Goal: Task Accomplishment & Management: Complete application form

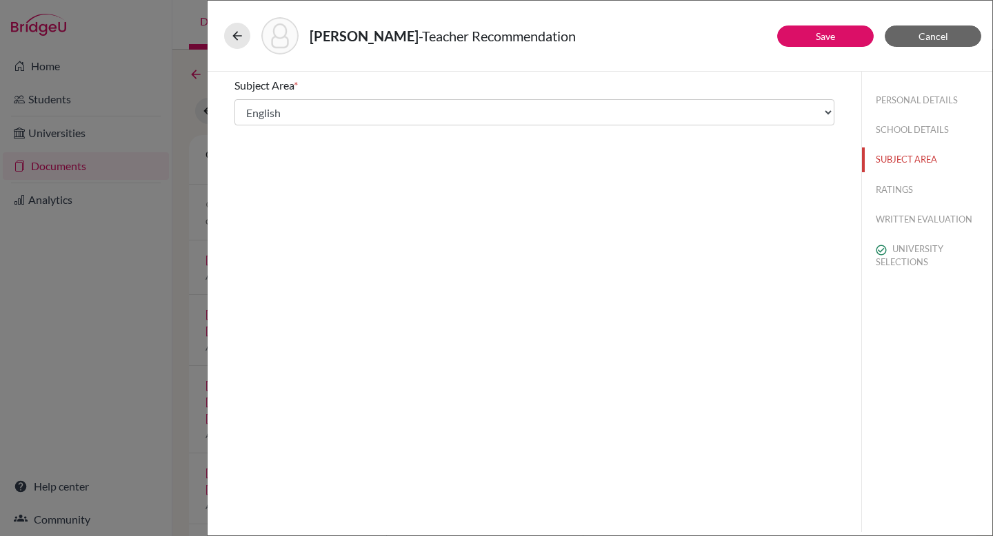
select select "1"
click at [907, 193] on button "RATINGS" at bounding box center [927, 190] width 130 height 24
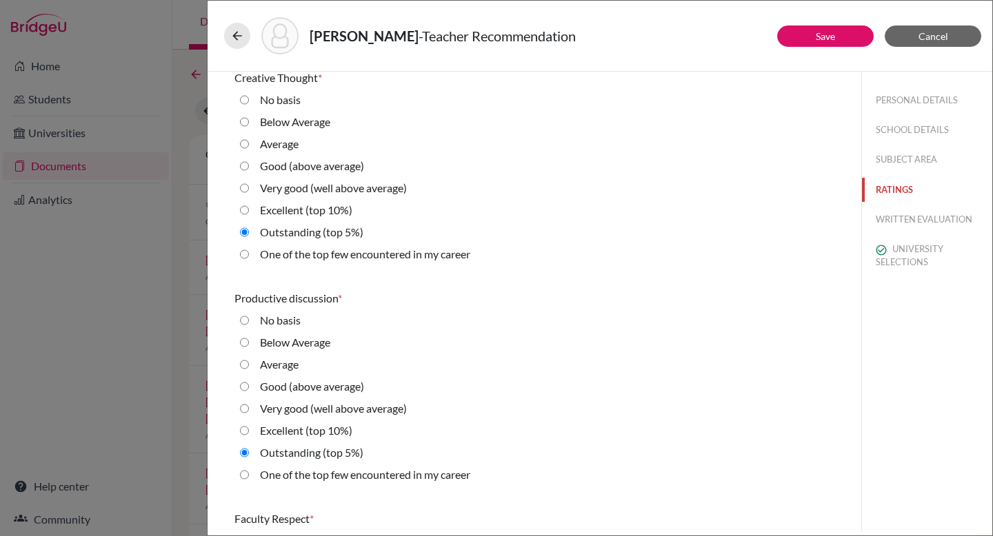
scroll to position [711, 0]
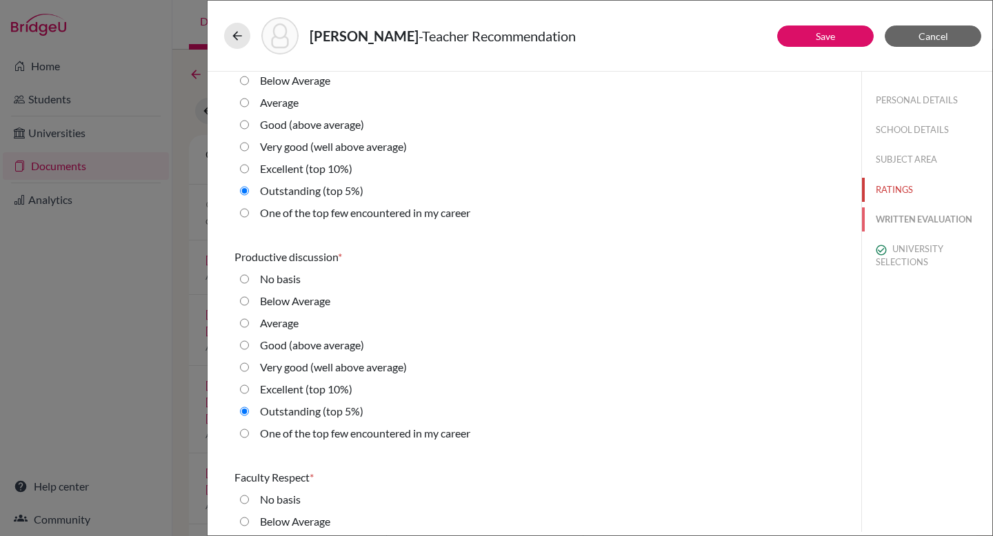
click at [909, 225] on button "WRITTEN EVALUATION" at bounding box center [927, 220] width 130 height 24
radio average\) "true"
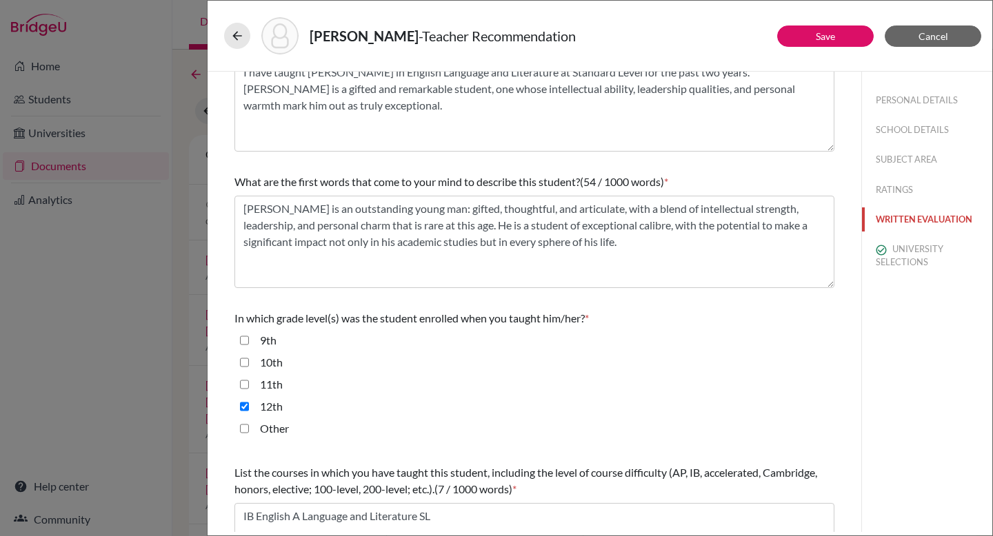
scroll to position [336, 0]
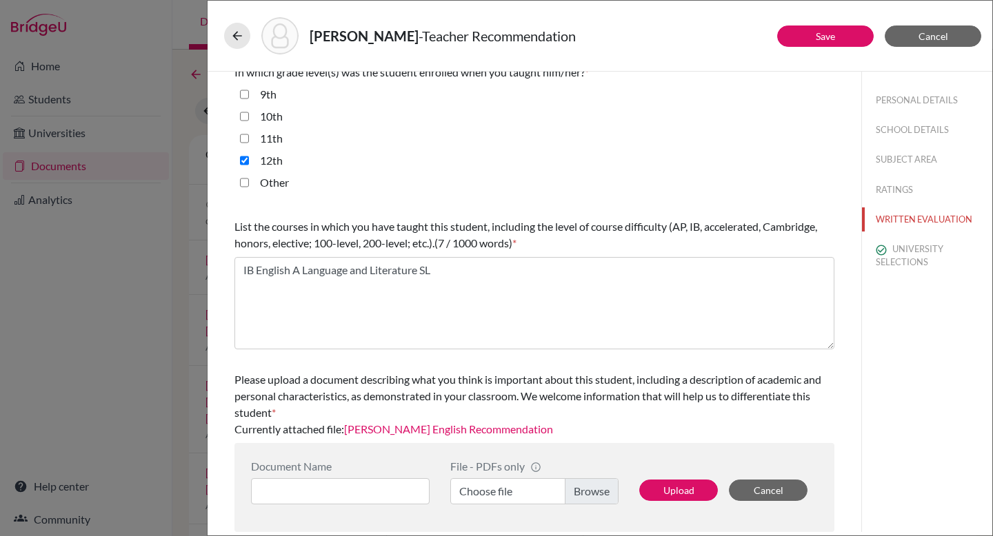
click at [274, 141] on label "11th" at bounding box center [271, 138] width 23 height 17
click at [249, 141] on input "11th" at bounding box center [244, 138] width 9 height 17
checkbox input "true"
click at [849, 36] on button "Save" at bounding box center [825, 36] width 97 height 21
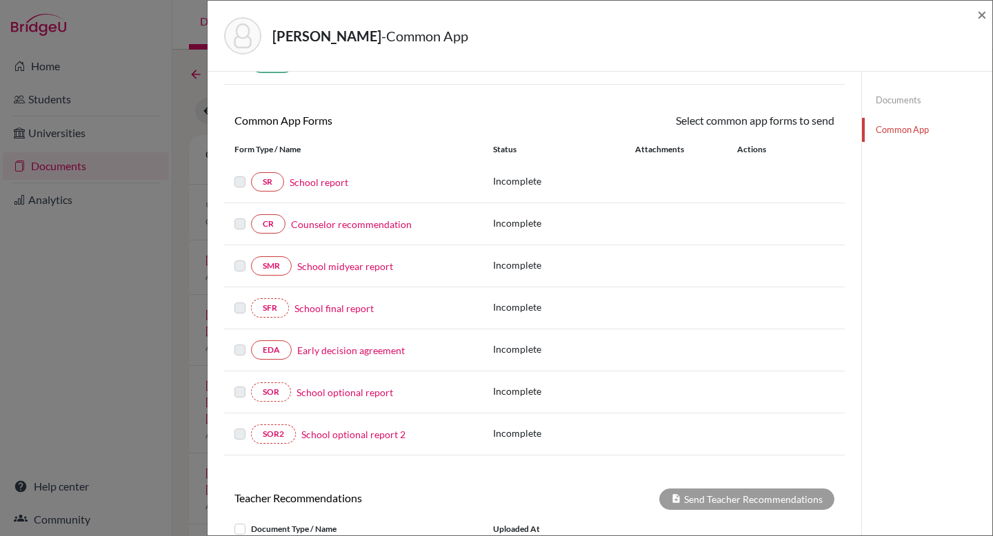
scroll to position [375, 0]
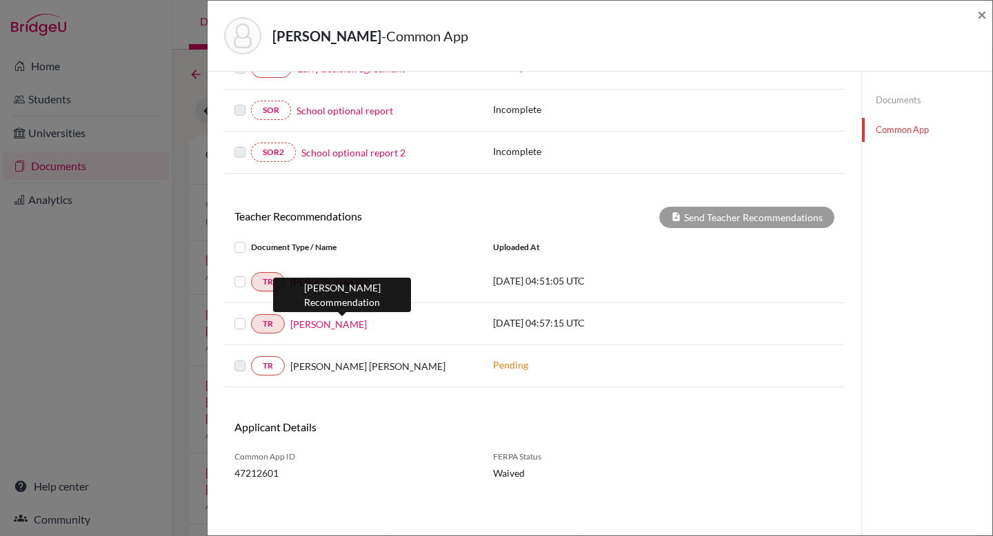
click at [343, 323] on link "[PERSON_NAME]" at bounding box center [328, 324] width 77 height 14
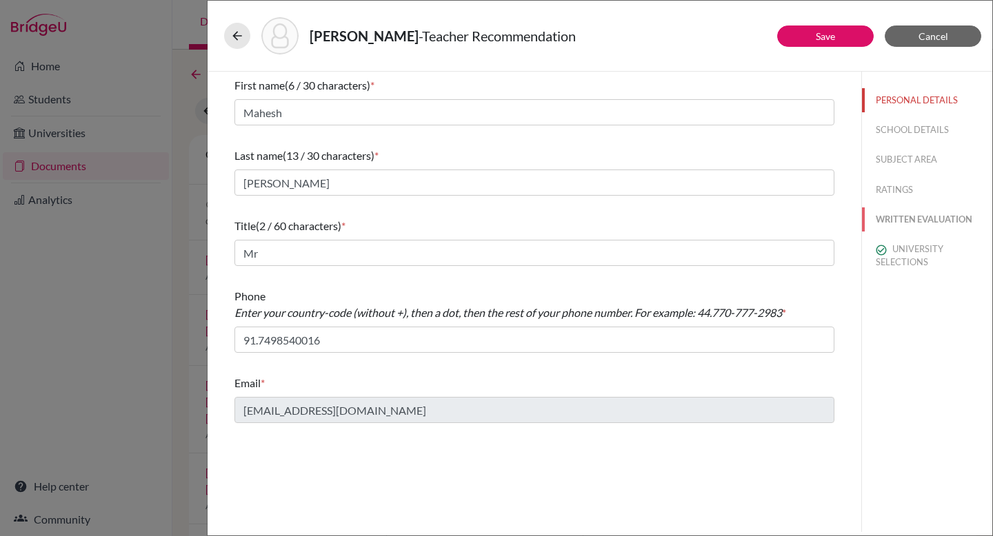
click at [938, 222] on button "WRITTEN EVALUATION" at bounding box center [927, 220] width 130 height 24
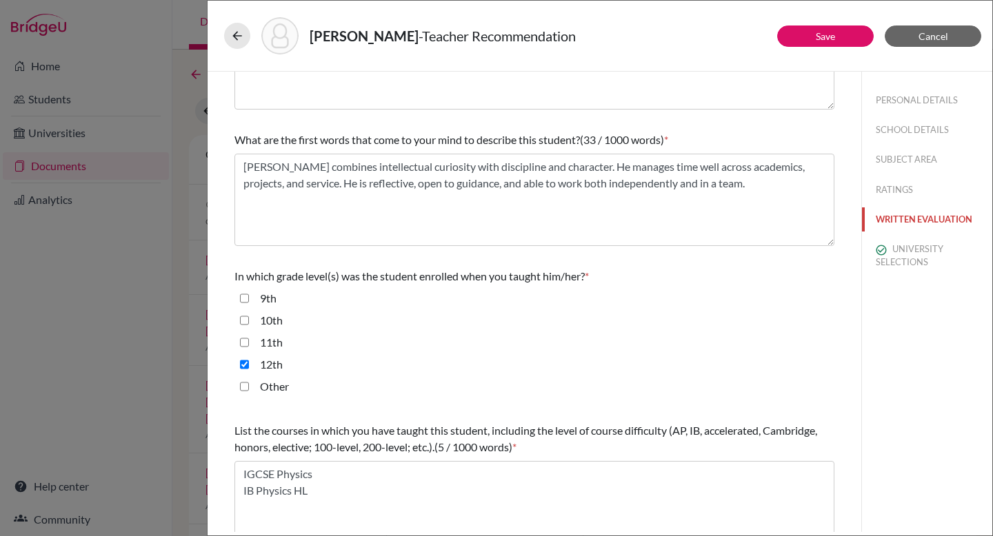
scroll to position [173, 0]
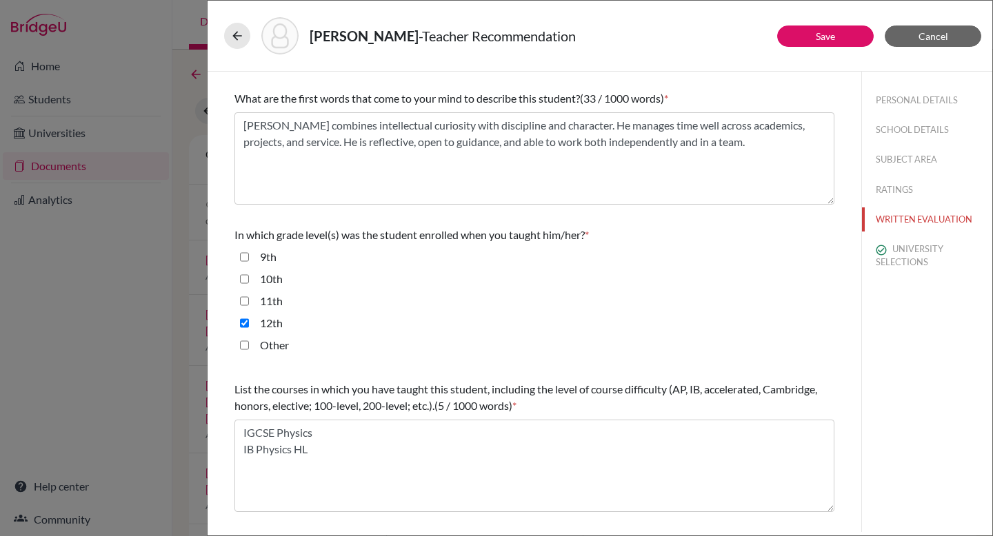
click at [243, 258] on input "9th" at bounding box center [244, 257] width 9 height 17
checkbox input "true"
click at [244, 275] on input "10th" at bounding box center [244, 279] width 9 height 17
checkbox input "true"
click at [245, 305] on input "11th" at bounding box center [244, 301] width 9 height 17
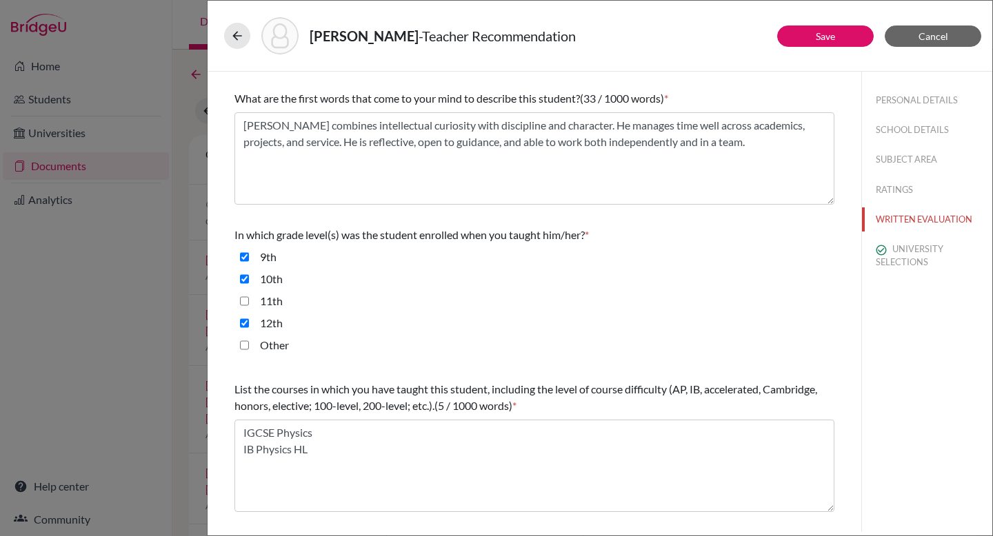
checkbox input "true"
click at [833, 36] on link "Save" at bounding box center [825, 36] width 19 height 12
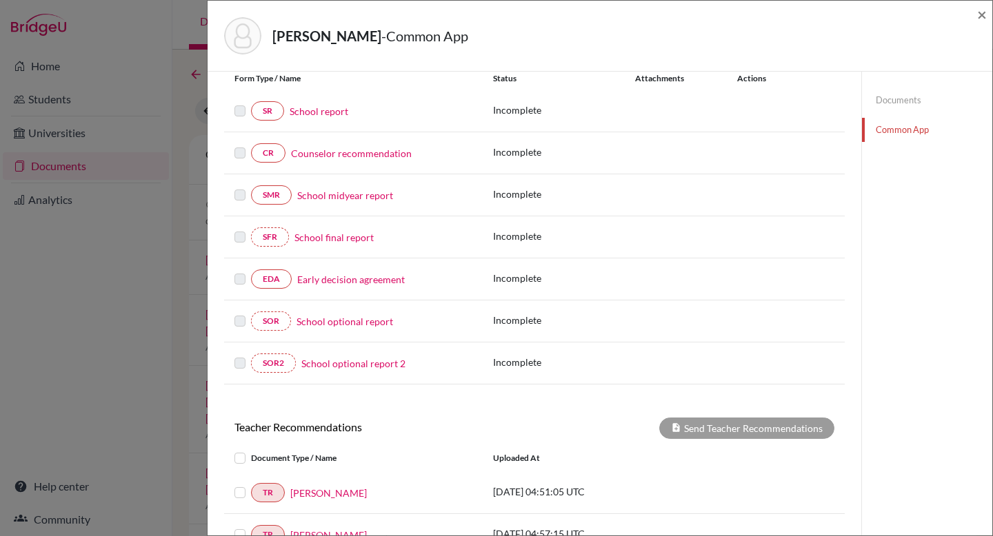
scroll to position [193, 0]
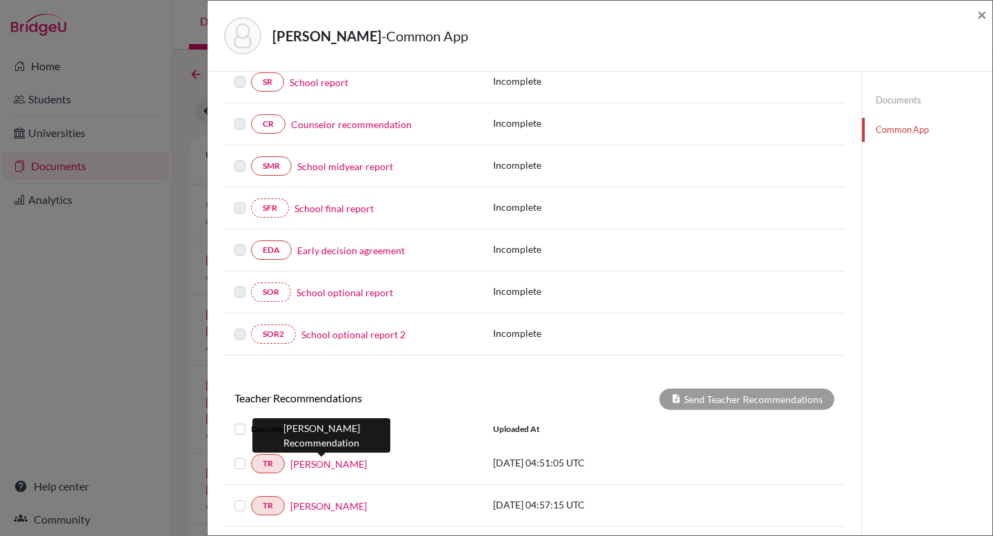
click at [323, 464] on link "Stephanie Holt" at bounding box center [328, 464] width 77 height 14
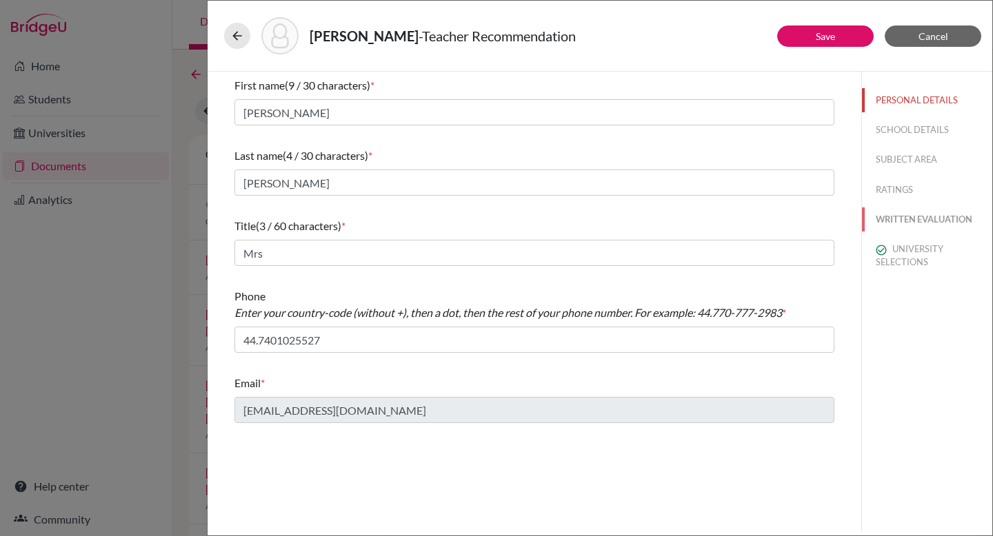
click at [894, 222] on button "WRITTEN EVALUATION" at bounding box center [927, 220] width 130 height 24
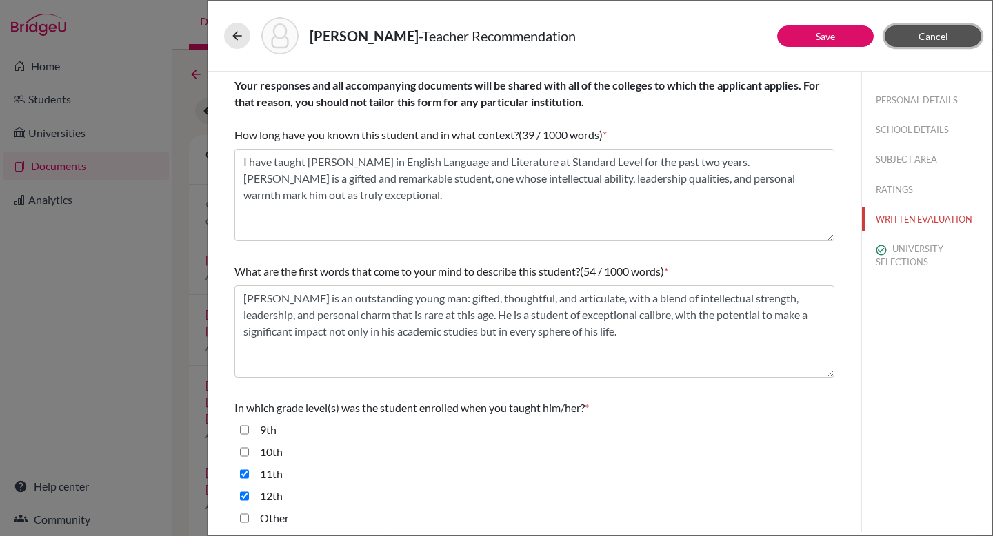
click at [936, 34] on span "Cancel" at bounding box center [933, 36] width 30 height 12
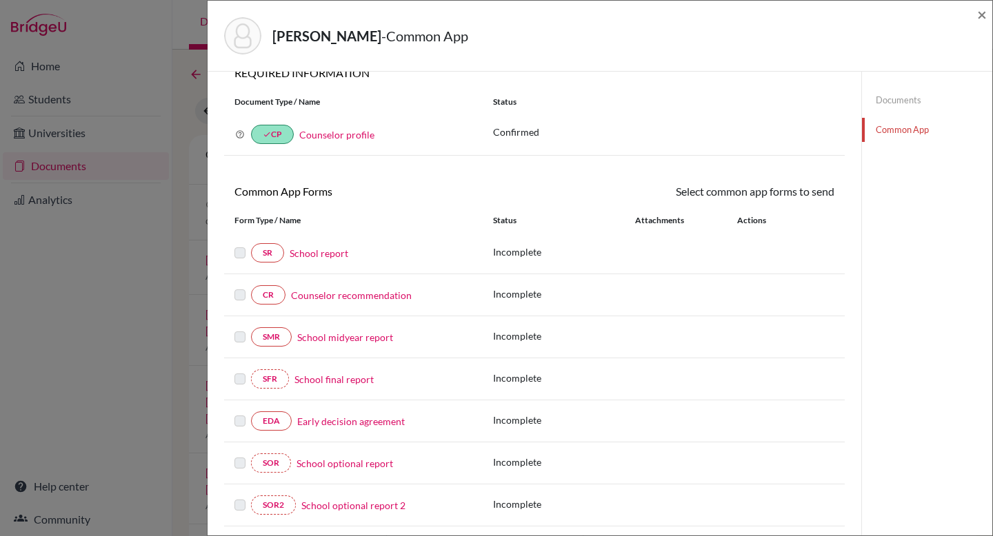
scroll to position [207, 0]
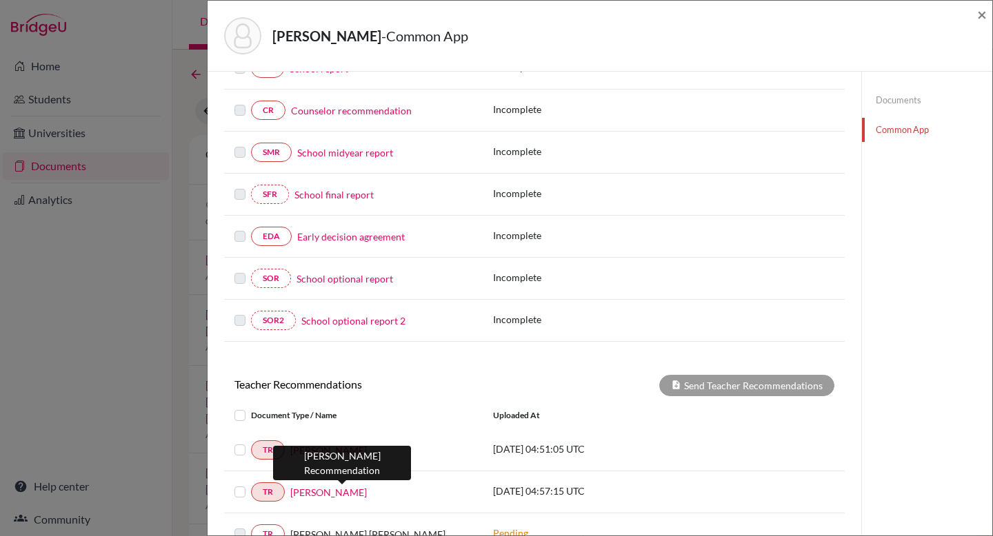
click at [311, 490] on link "Mahesh Dharam Kamble" at bounding box center [328, 492] width 77 height 14
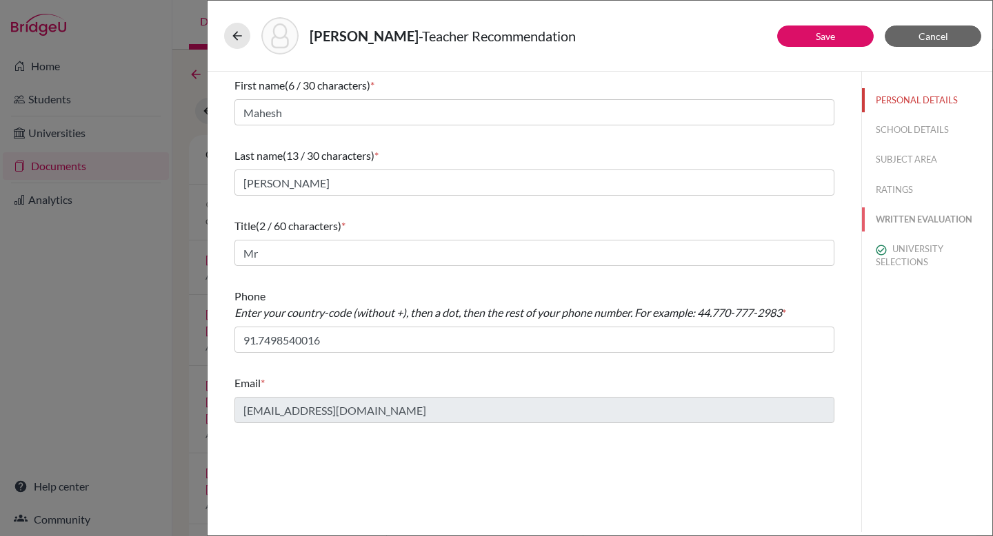
click at [926, 214] on button "WRITTEN EVALUATION" at bounding box center [927, 220] width 130 height 24
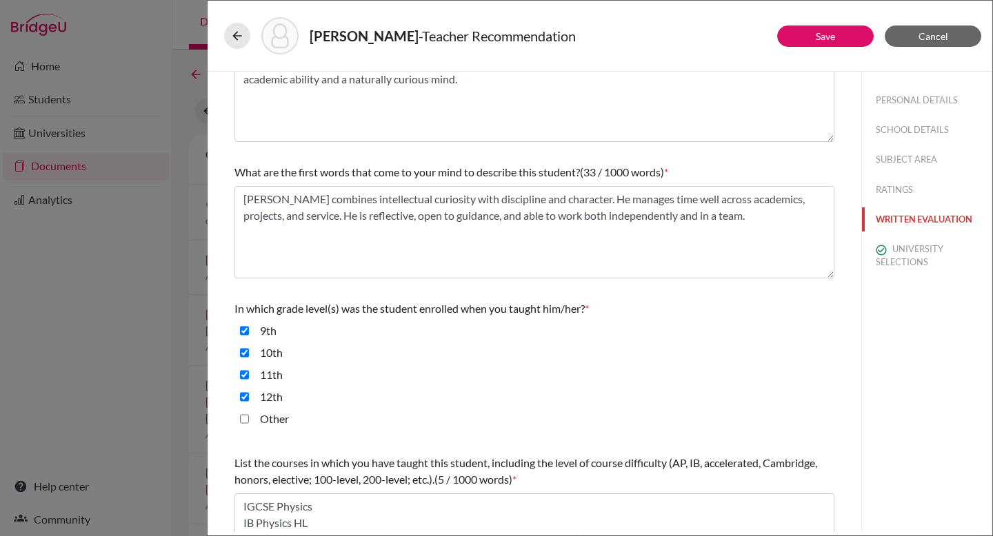
scroll to position [149, 0]
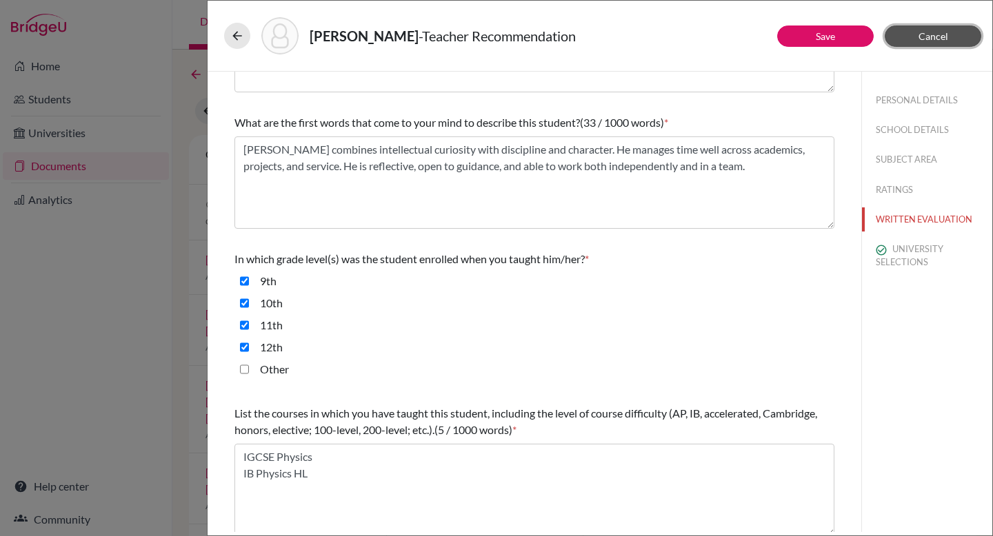
click at [951, 36] on button "Cancel" at bounding box center [933, 36] width 97 height 21
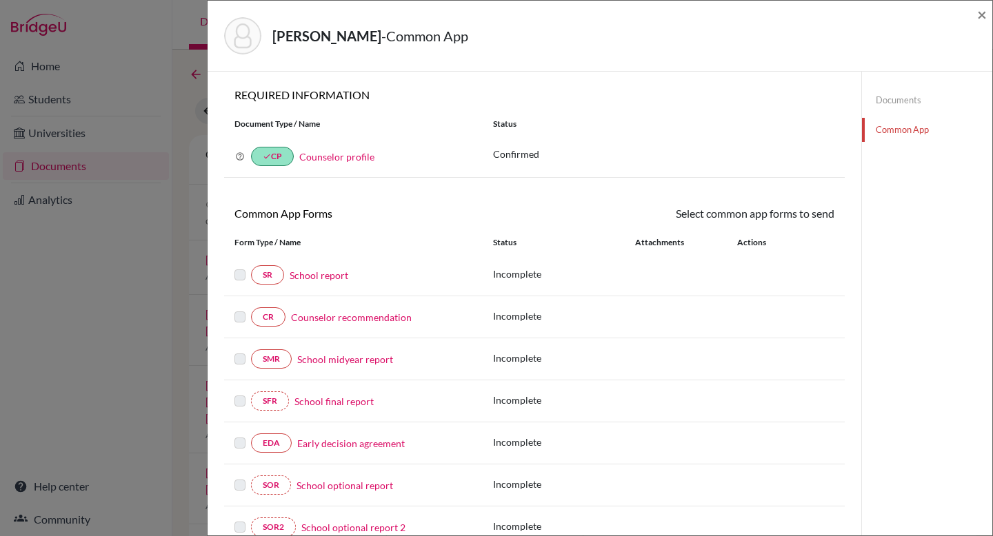
click at [328, 317] on link "Counselor recommendation" at bounding box center [351, 317] width 121 height 14
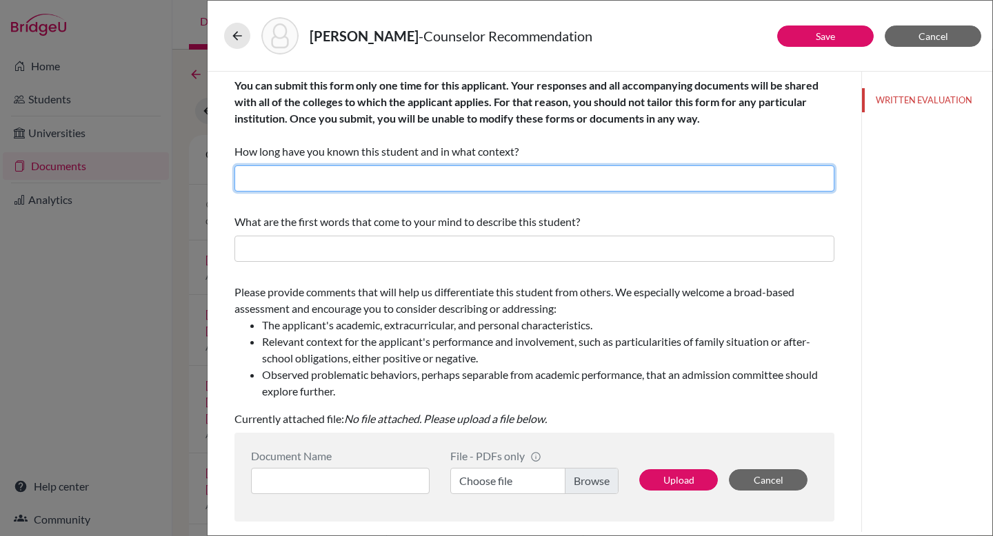
click at [405, 183] on input "text" at bounding box center [534, 178] width 600 height 26
type input "I have known Siddhartha for the last 3.5 years as his university counsellor."
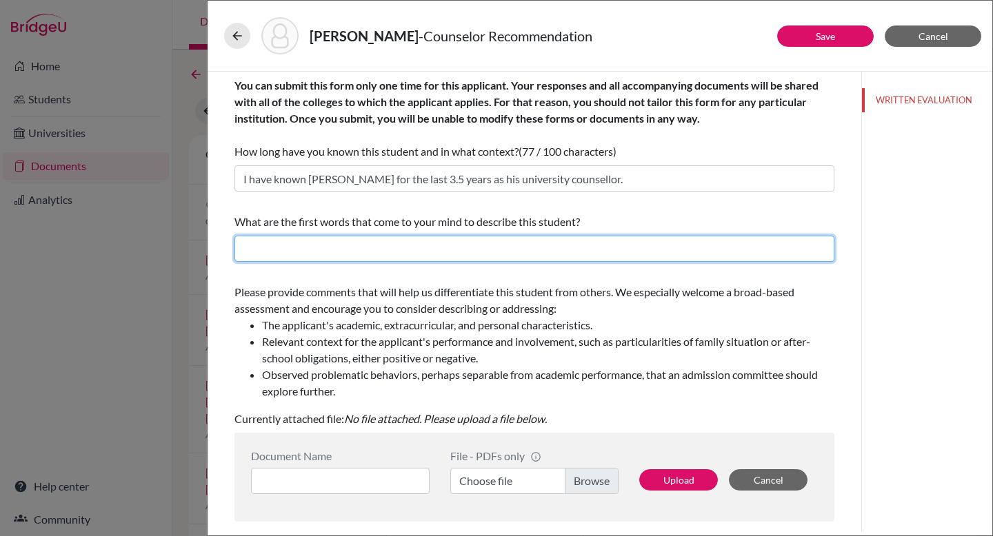
click at [369, 240] on input "text" at bounding box center [534, 249] width 600 height 26
click at [454, 249] on input "Siddhartha is an outstanding student who is actively involved in the community." at bounding box center [534, 249] width 600 height 26
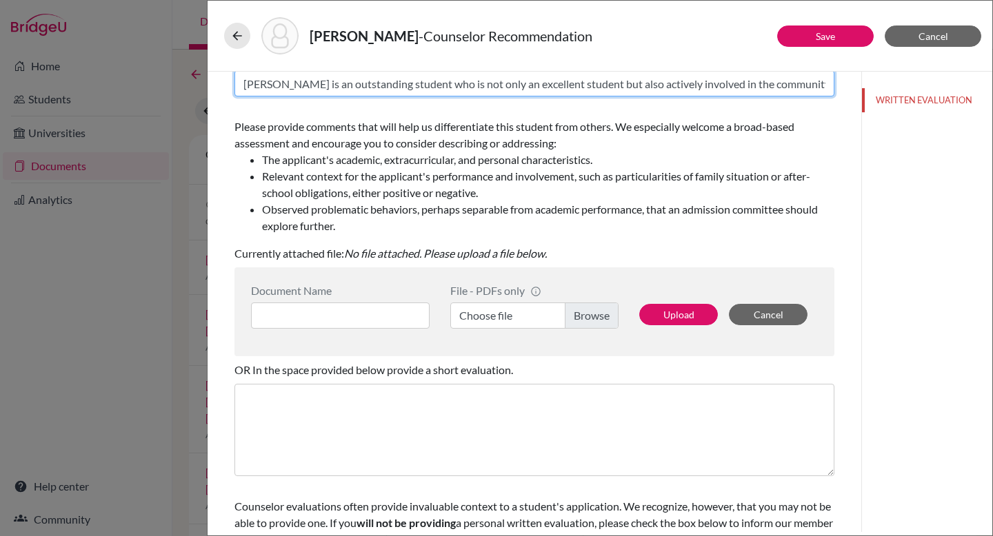
scroll to position [167, 0]
type input "Siddhartha is an outstanding student who is not only an excellent student but a…"
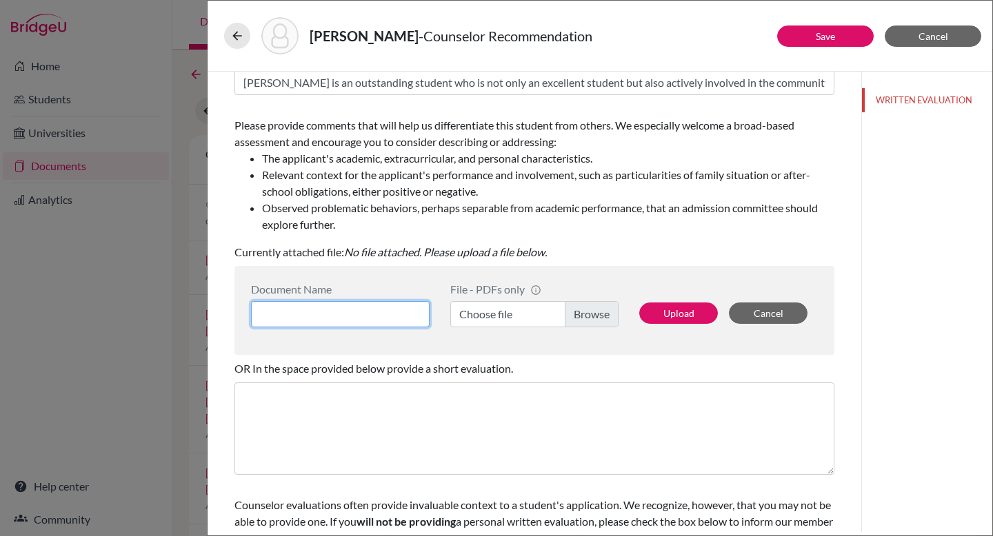
click at [389, 314] on input at bounding box center [340, 314] width 179 height 26
type input "Siddhartha Suhas LOR"
click at [605, 315] on label "Choose file" at bounding box center [534, 314] width 168 height 26
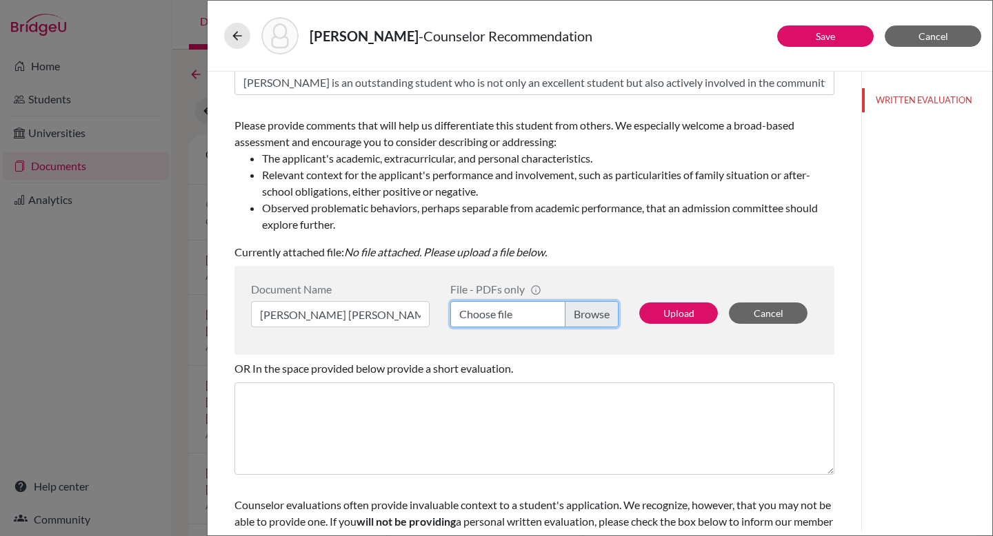
click at [605, 315] on input "Choose file" at bounding box center [534, 314] width 168 height 26
click at [677, 310] on button "Upload" at bounding box center [678, 313] width 79 height 21
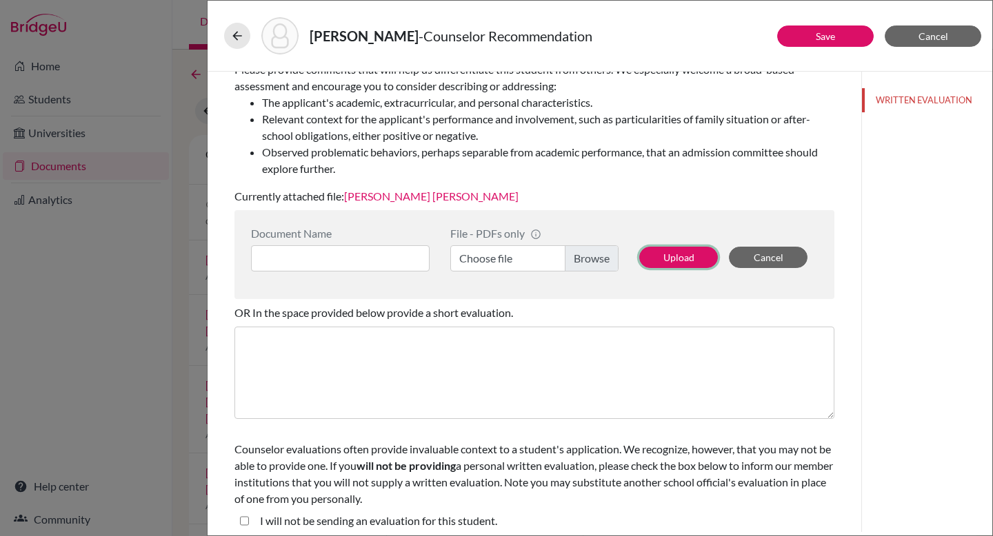
scroll to position [0, 0]
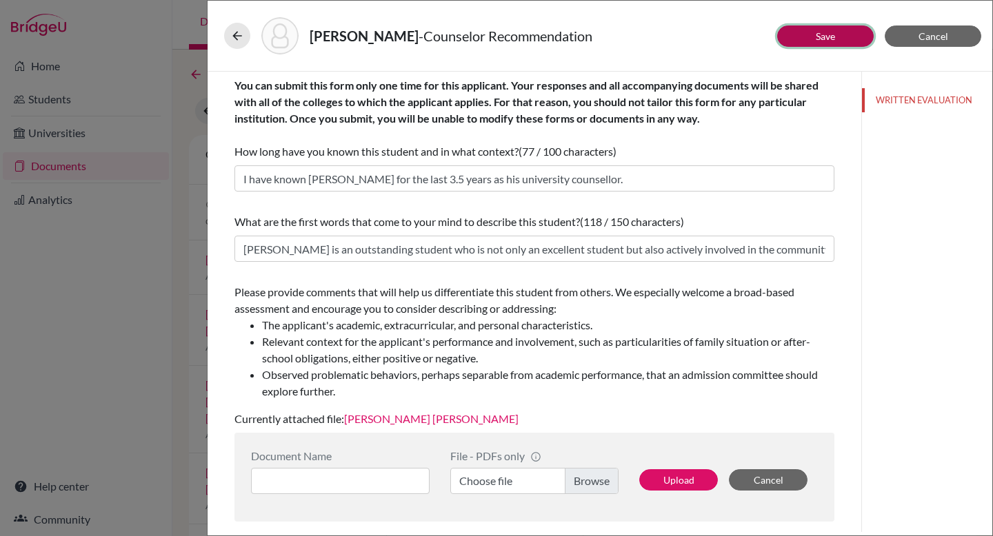
click at [831, 38] on link "Save" at bounding box center [825, 36] width 19 height 12
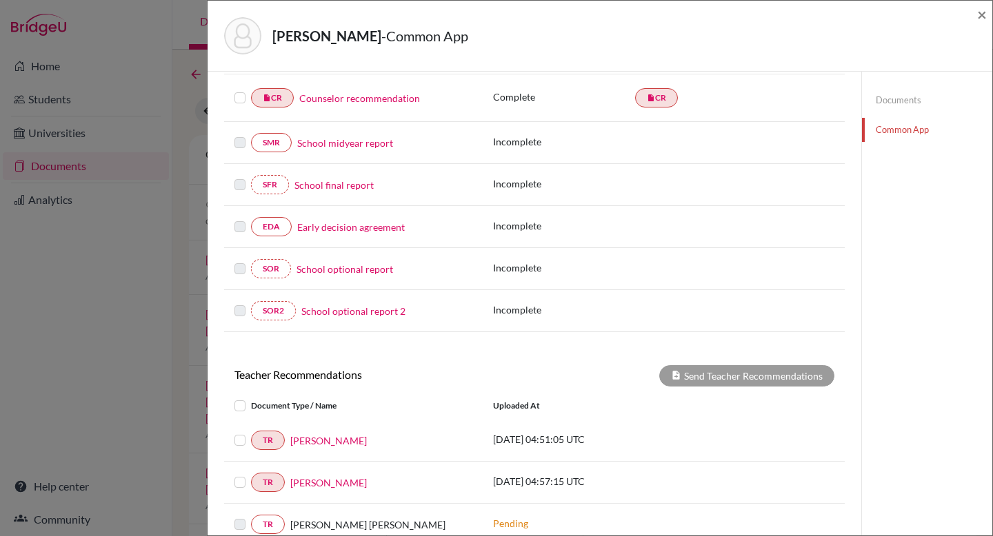
scroll to position [373, 0]
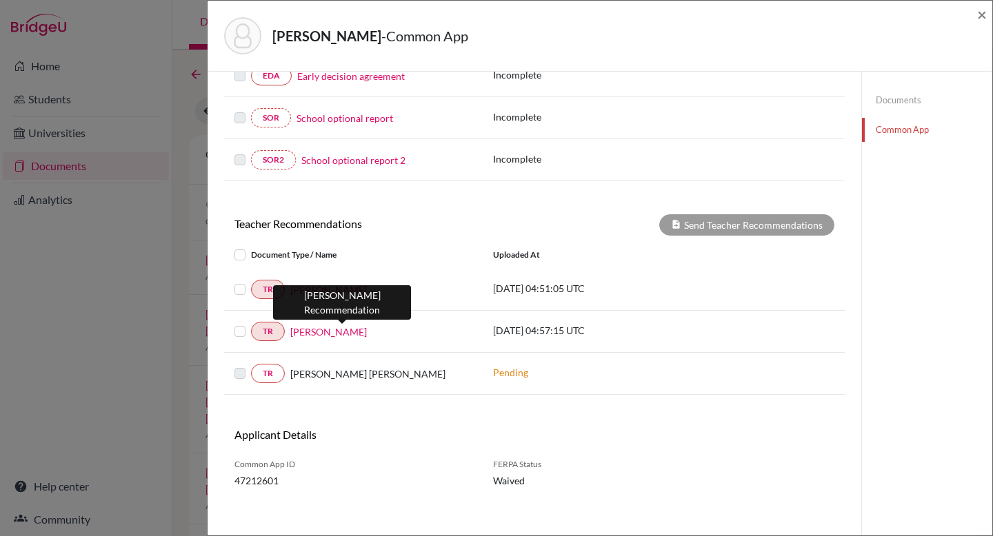
click at [318, 331] on link "Mahesh Dharam Kamble" at bounding box center [328, 332] width 77 height 14
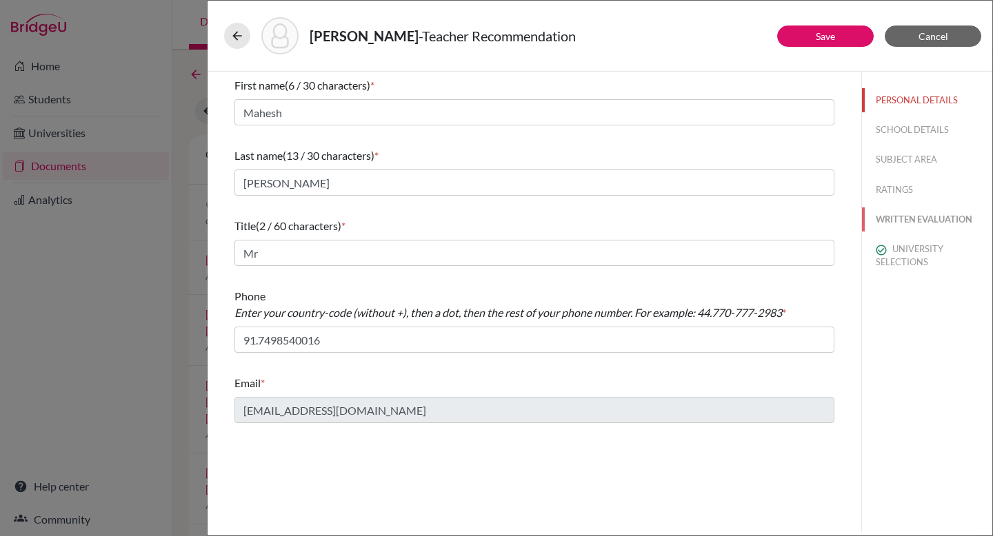
click at [900, 213] on button "WRITTEN EVALUATION" at bounding box center [927, 220] width 130 height 24
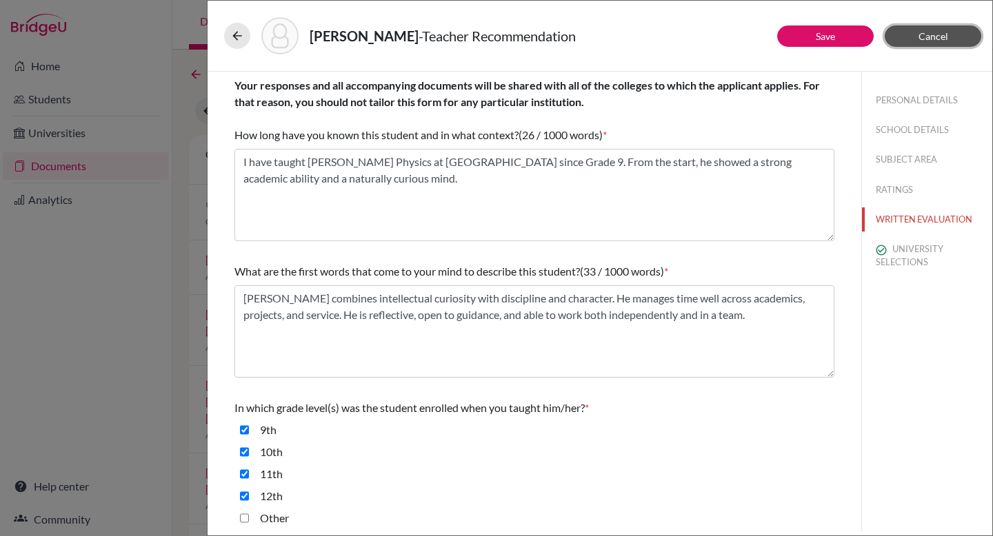
click at [909, 37] on button "Cancel" at bounding box center [933, 36] width 97 height 21
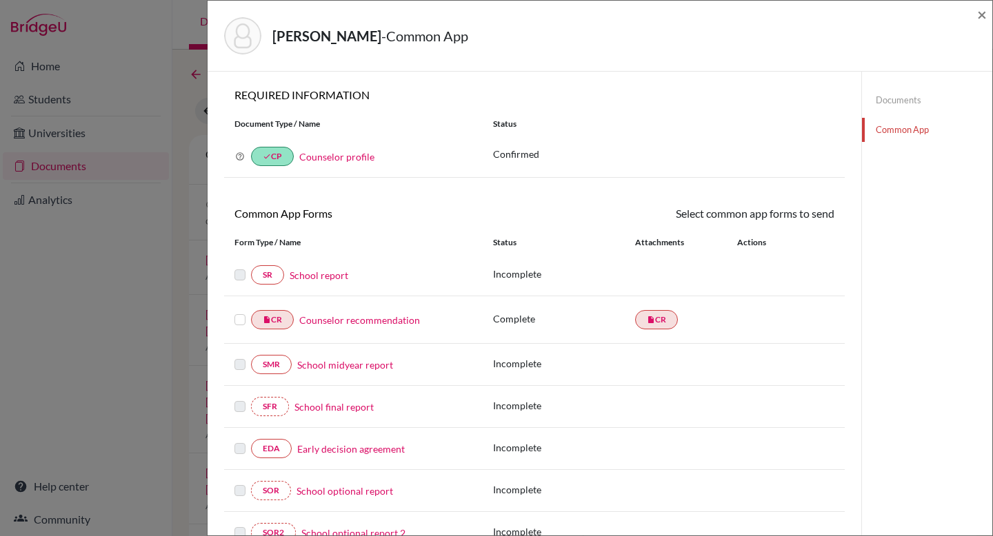
click at [333, 281] on link "School report" at bounding box center [319, 275] width 59 height 14
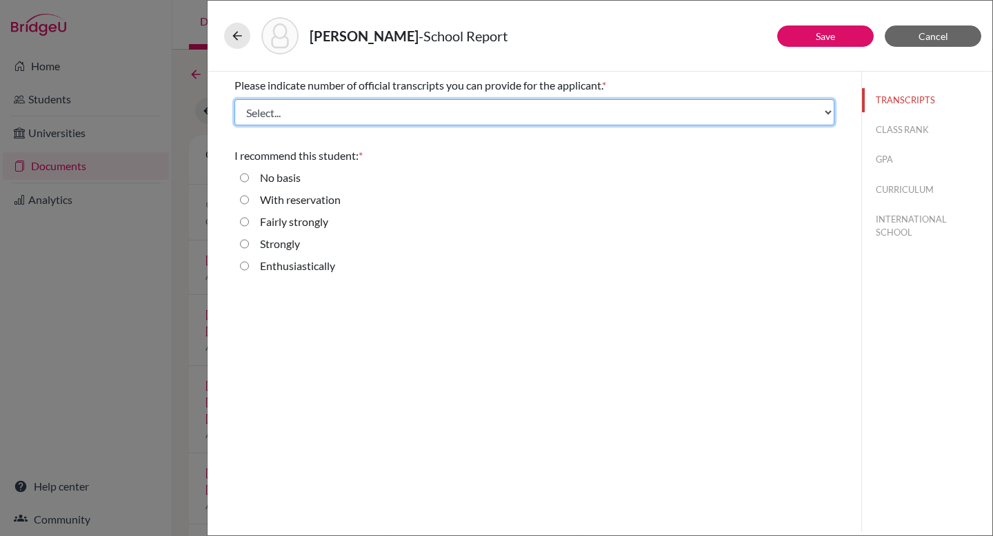
click at [454, 110] on select "Select... 1 2 3 4" at bounding box center [534, 112] width 600 height 26
select select "1"
click at [234, 99] on select "Select... 1 2 3 4" at bounding box center [534, 112] width 600 height 26
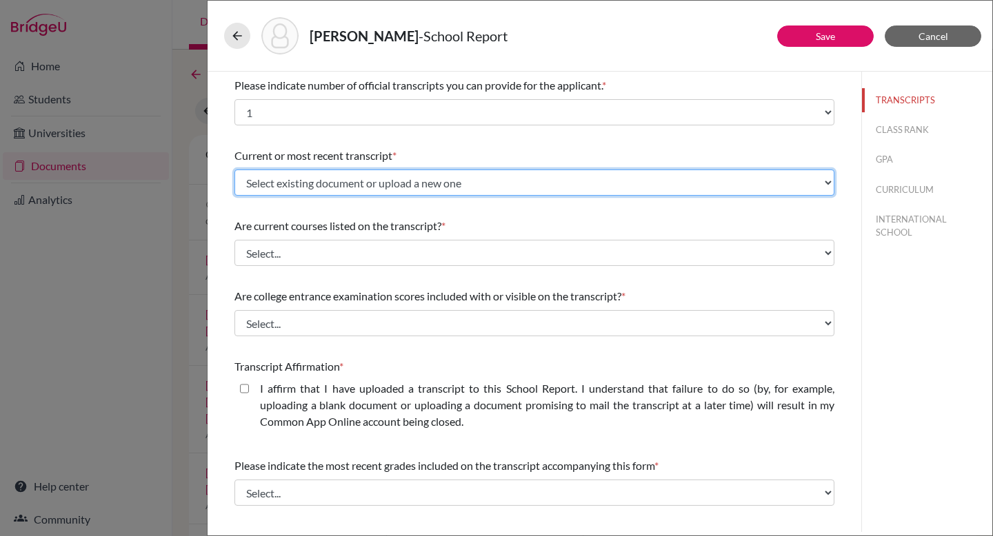
click at [372, 185] on select "Select existing document or upload a new one DSB Transcript Grade 11 DSB Transc…" at bounding box center [534, 183] width 600 height 26
select select "Upload New File"
click at [234, 170] on select "Select existing document or upload a new one DSB Transcript Grade 11 DSB Transc…" at bounding box center [534, 183] width 600 height 26
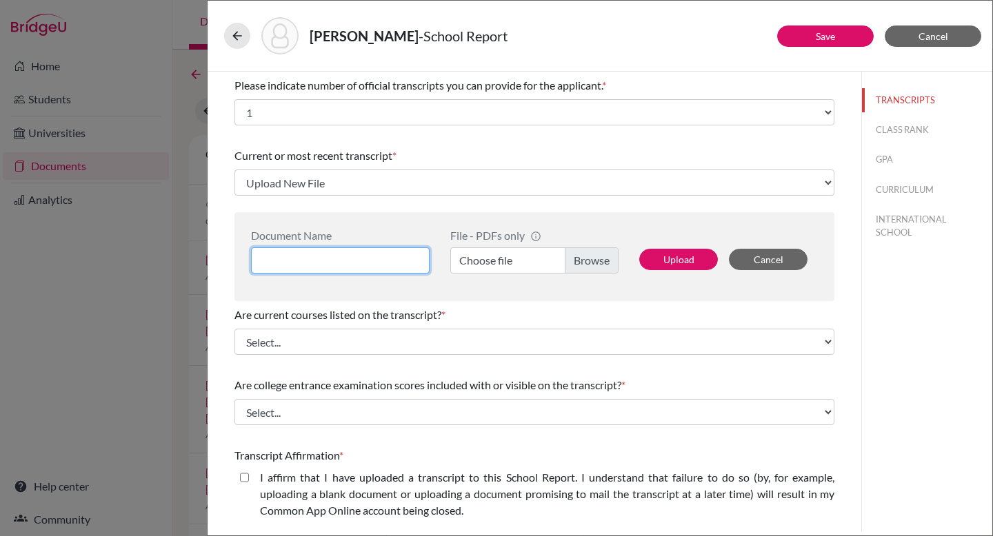
click at [398, 261] on input at bounding box center [340, 261] width 179 height 26
type input "[PERSON_NAME] DSB Initial Transcript"
click at [570, 259] on label "Choose file" at bounding box center [534, 261] width 168 height 26
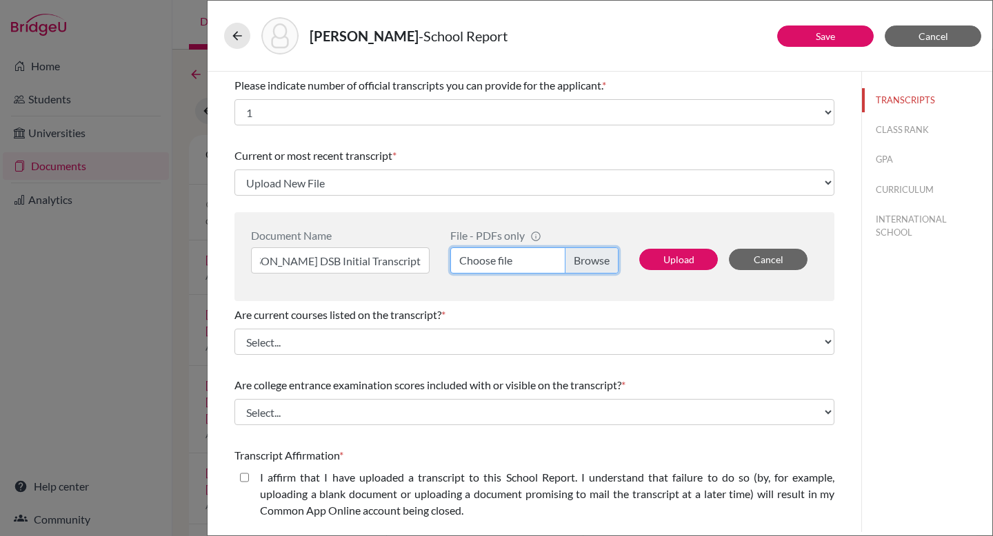
click at [570, 259] on input "Choose file" at bounding box center [534, 261] width 168 height 26
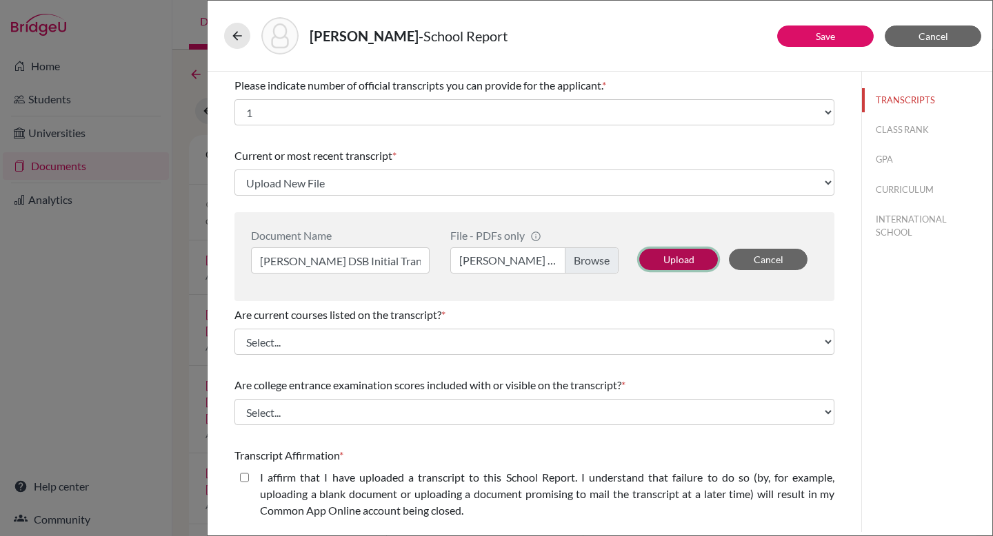
click at [683, 253] on button "Upload" at bounding box center [678, 259] width 79 height 21
select select "687846"
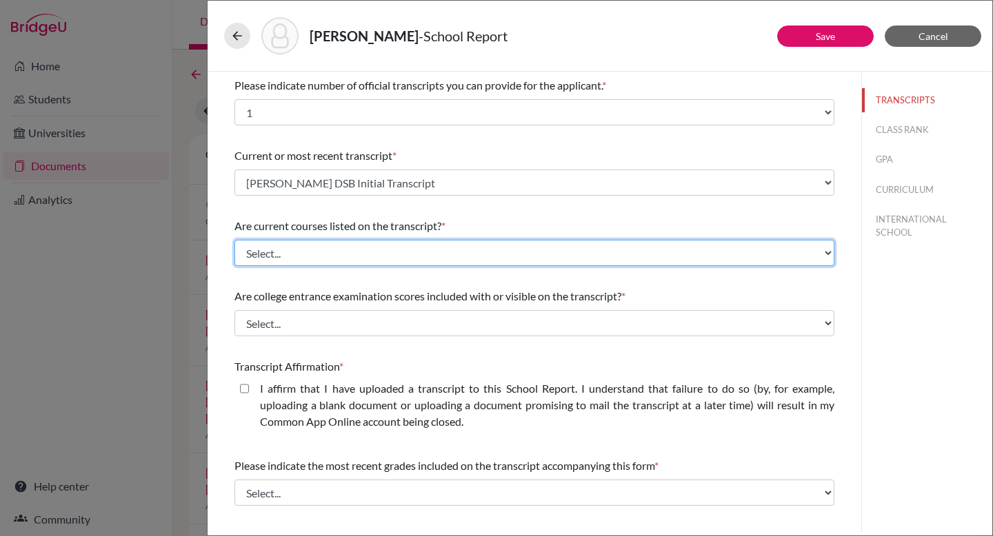
click at [537, 263] on select "Select... Yes No" at bounding box center [534, 253] width 600 height 26
select select "0"
click at [234, 240] on select "Select... Yes No" at bounding box center [534, 253] width 600 height 26
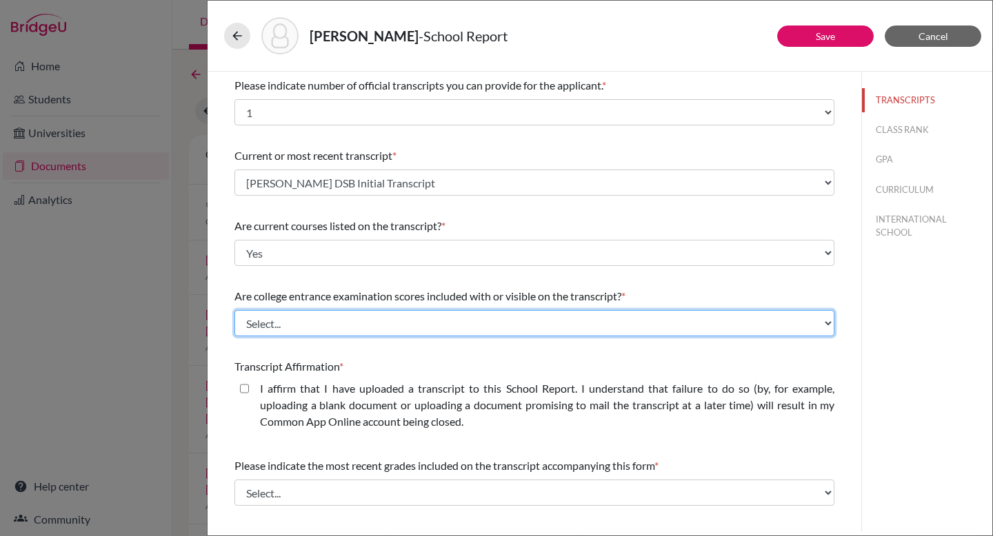
click at [532, 321] on select "Select... Yes No" at bounding box center [534, 323] width 600 height 26
select select "1"
click at [234, 310] on select "Select... Yes No" at bounding box center [534, 323] width 600 height 26
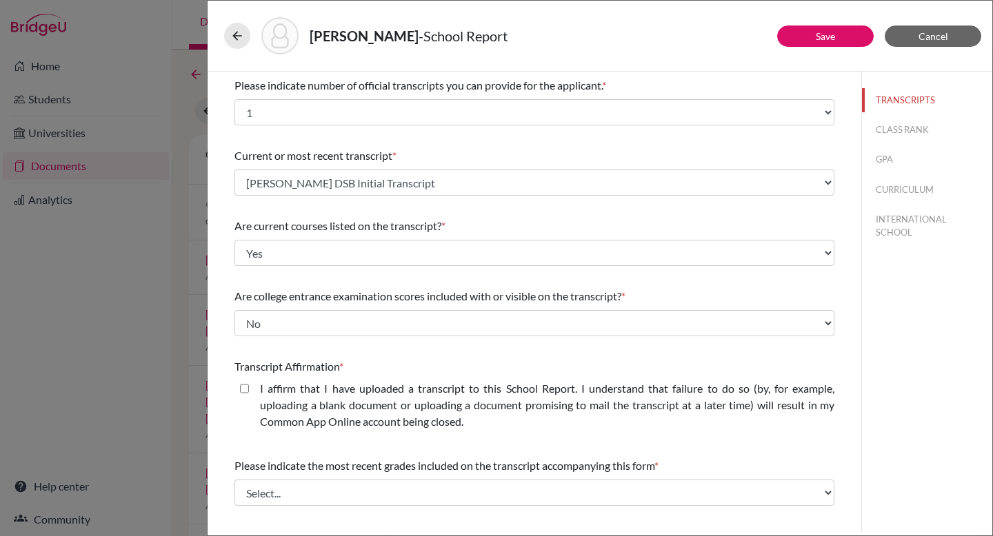
click at [241, 390] on closed\ "I affirm that I have uploaded a transcript to this School Report. I understand …" at bounding box center [244, 389] width 9 height 17
checkbox closed\ "true"
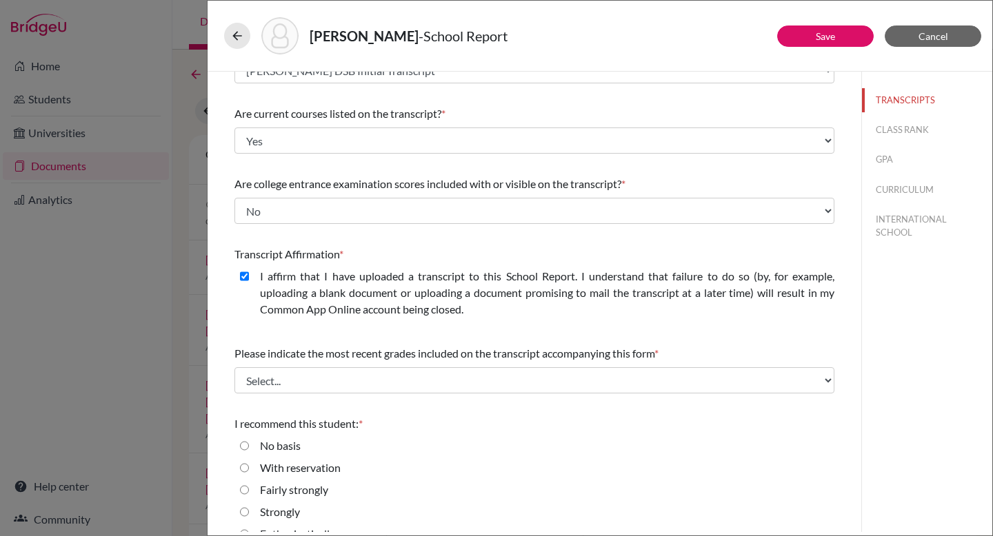
scroll to position [134, 0]
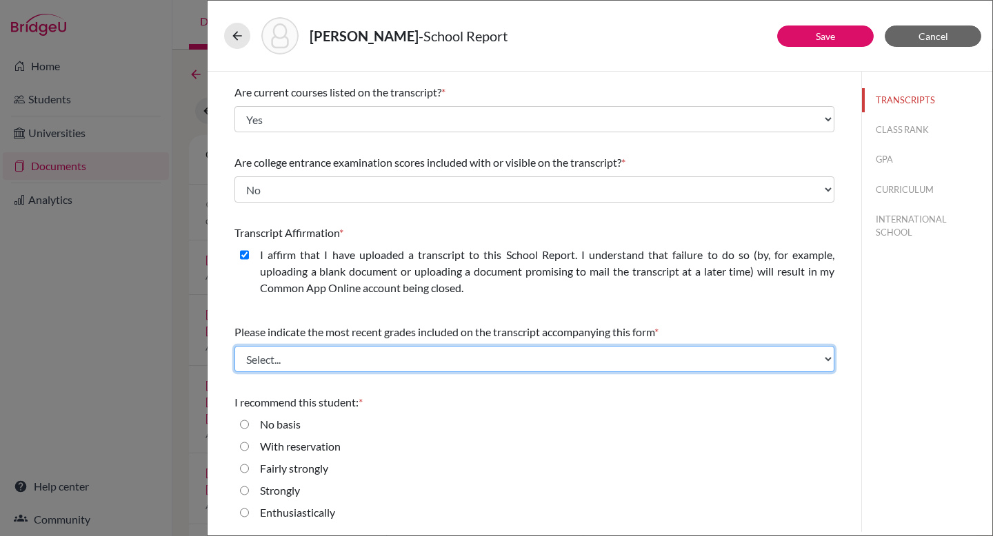
click at [508, 356] on select "Select... Final junior year grades 1st Quarter senior year grades 2nd Quarter/1…" at bounding box center [534, 359] width 600 height 26
select select "1"
click at [234, 346] on select "Select... Final junior year grades 1st Quarter senior year grades 2nd Quarter/1…" at bounding box center [534, 359] width 600 height 26
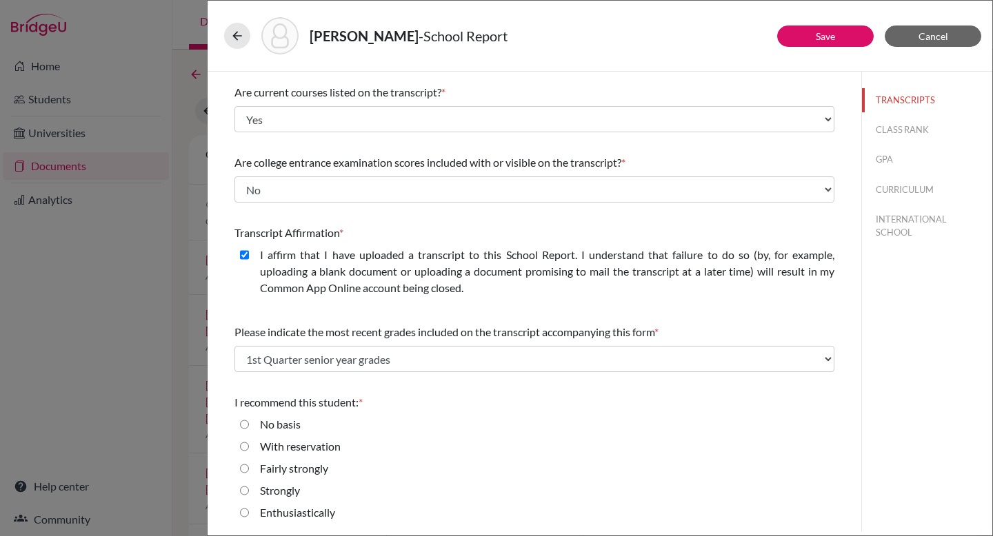
click at [322, 515] on label "Enthusiastically" at bounding box center [297, 513] width 75 height 17
click at [249, 515] on input "Enthusiastically" at bounding box center [244, 513] width 9 height 17
radio input "true"
click at [912, 132] on button "CLASS RANK" at bounding box center [927, 130] width 130 height 24
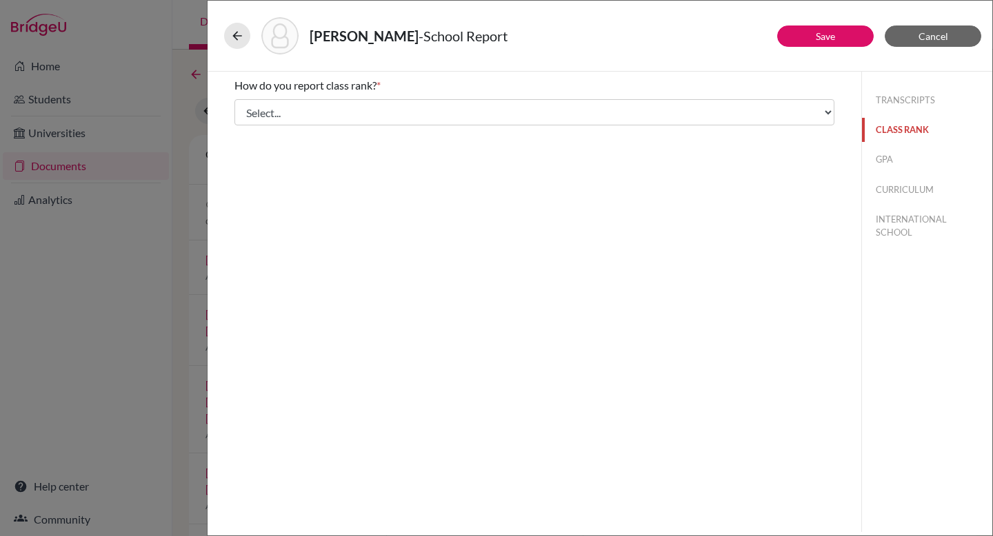
scroll to position [0, 0]
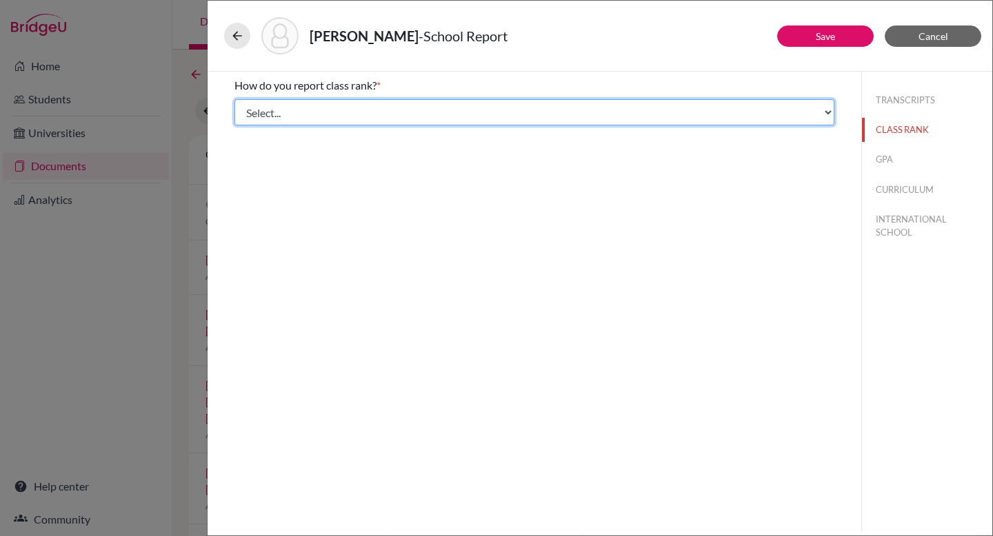
click at [578, 117] on select "Select... Exact Decile Quintile Quartile None" at bounding box center [534, 112] width 600 height 26
select select "5"
click at [234, 99] on select "Select... Exact Decile Quintile Quartile None" at bounding box center [534, 112] width 600 height 26
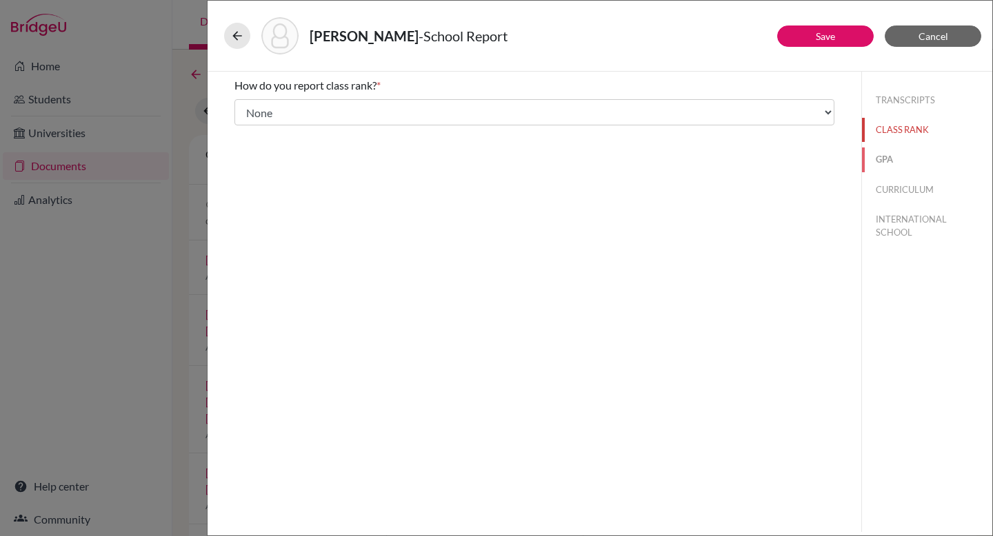
click at [887, 157] on button "GPA" at bounding box center [927, 160] width 130 height 24
click at [243, 130] on input "No" at bounding box center [244, 129] width 9 height 17
radio input "true"
click at [905, 184] on button "CURRICULUM" at bounding box center [927, 190] width 130 height 24
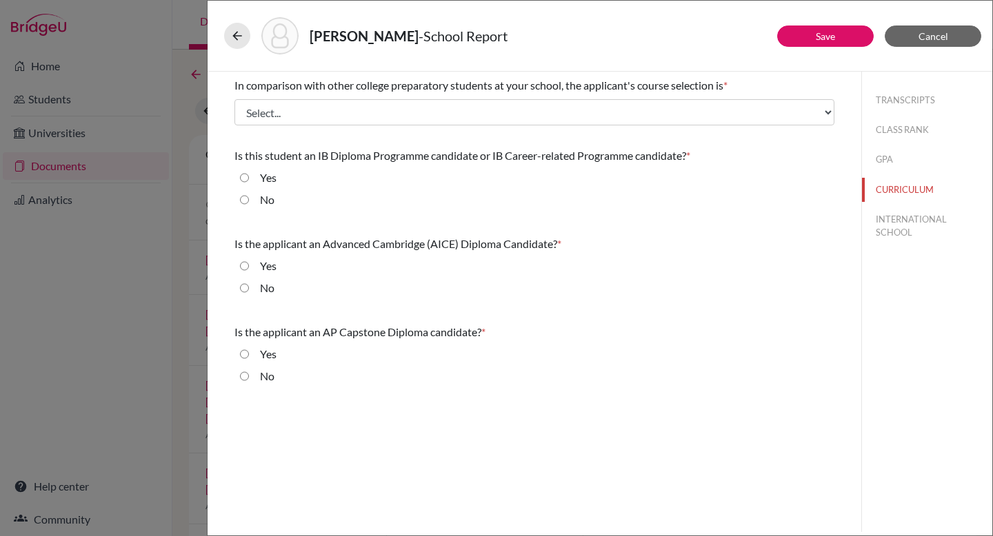
click at [241, 179] on input "Yes" at bounding box center [244, 178] width 9 height 17
radio input "true"
click at [244, 285] on input "No" at bounding box center [244, 288] width 9 height 17
radio input "true"
click at [245, 377] on input "No" at bounding box center [244, 376] width 9 height 17
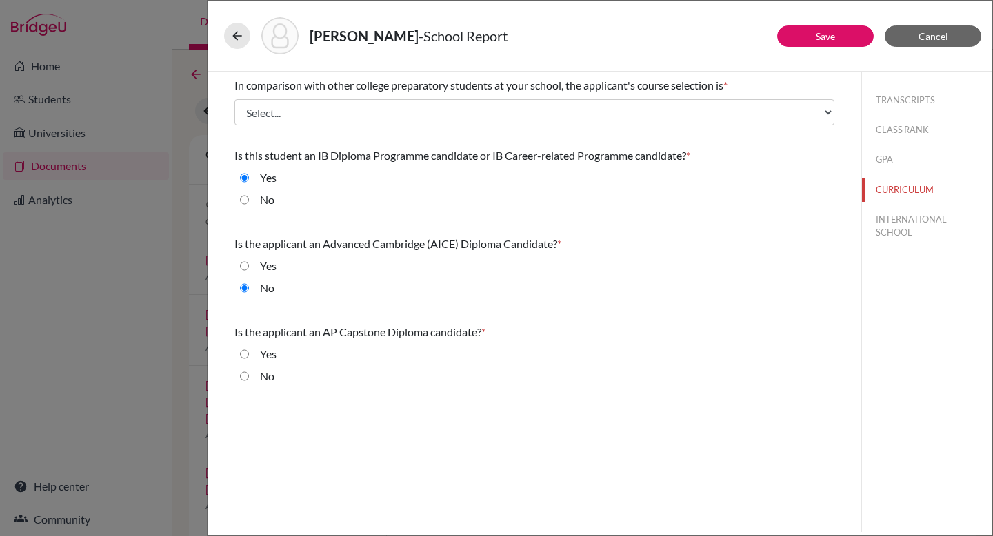
radio input "true"
click at [885, 224] on button "INTERNATIONAL SCHOOL" at bounding box center [927, 226] width 130 height 37
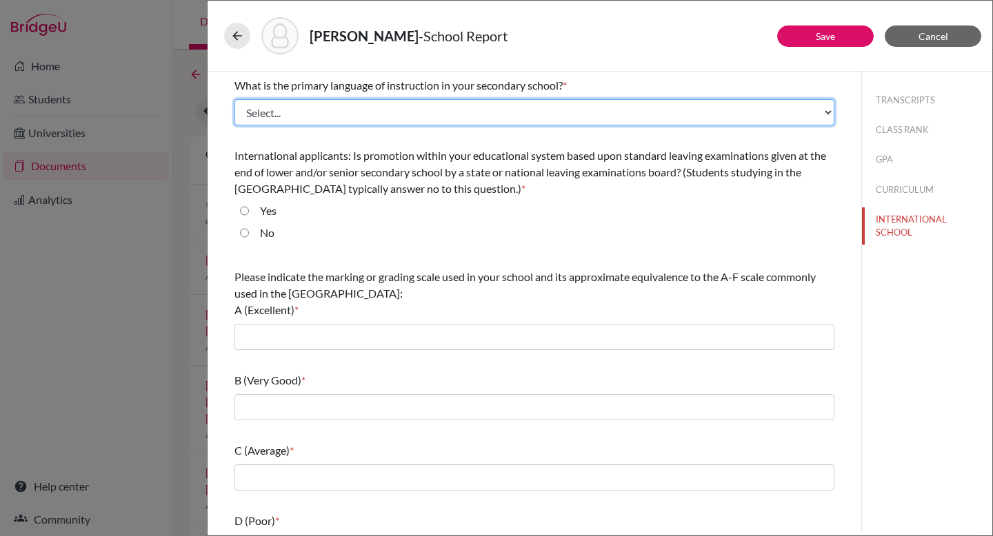
click at [370, 114] on select "Select... Albanian Arabic Armenian Assamese Azerbaijani Belarusian Bengali Bulg…" at bounding box center [534, 112] width 600 height 26
select select "14"
click at [234, 99] on select "Select... Albanian Arabic Armenian Assamese Azerbaijani Belarusian Bengali Bulg…" at bounding box center [534, 112] width 600 height 26
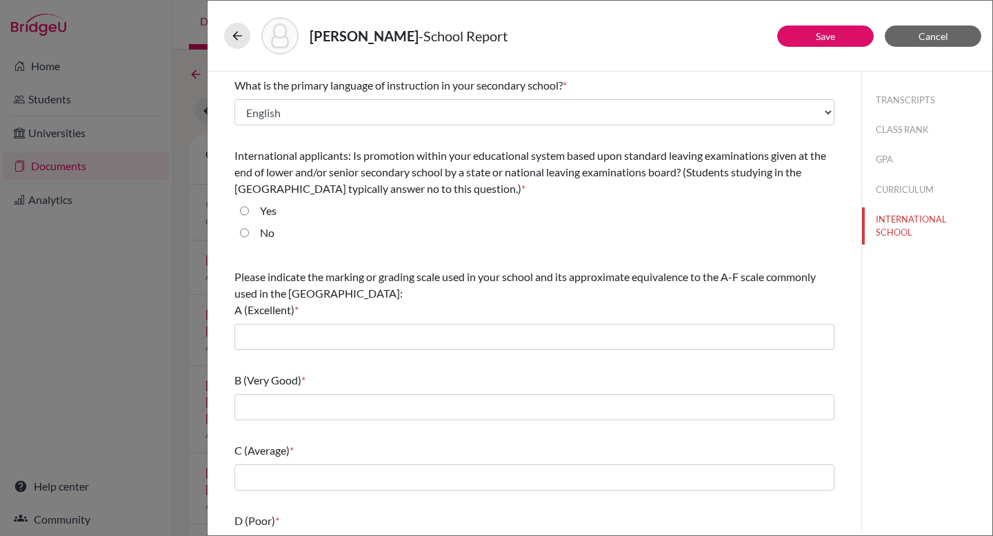
click at [248, 234] on input "No" at bounding box center [244, 233] width 9 height 17
radio input "true"
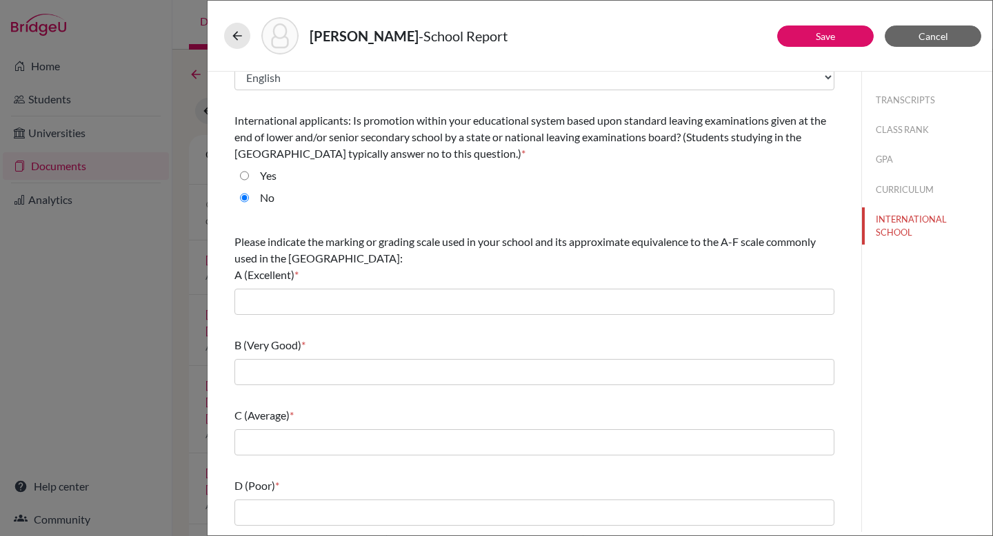
scroll to position [37, 0]
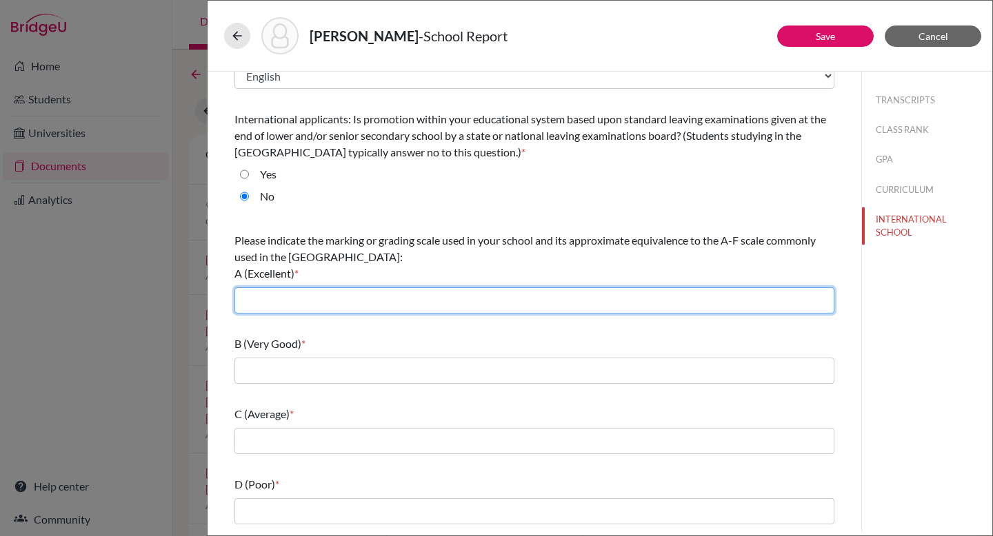
click at [421, 301] on input "text" at bounding box center [534, 301] width 600 height 26
type input "7"
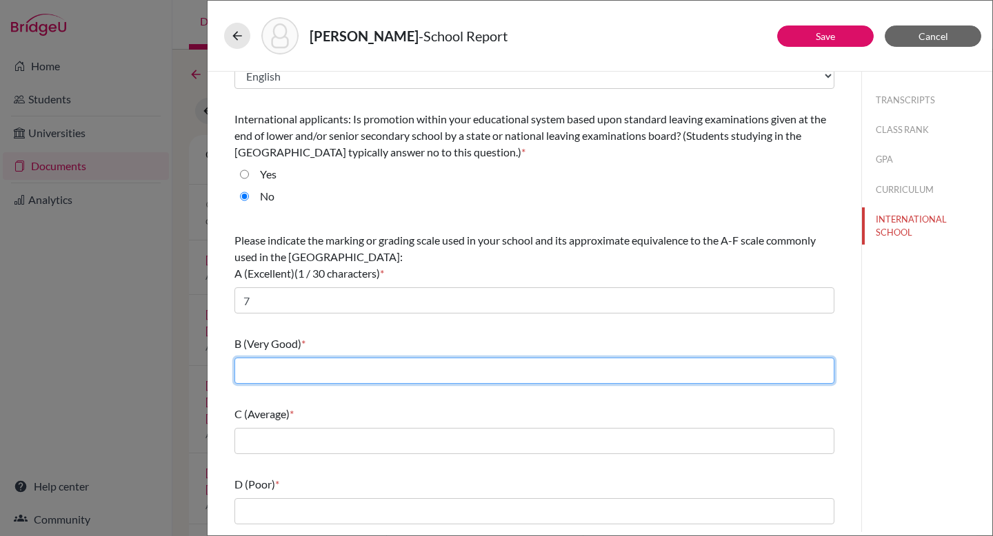
click at [408, 370] on input "text" at bounding box center [534, 371] width 600 height 26
click at [255, 370] on input "5, 6" at bounding box center [534, 371] width 600 height 26
drag, startPoint x: 256, startPoint y: 372, endPoint x: 224, endPoint y: 369, distance: 32.5
click at [224, 369] on div "What is the primary language of instruction in your secondary school? * Select.…" at bounding box center [534, 317] width 633 height 565
type input "6"
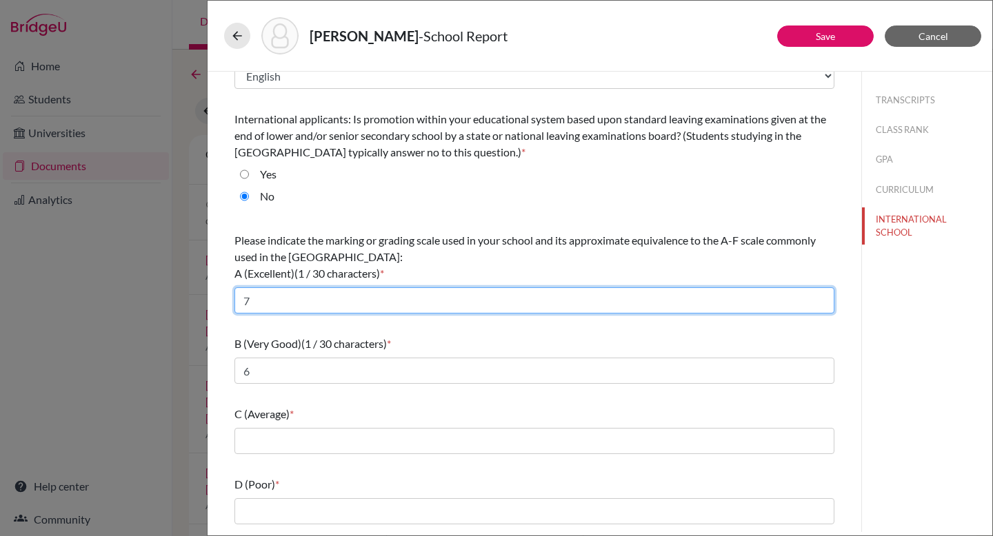
click at [261, 301] on input "7" at bounding box center [534, 301] width 600 height 26
type input "7 and 6"
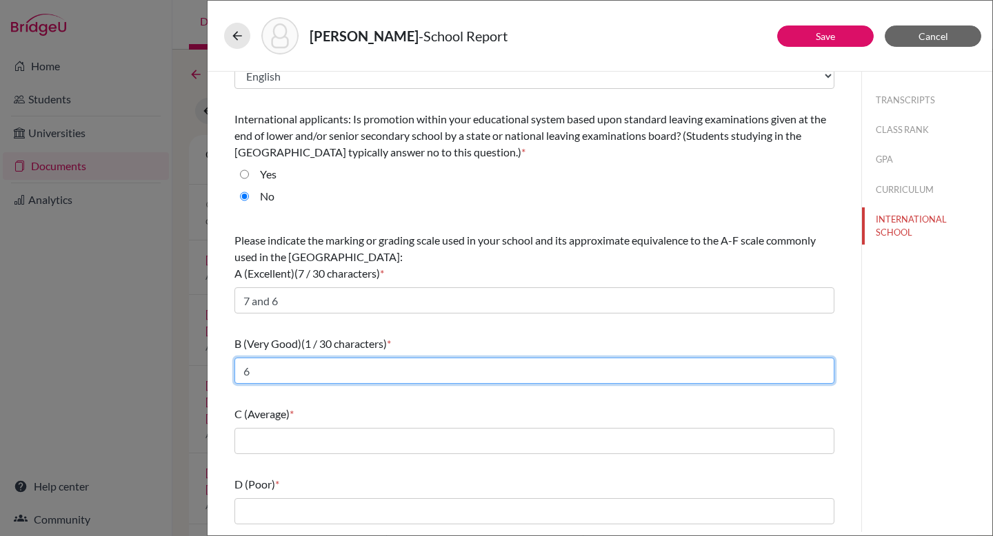
drag, startPoint x: 251, startPoint y: 371, endPoint x: 220, endPoint y: 370, distance: 31.1
click at [220, 370] on div "What is the primary language of instruction in your secondary school? * Select.…" at bounding box center [534, 317] width 633 height 565
type input "5"
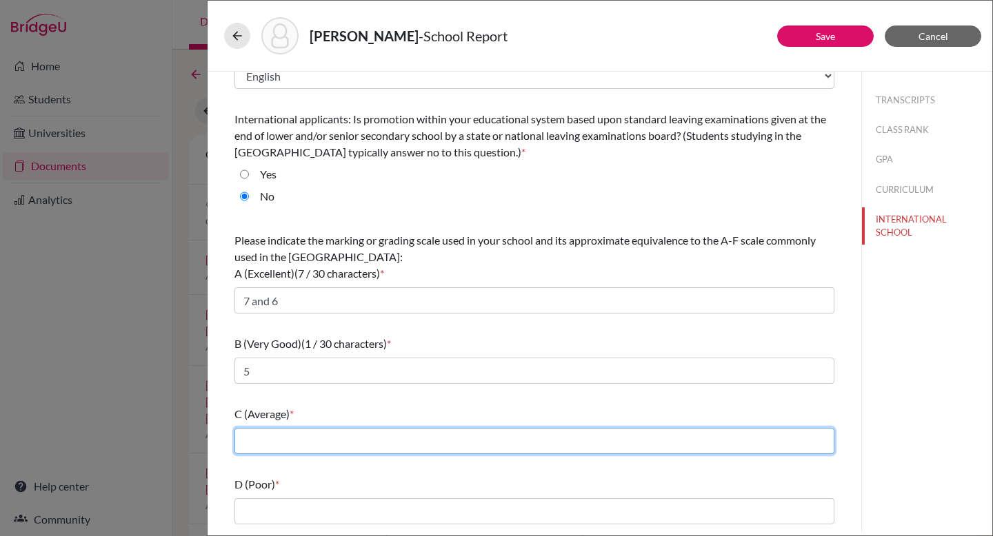
click at [319, 444] on input "text" at bounding box center [534, 441] width 600 height 26
type input "4"
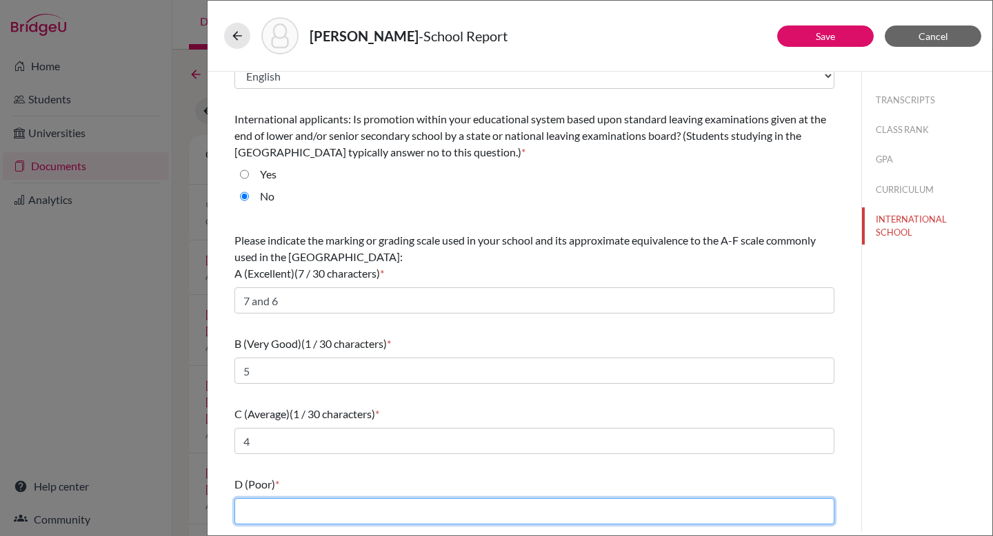
click at [312, 506] on input "text" at bounding box center [534, 511] width 600 height 26
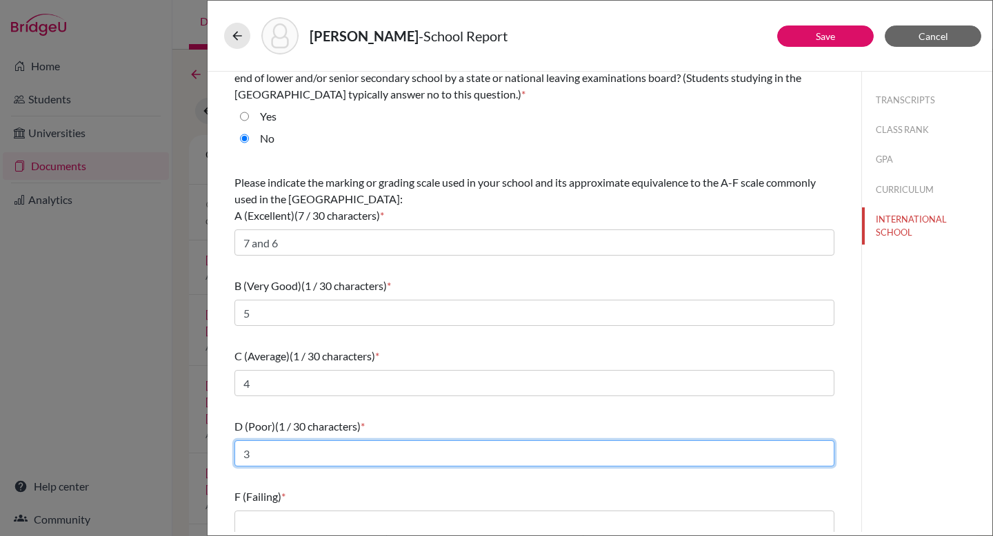
scroll to position [105, 0]
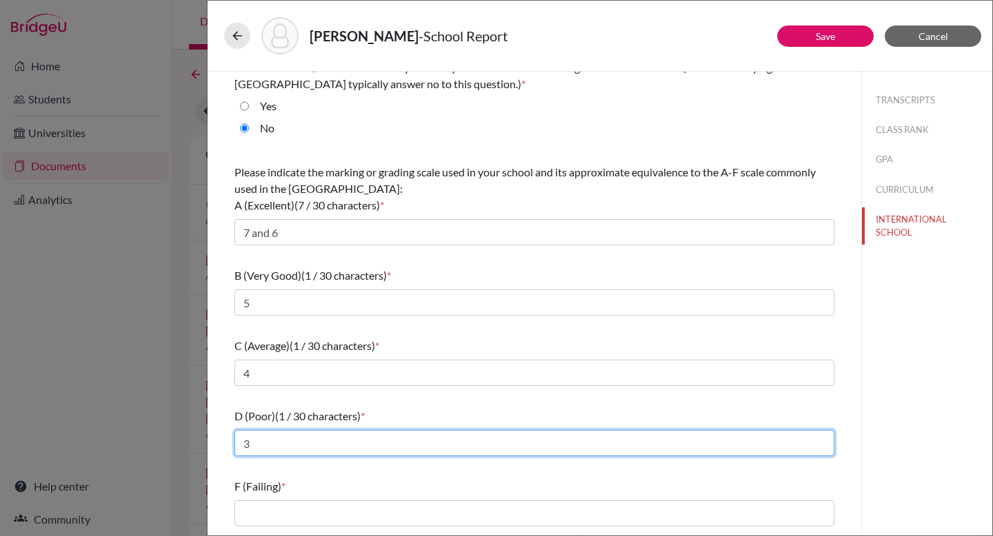
type input "3"
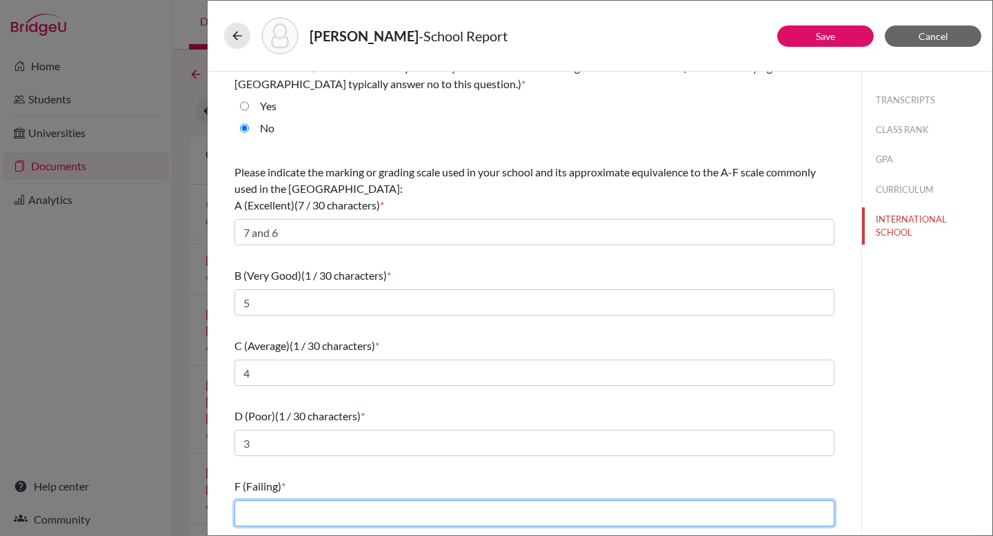
click at [289, 507] on input "text" at bounding box center [534, 514] width 600 height 26
type input "2 and 1"
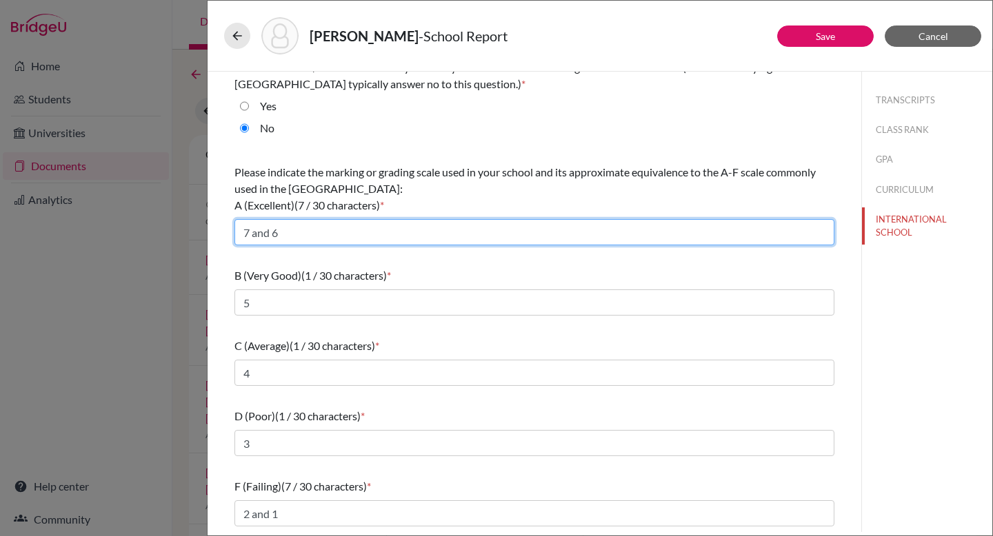
click at [251, 232] on input "7 and 6" at bounding box center [534, 232] width 600 height 26
click at [376, 238] on input "7 points and 6" at bounding box center [534, 232] width 600 height 26
type input "7 points and 6 points"
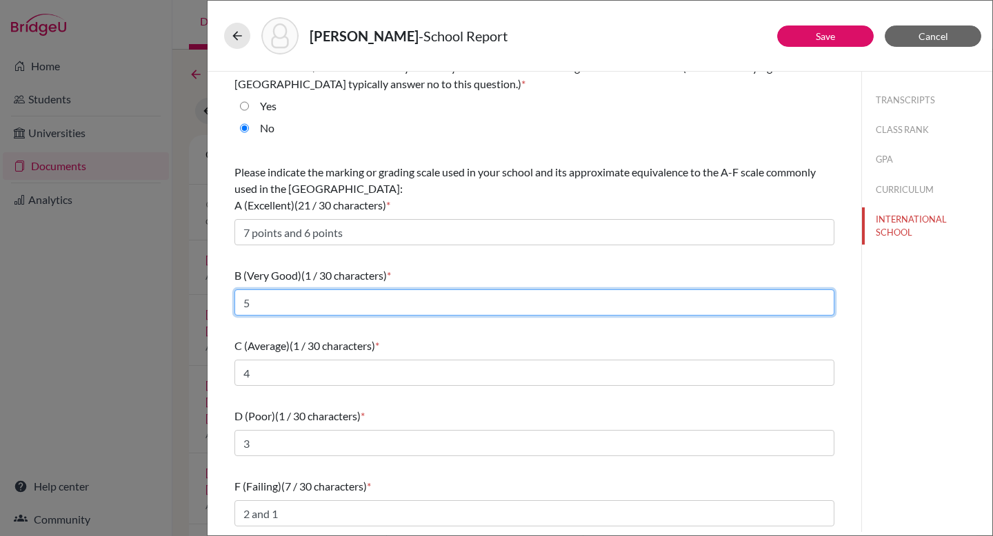
click at [344, 303] on input "5" at bounding box center [534, 303] width 600 height 26
type input "5 points"
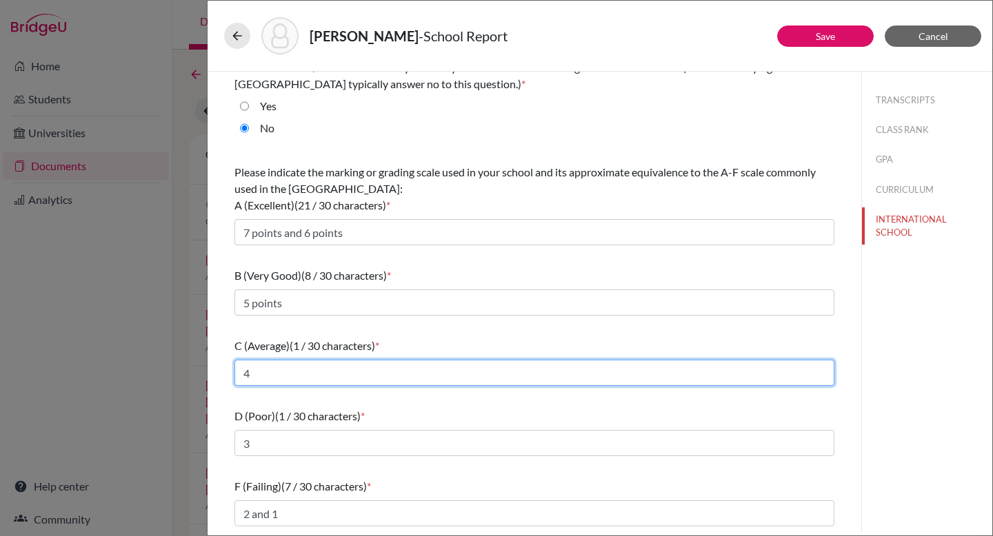
click at [331, 364] on input "4" at bounding box center [534, 373] width 600 height 26
type input "4 points"
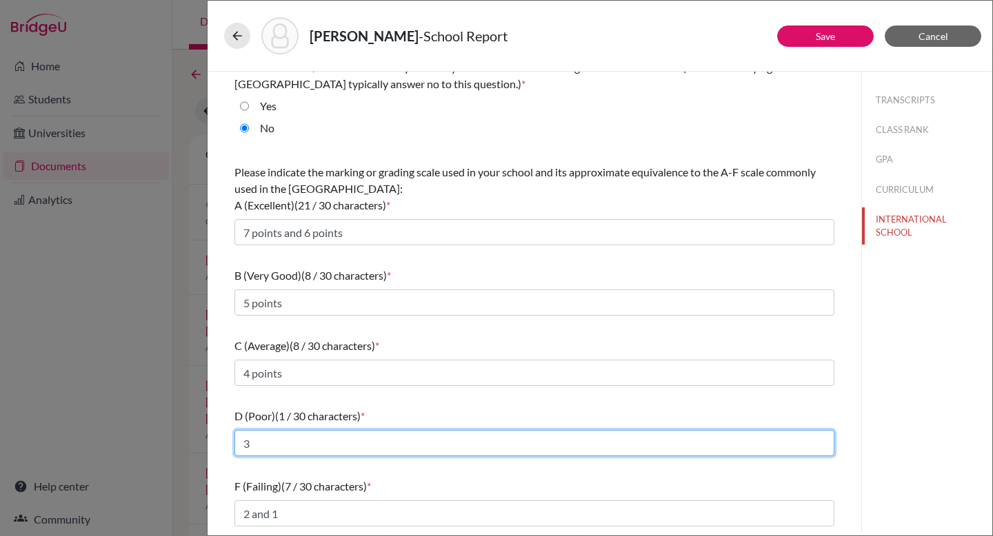
click at [315, 444] on input "3" at bounding box center [534, 443] width 600 height 26
type input "3 points"
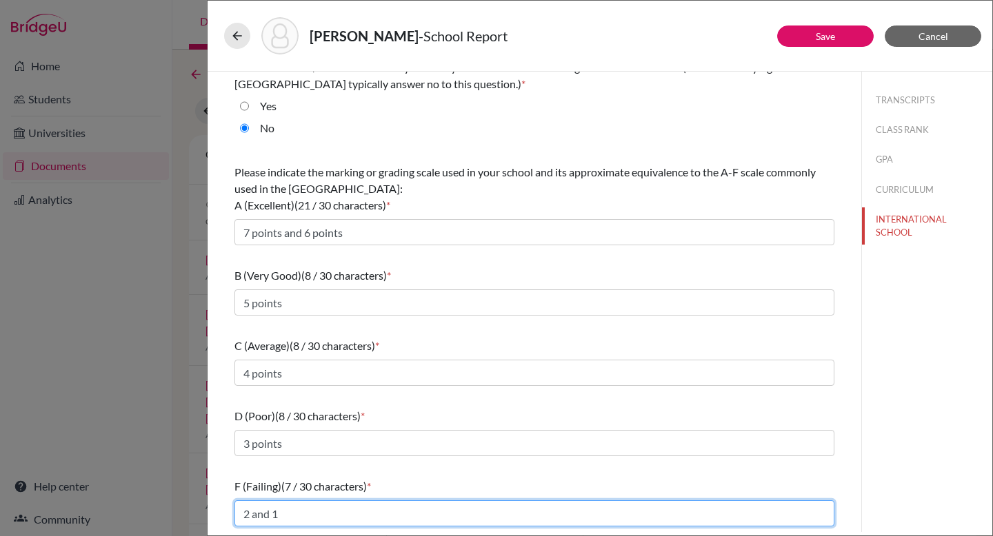
click at [252, 514] on input "2 and 1" at bounding box center [534, 514] width 600 height 26
click at [338, 520] on input "2 points and 1" at bounding box center [534, 514] width 600 height 26
type input "2 points and 1 point"
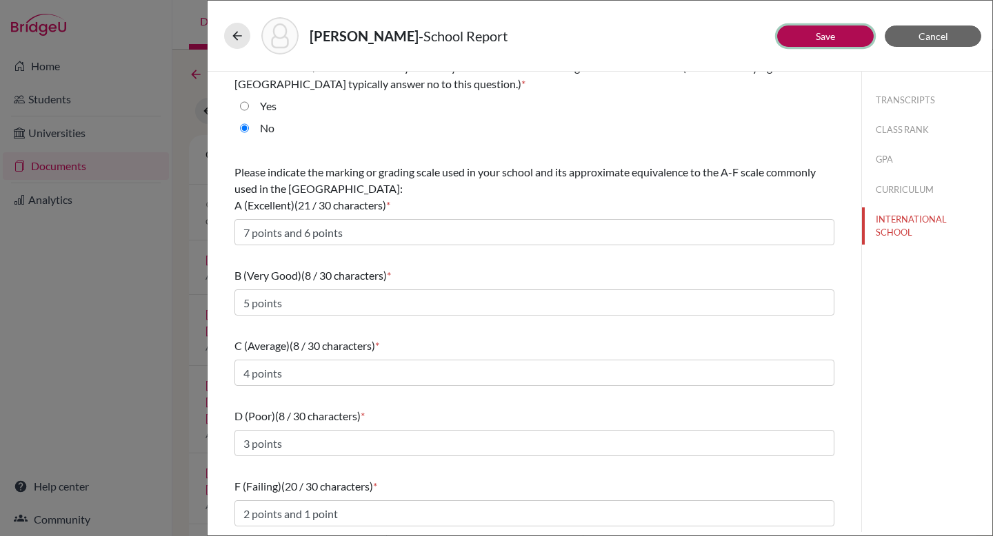
click at [811, 37] on button "Save" at bounding box center [825, 36] width 97 height 21
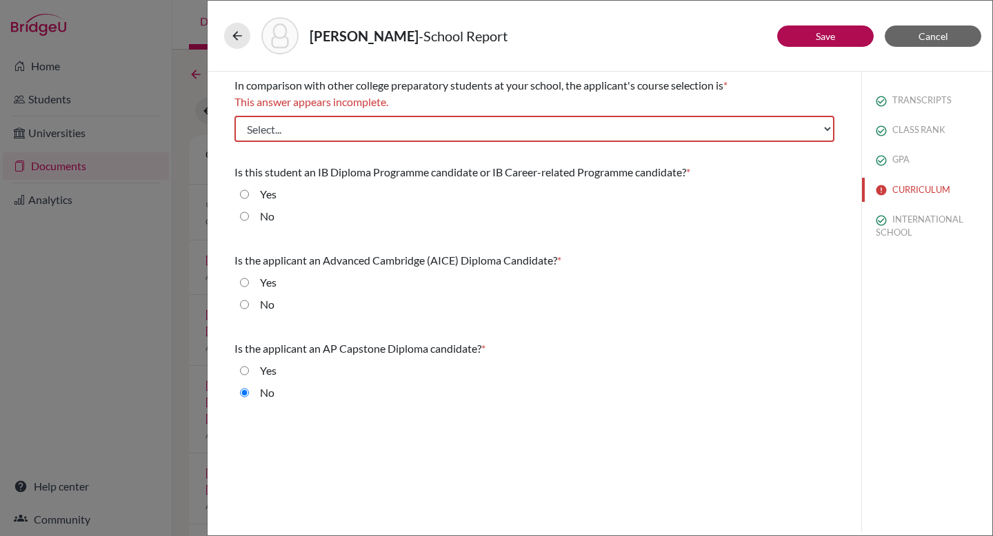
scroll to position [0, 0]
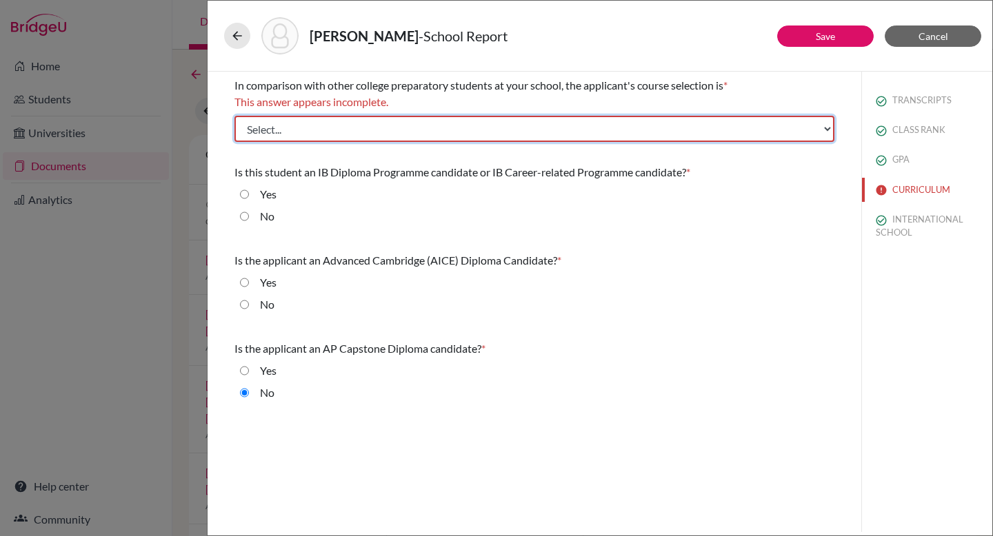
click at [548, 128] on select "Select... Less than demanding Average Demanding Very demanding Most demanding P…" at bounding box center [534, 129] width 600 height 26
click at [234, 116] on select "Select... Less than demanding Average Demanding Very demanding Most demanding P…" at bounding box center [534, 129] width 600 height 26
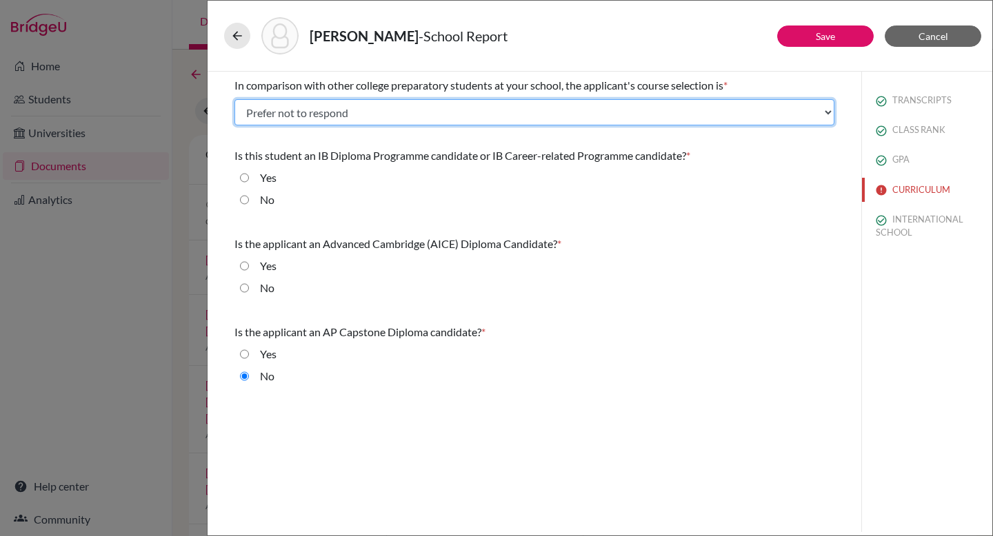
click at [509, 115] on select "Select... Less than demanding Average Demanding Very demanding Most demanding P…" at bounding box center [534, 112] width 600 height 26
select select "4"
click at [234, 99] on select "Select... Less than demanding Average Demanding Very demanding Most demanding P…" at bounding box center [534, 112] width 600 height 26
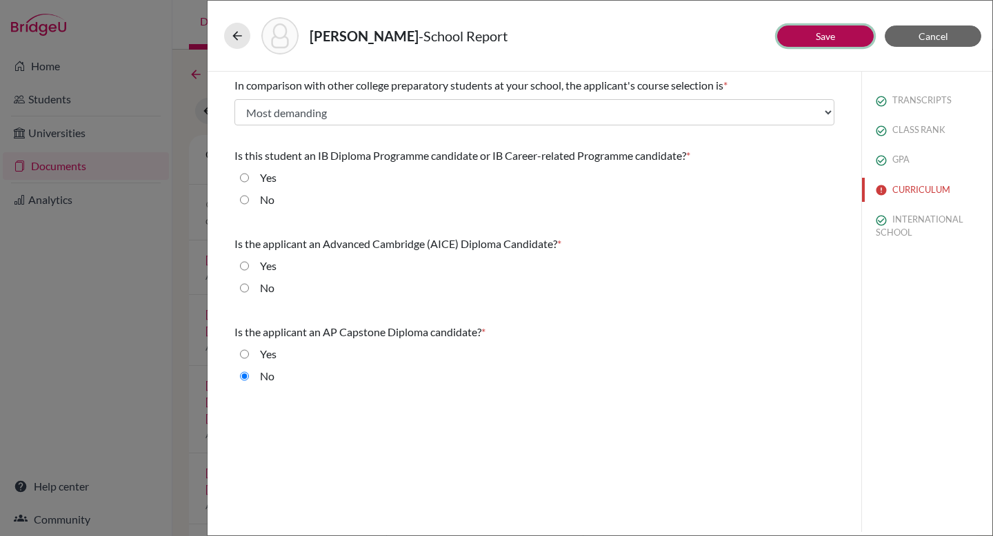
click at [811, 38] on button "Save" at bounding box center [825, 36] width 97 height 21
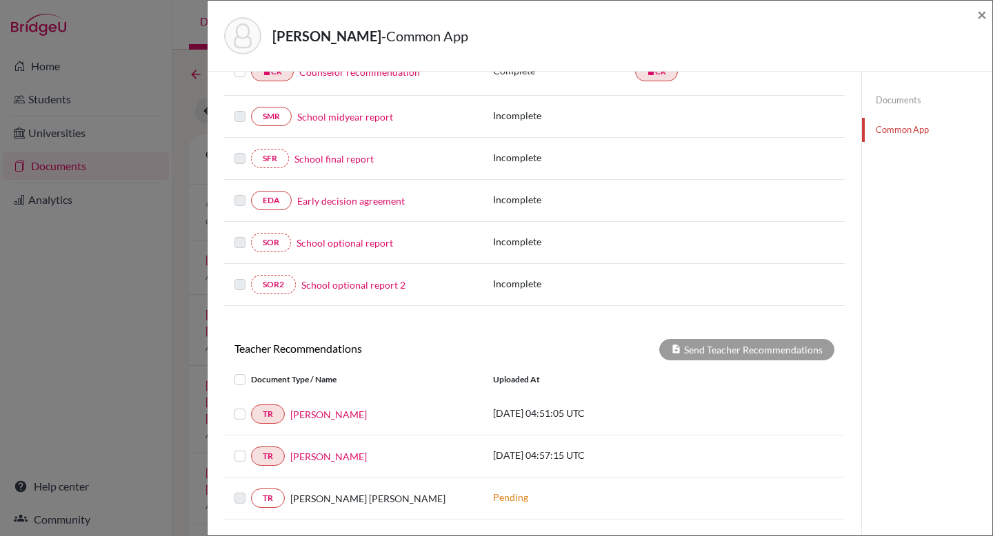
scroll to position [386, 0]
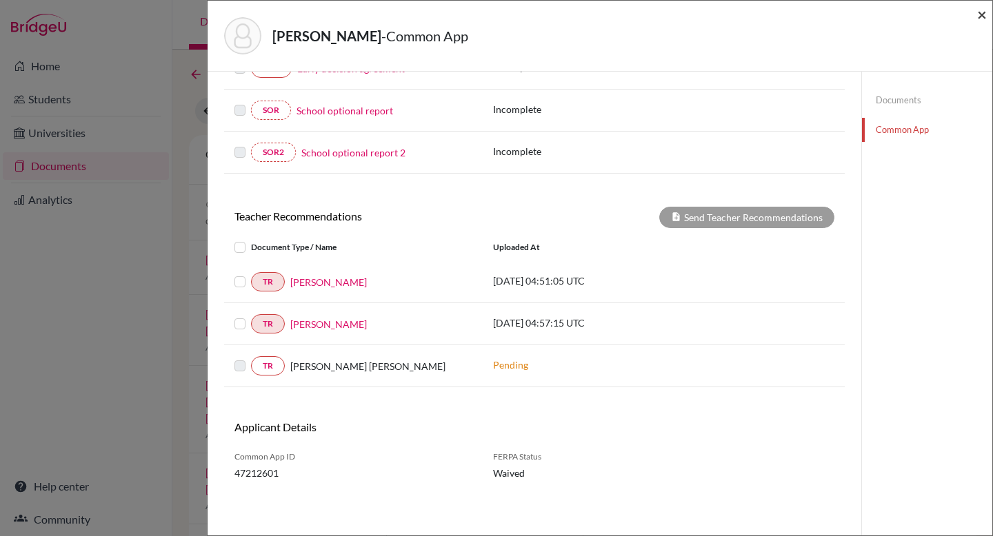
drag, startPoint x: 982, startPoint y: 12, endPoint x: 973, endPoint y: 69, distance: 58.0
click at [974, 68] on div "Suhas, Siddhartha - Common App ×" at bounding box center [600, 36] width 785 height 71
click at [894, 100] on link "Documents" at bounding box center [927, 100] width 130 height 24
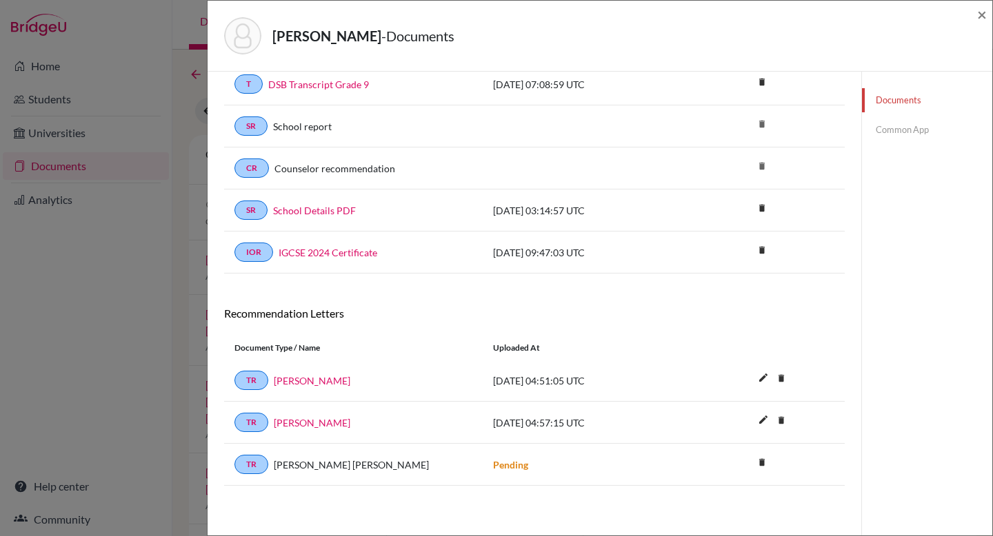
scroll to position [159, 0]
click at [756, 250] on icon "delete" at bounding box center [762, 250] width 21 height 21
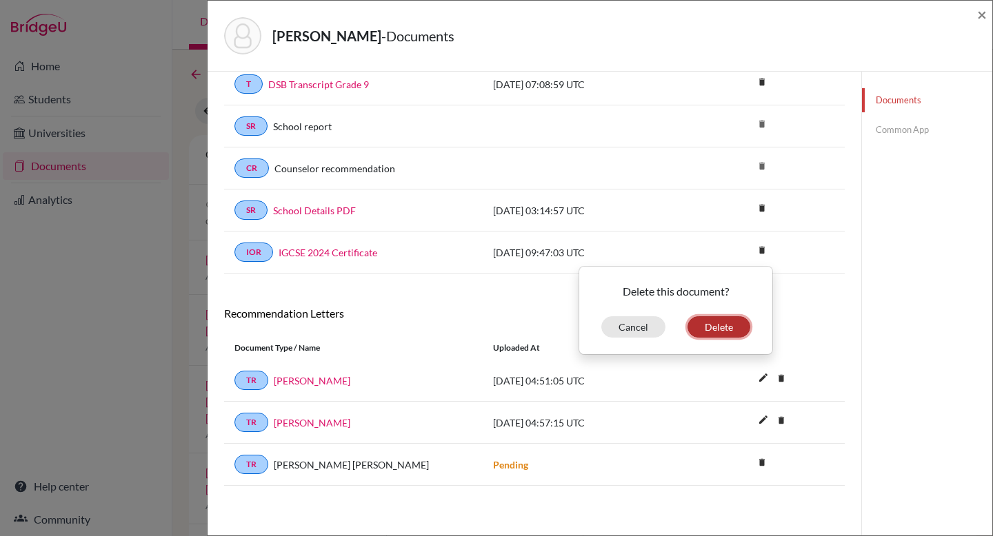
click at [723, 327] on button "Delete" at bounding box center [718, 326] width 63 height 21
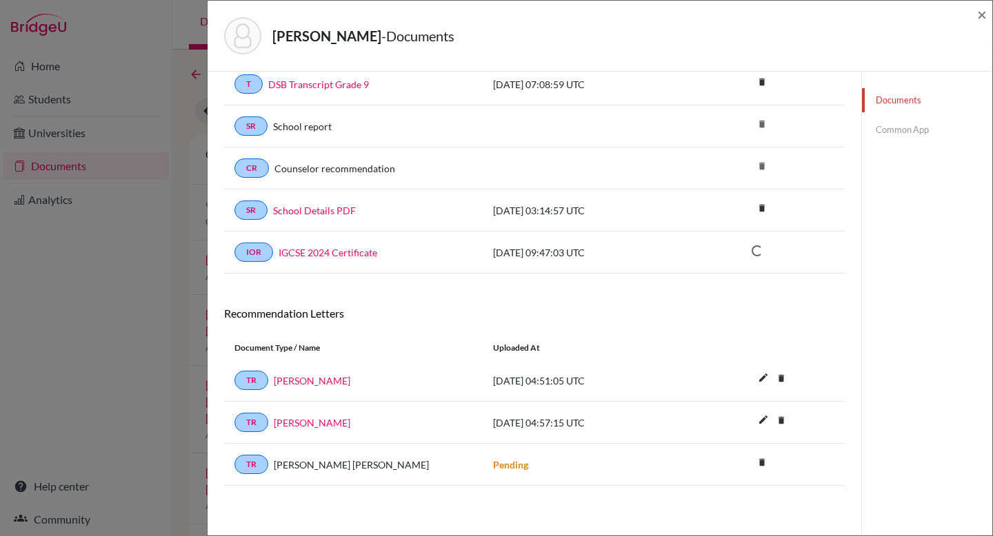
scroll to position [163, 0]
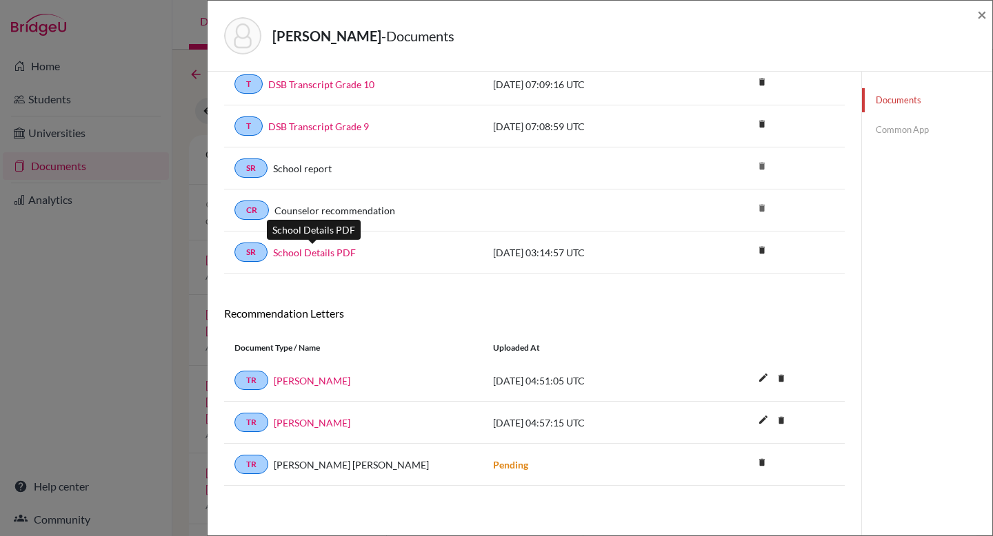
click at [294, 255] on link "School Details PDF" at bounding box center [314, 252] width 83 height 14
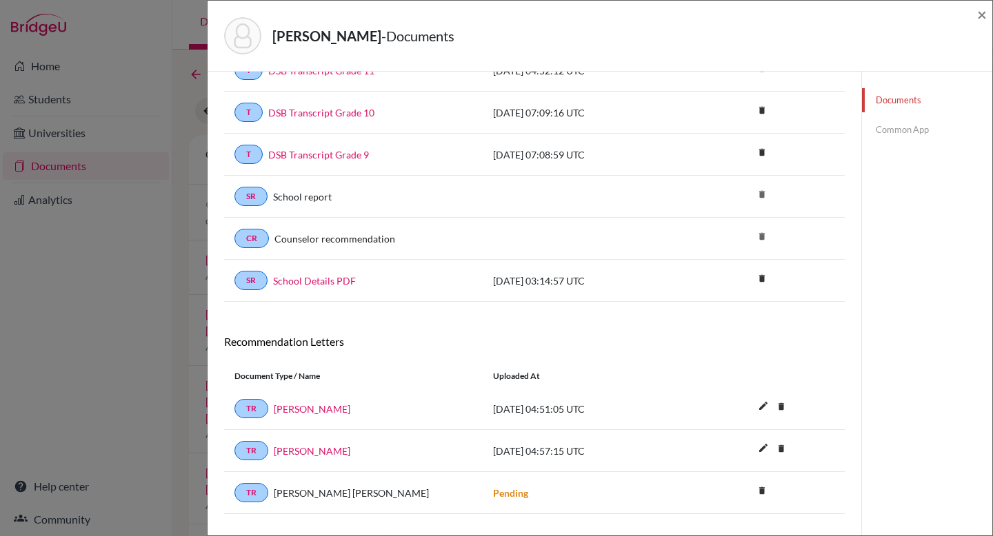
scroll to position [57, 0]
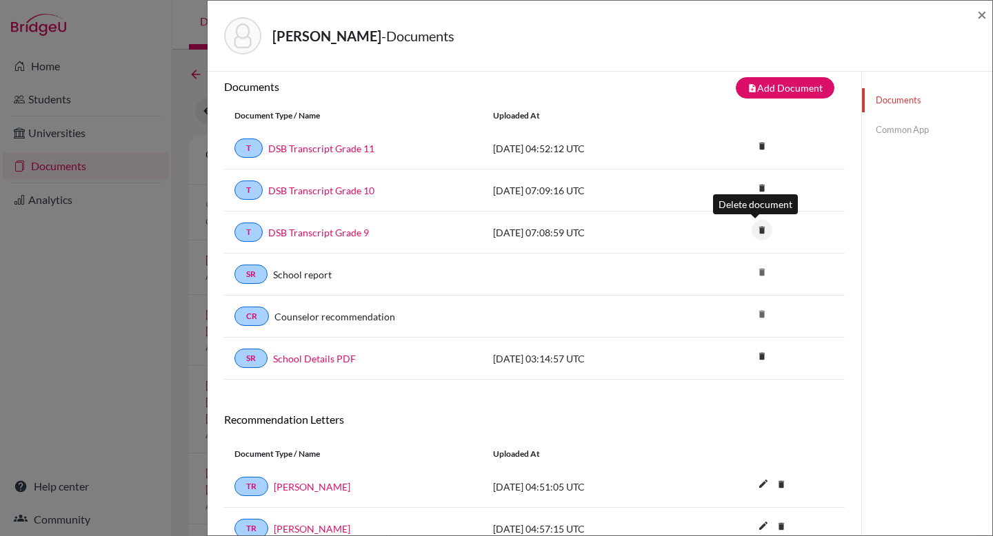
click at [752, 225] on icon "delete" at bounding box center [762, 230] width 21 height 21
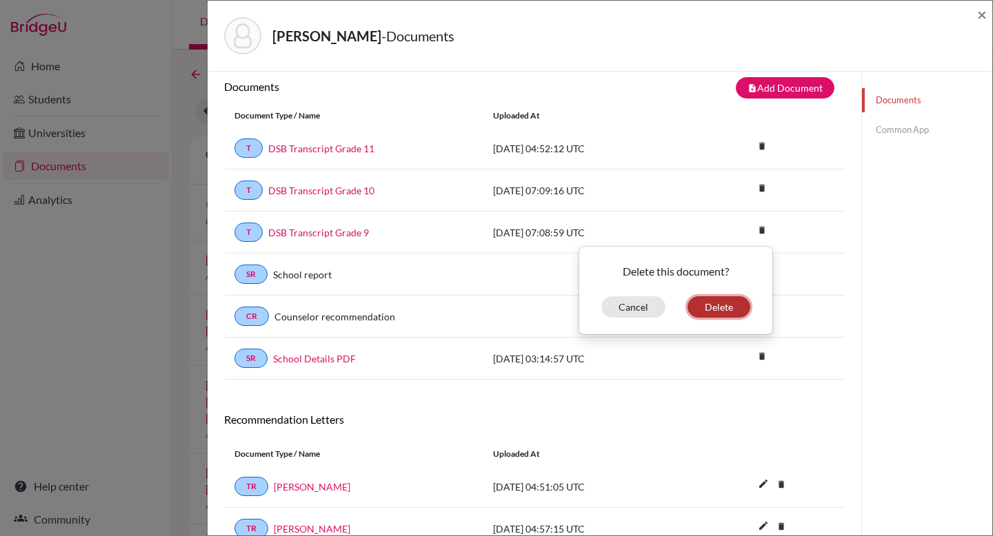
click at [708, 309] on button "Delete" at bounding box center [718, 306] width 63 height 21
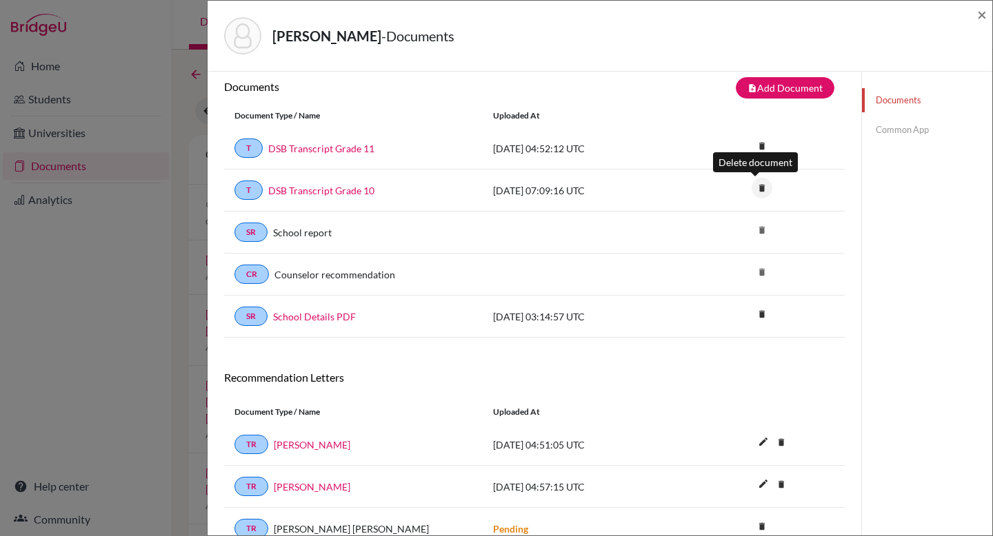
click at [755, 189] on icon "delete" at bounding box center [762, 188] width 21 height 21
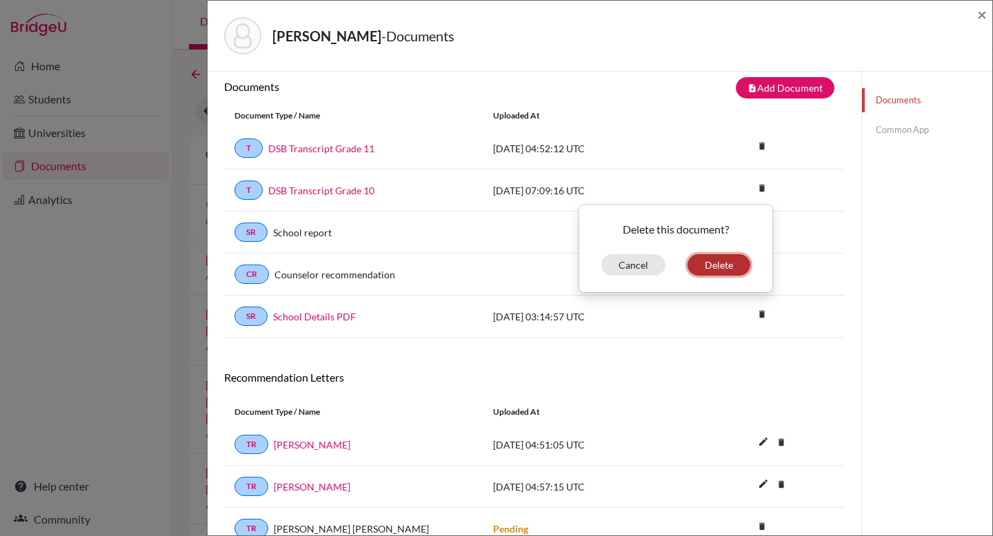
click at [727, 263] on button "Delete" at bounding box center [718, 264] width 63 height 21
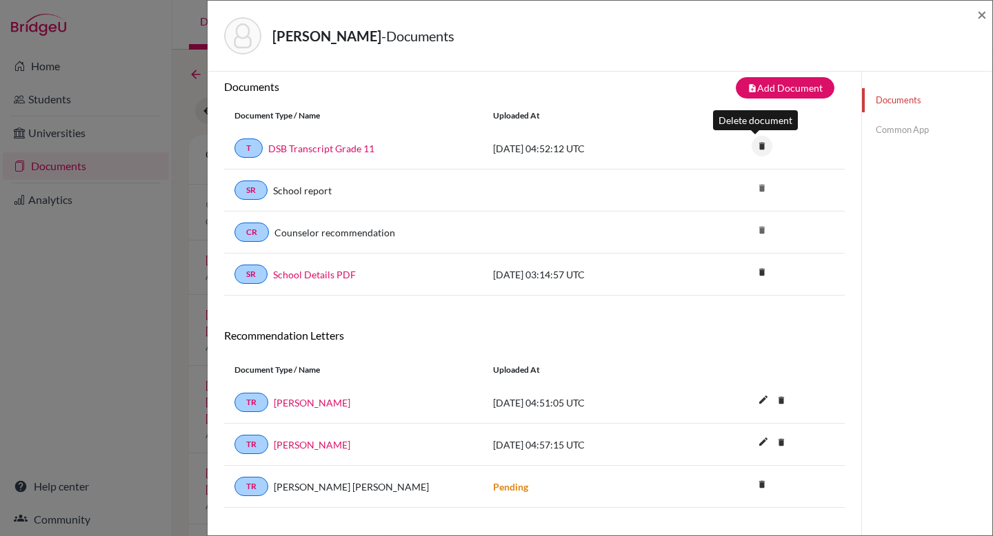
click at [753, 142] on icon "delete" at bounding box center [762, 146] width 21 height 21
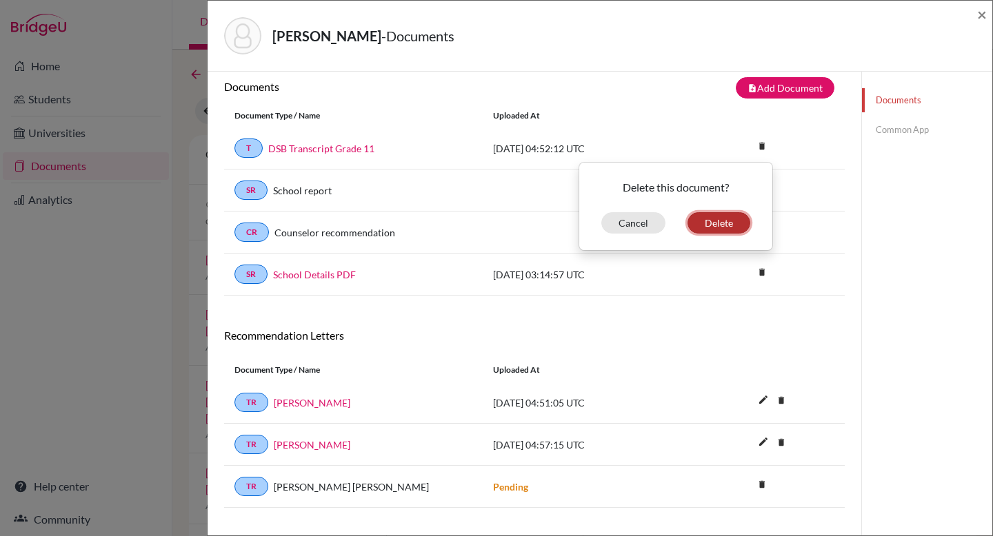
click at [725, 229] on button "Delete" at bounding box center [718, 222] width 63 height 21
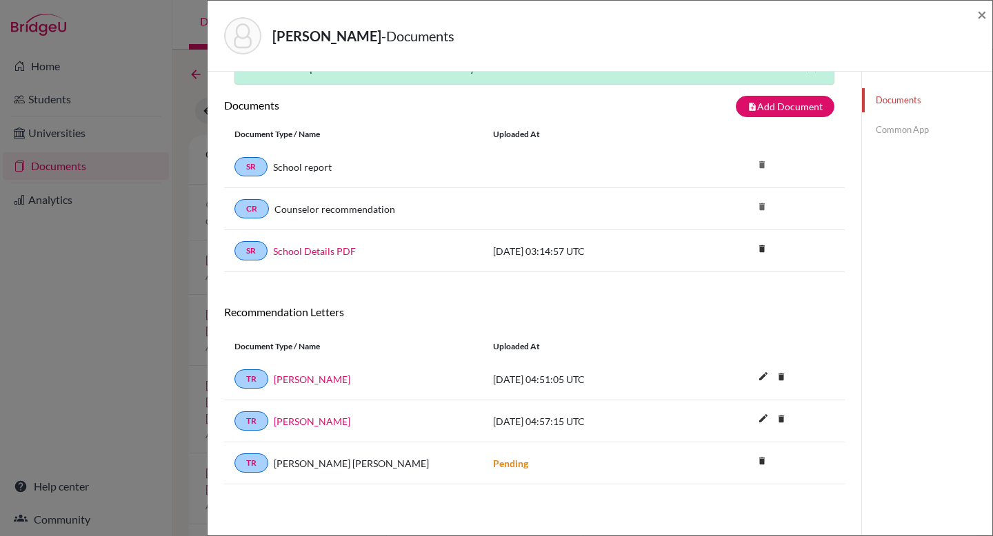
scroll to position [0, 0]
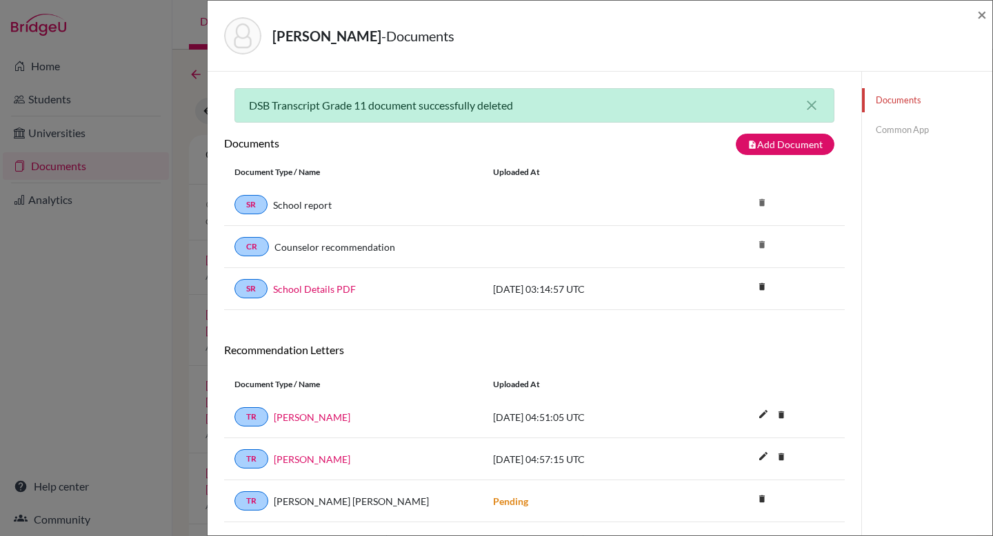
click at [867, 123] on link "Common App" at bounding box center [927, 130] width 130 height 24
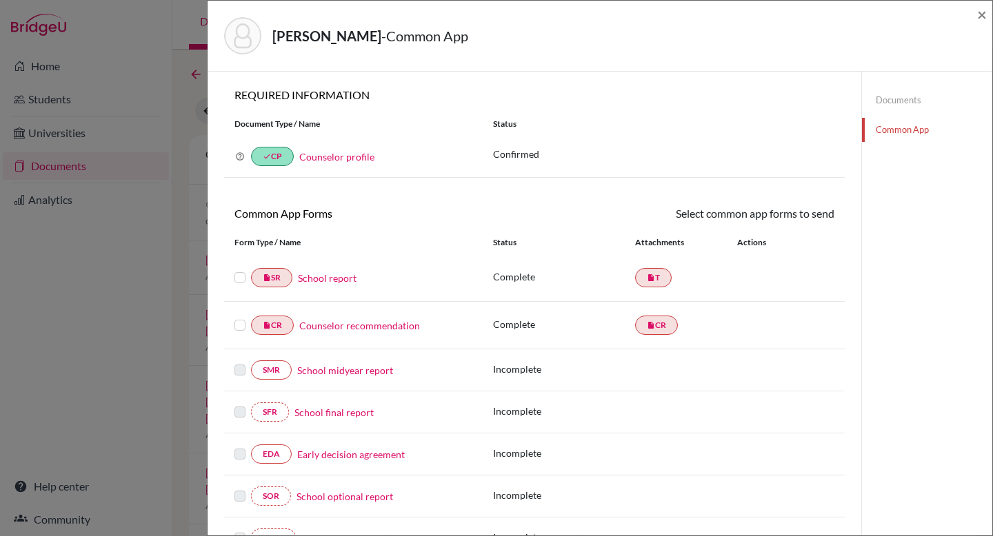
click at [341, 278] on link "School report" at bounding box center [327, 278] width 59 height 14
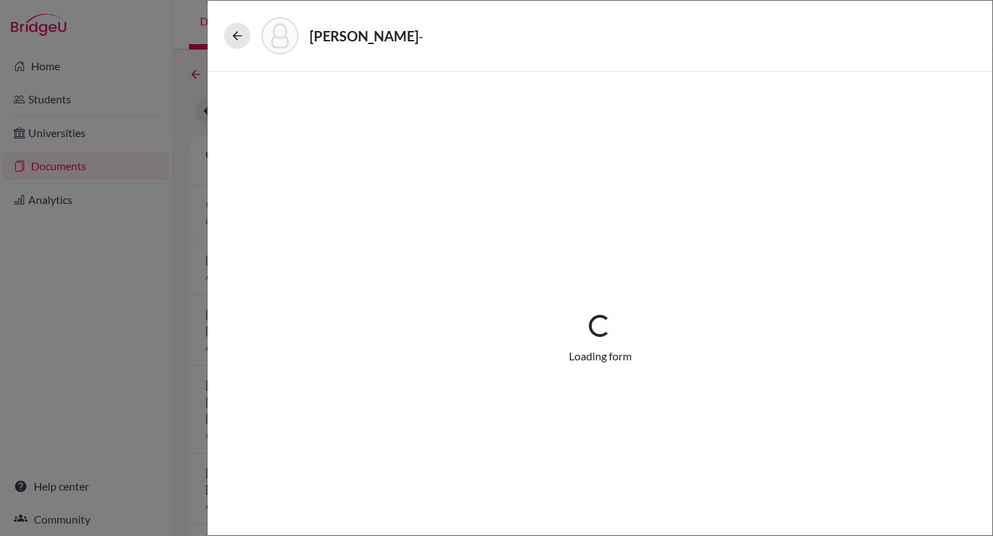
select select "1"
select select "687846"
select select "0"
select select "1"
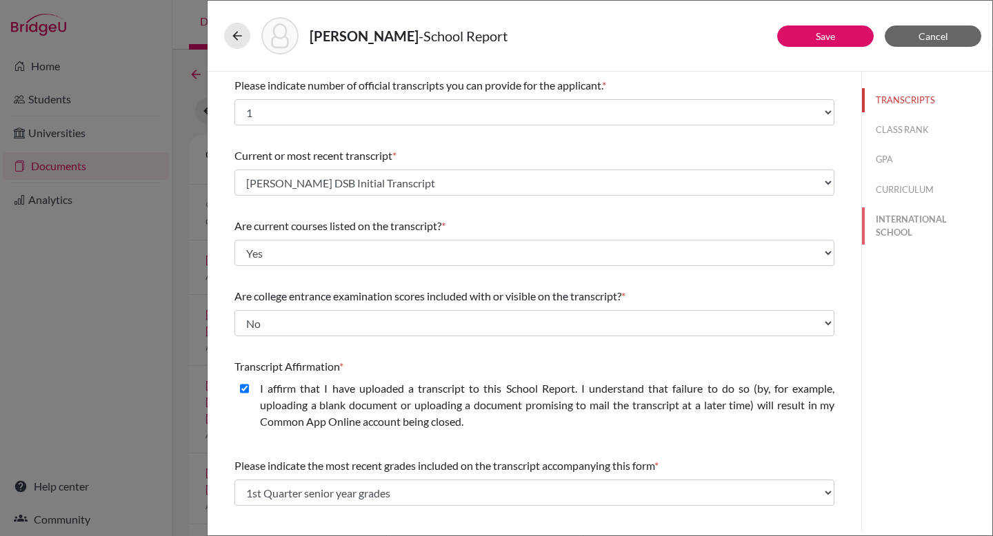
click at [886, 230] on button "INTERNATIONAL SCHOOL" at bounding box center [927, 226] width 130 height 37
select select "14"
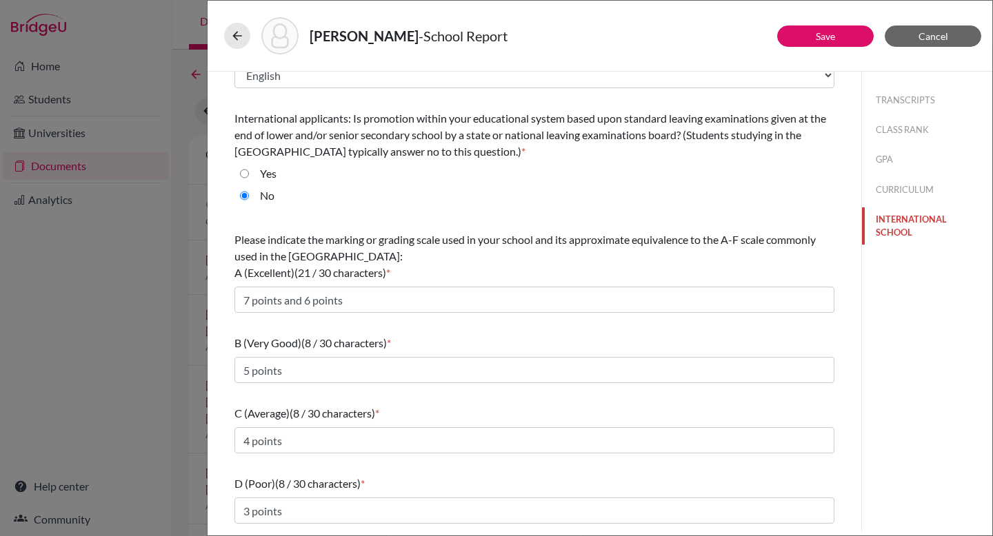
scroll to position [105, 0]
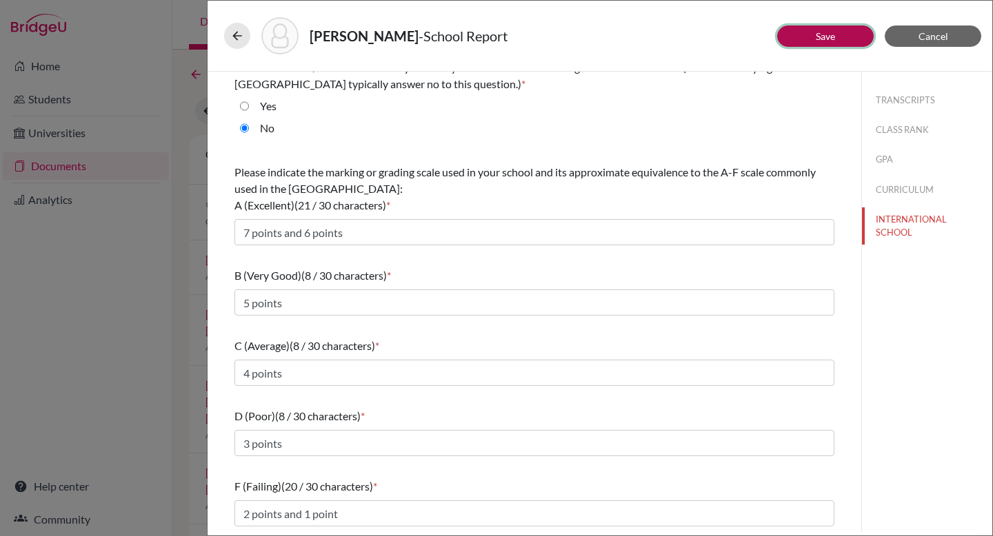
click at [847, 30] on button "Save" at bounding box center [825, 36] width 97 height 21
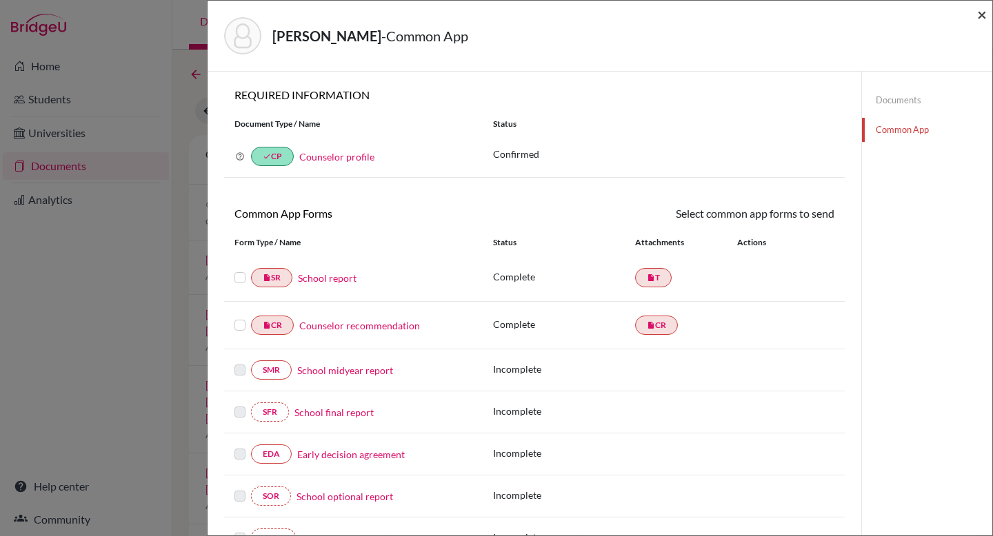
click at [983, 13] on span "×" at bounding box center [982, 14] width 10 height 20
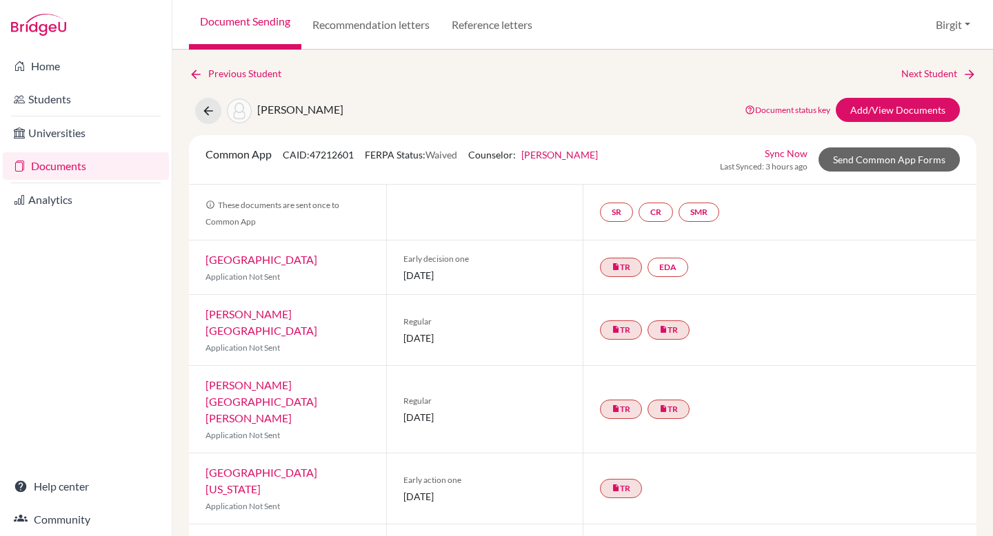
click at [57, 165] on link "Documents" at bounding box center [86, 166] width 166 height 28
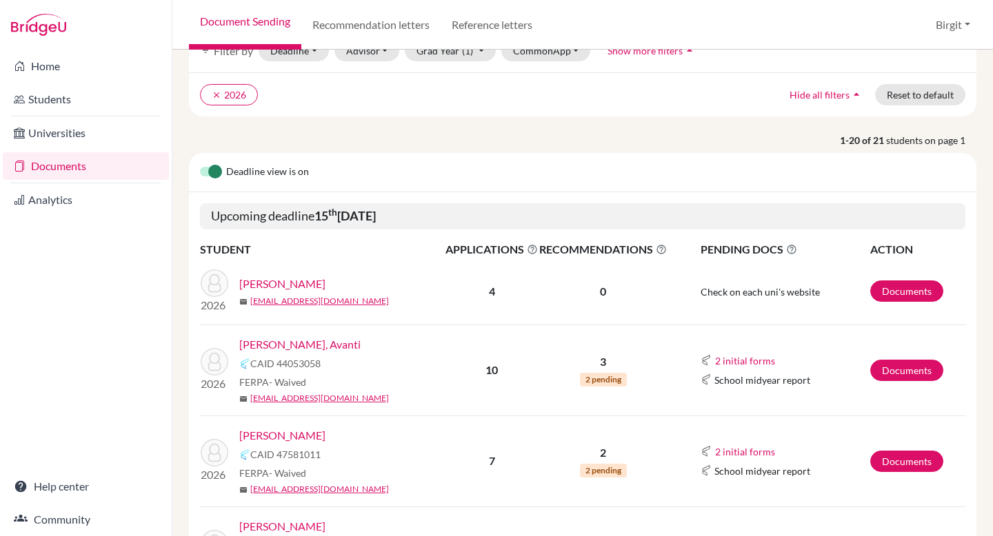
scroll to position [81, 0]
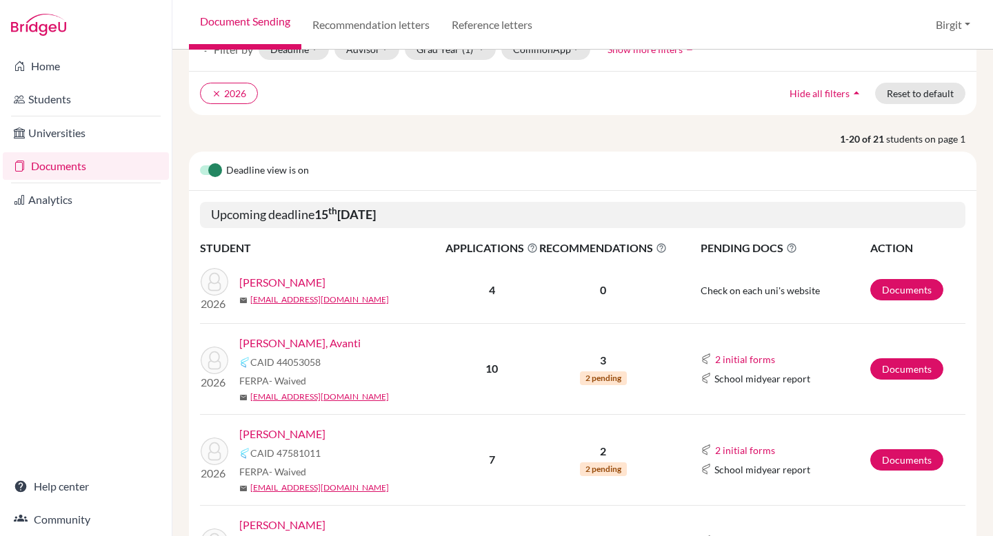
click at [294, 340] on link "Poddar, Avanti" at bounding box center [299, 343] width 121 height 17
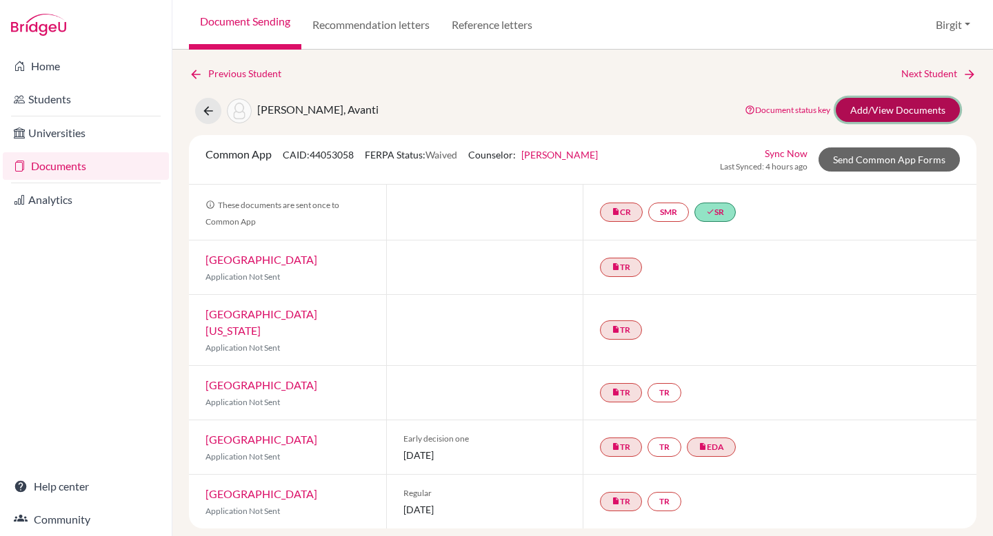
click at [880, 105] on link "Add/View Documents" at bounding box center [898, 110] width 124 height 24
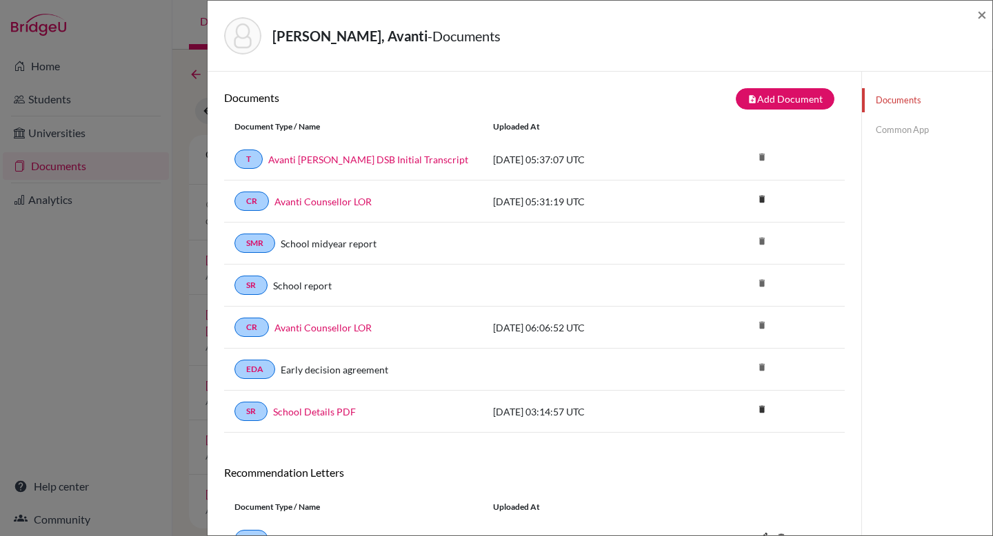
click at [902, 132] on link "Common App" at bounding box center [927, 130] width 130 height 24
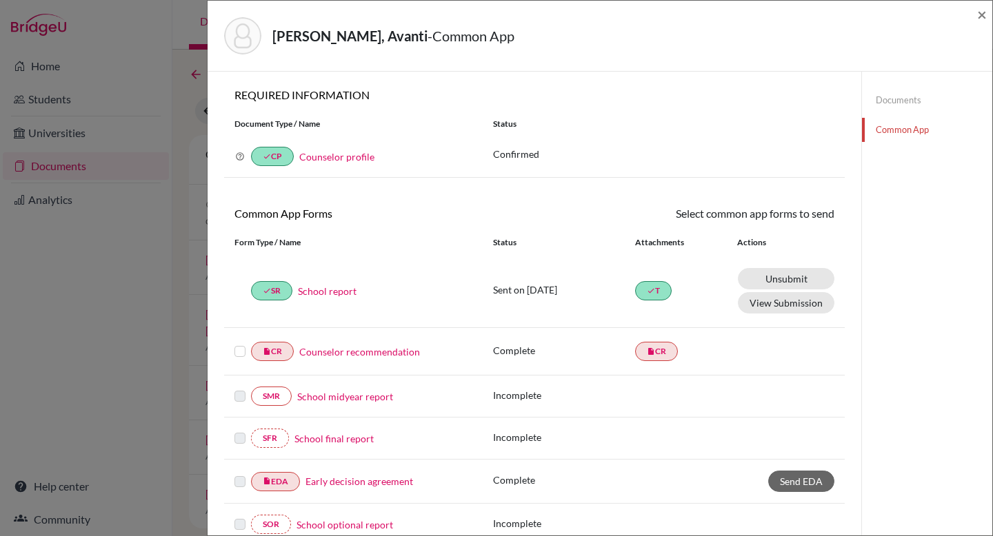
click at [343, 294] on link "School report" at bounding box center [327, 291] width 59 height 14
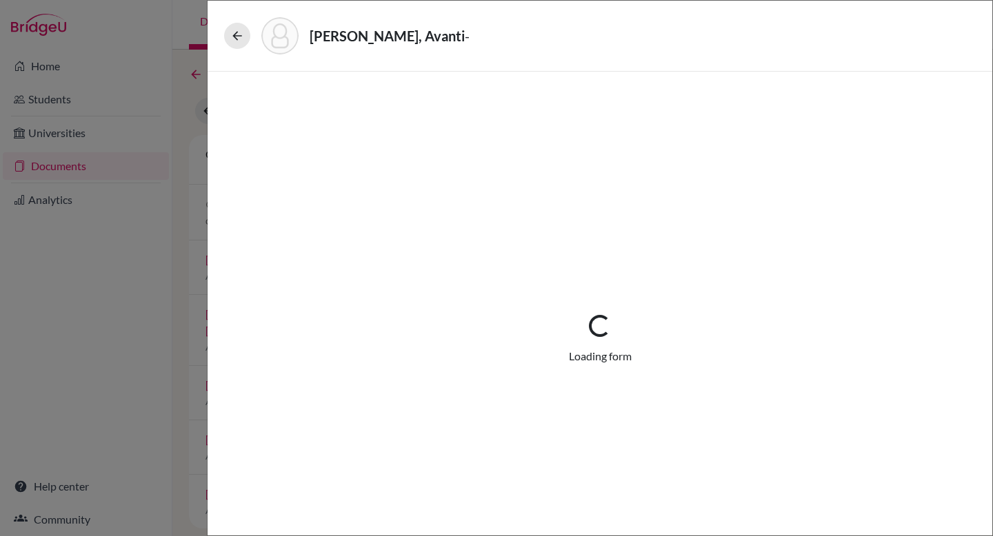
select select "1"
select select "687287"
select select "0"
select select "1"
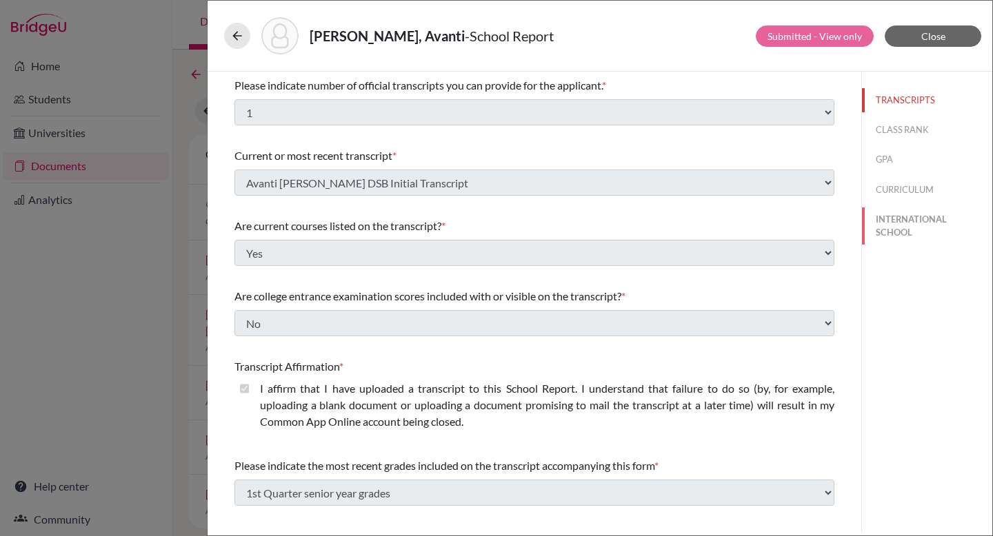
click at [903, 227] on button "INTERNATIONAL SCHOOL" at bounding box center [927, 226] width 130 height 37
select select "14"
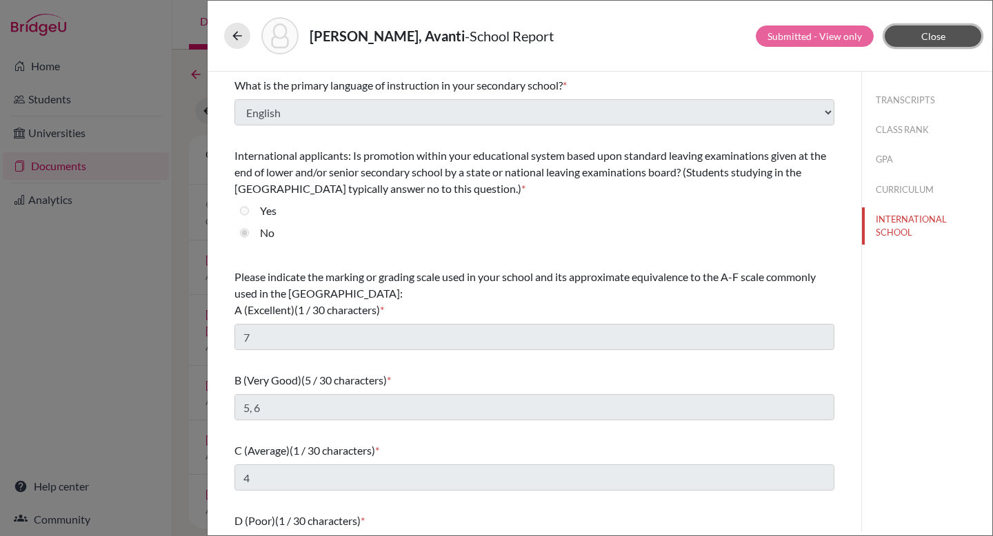
click at [957, 38] on button "Close" at bounding box center [933, 36] width 97 height 21
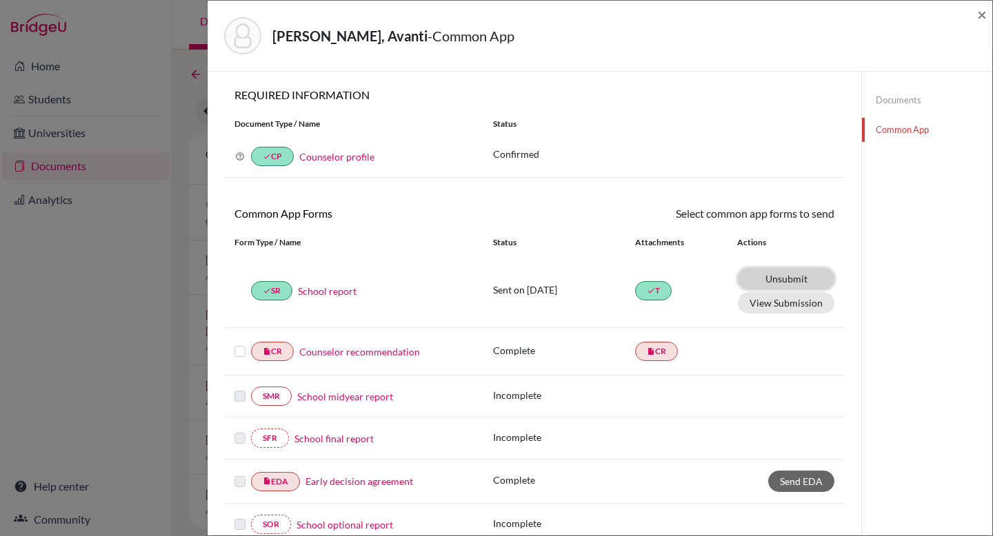
click at [792, 280] on link "Unsubmit This document will be un-submitted from all Common App universities it…" at bounding box center [786, 278] width 97 height 21
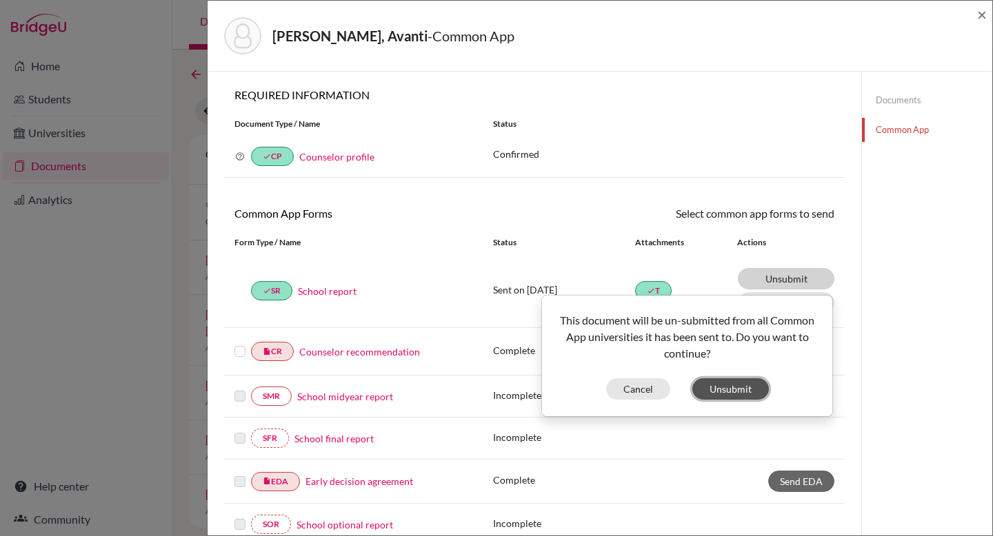
click at [726, 385] on button "Unsubmit" at bounding box center [730, 389] width 77 height 21
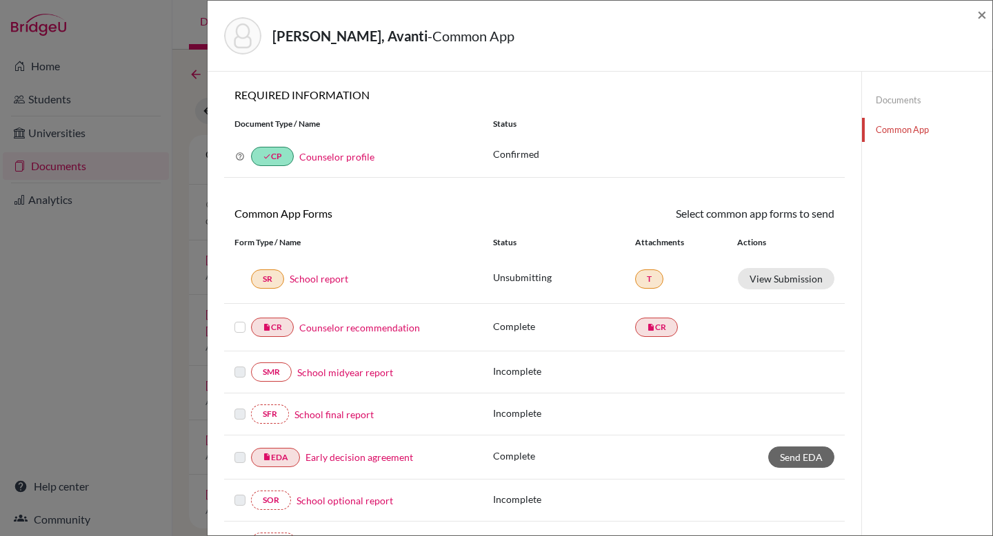
click at [327, 281] on link "School report" at bounding box center [319, 279] width 59 height 14
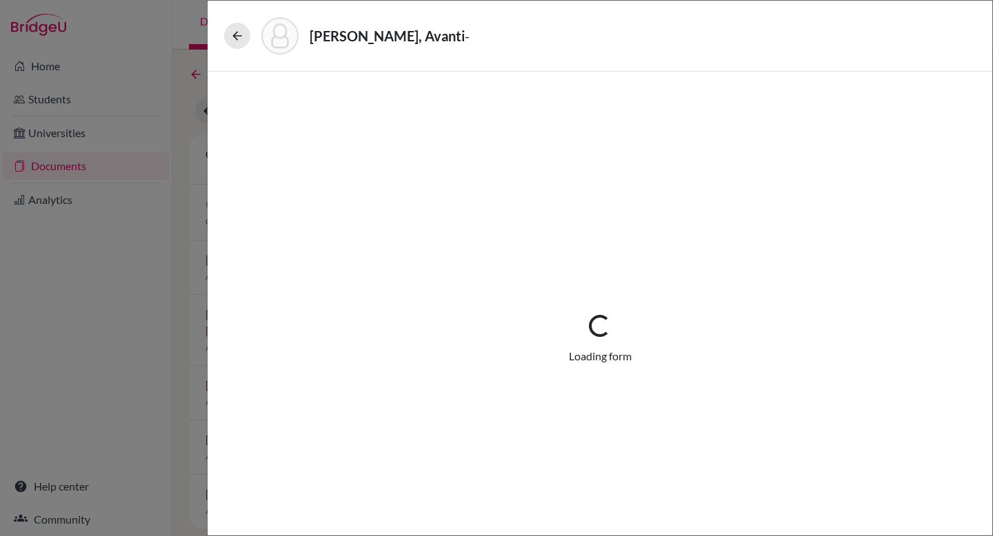
select select "1"
select select "687287"
select select "0"
select select "1"
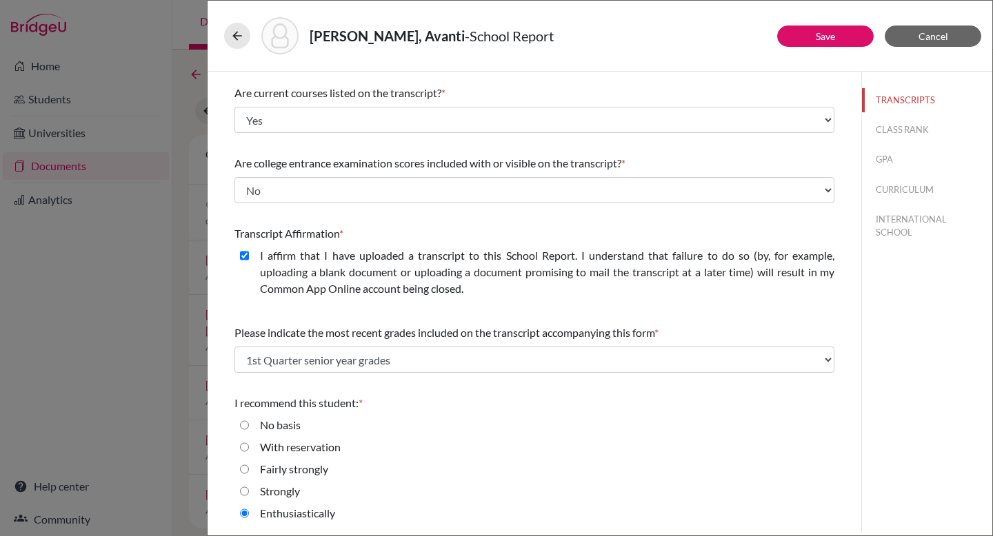
scroll to position [134, 0]
click at [902, 124] on button "CLASS RANK" at bounding box center [927, 130] width 130 height 24
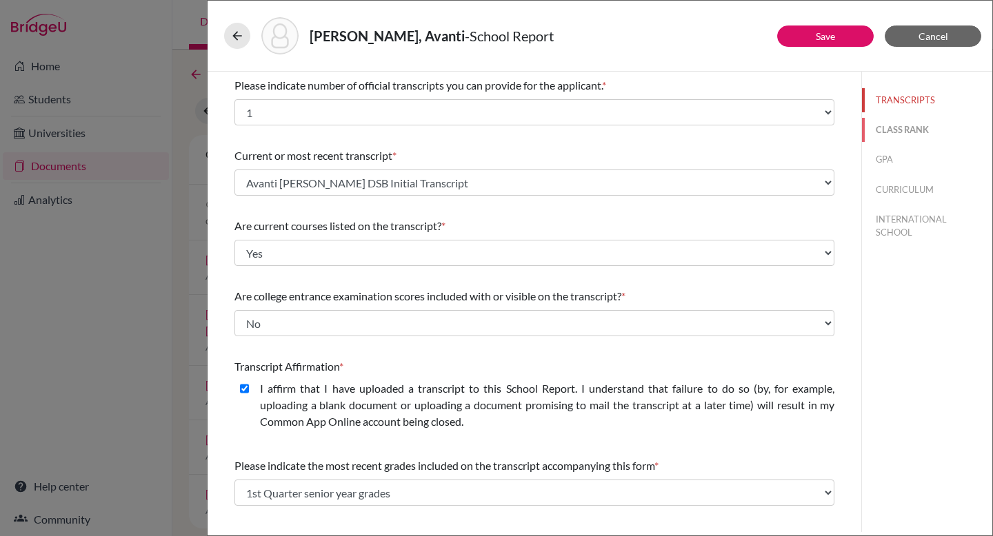
select select "5"
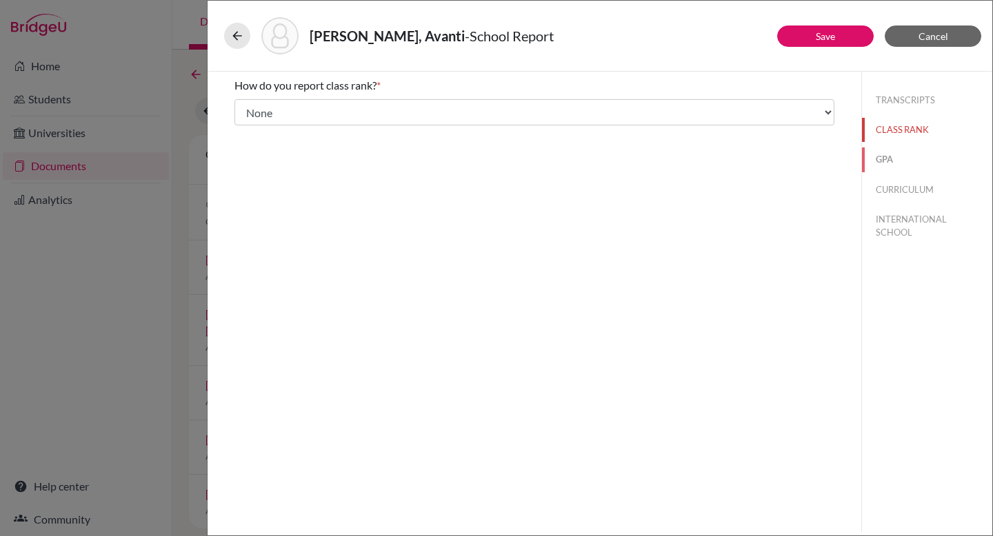
click at [882, 159] on button "GPA" at bounding box center [927, 160] width 130 height 24
click at [891, 189] on button "CURRICULUM" at bounding box center [927, 190] width 130 height 24
select select "4"
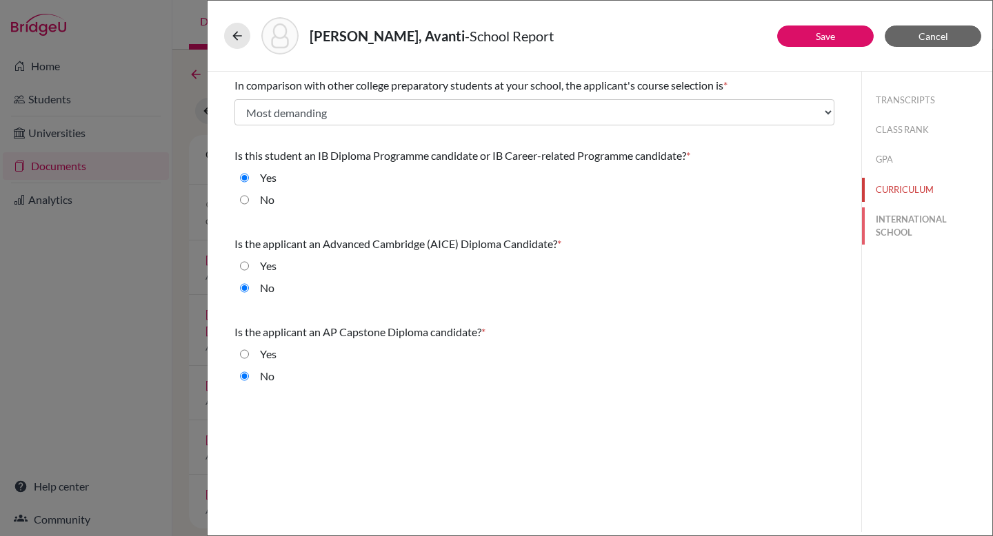
click at [896, 224] on button "INTERNATIONAL SCHOOL" at bounding box center [927, 226] width 130 height 37
radio input "true"
select select "14"
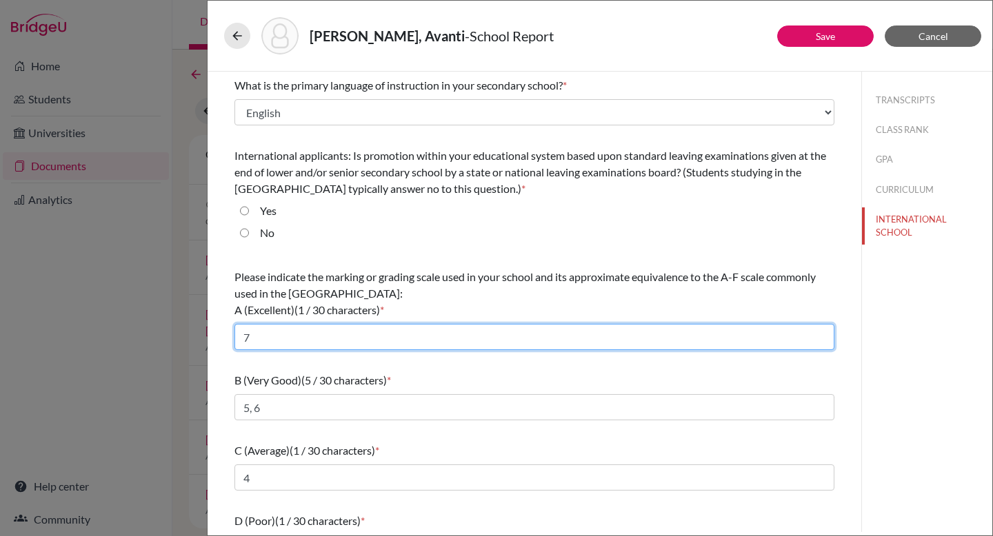
click at [328, 341] on input "7" at bounding box center [534, 337] width 600 height 26
type input "7 points and 6 points"
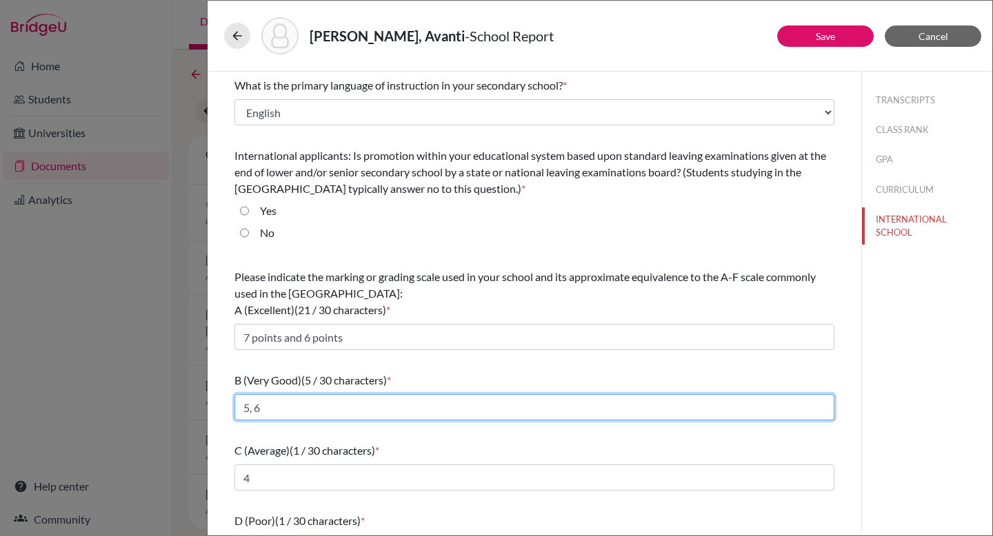
drag, startPoint x: 261, startPoint y: 407, endPoint x: 249, endPoint y: 412, distance: 12.4
click at [249, 412] on input "5, 6" at bounding box center [534, 407] width 600 height 26
type input "5 points"
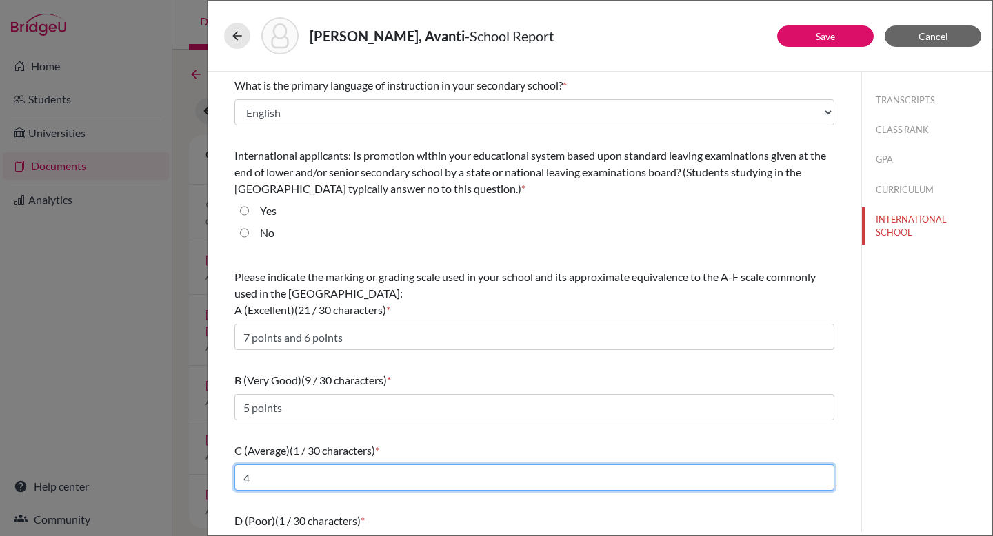
click at [286, 472] on input "4" at bounding box center [534, 478] width 600 height 26
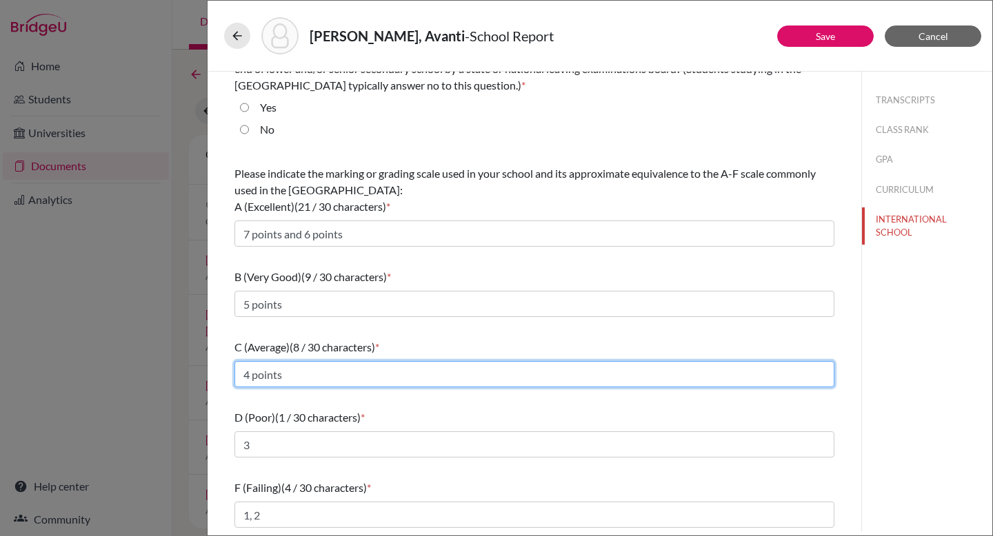
scroll to position [105, 0]
type input "4 points"
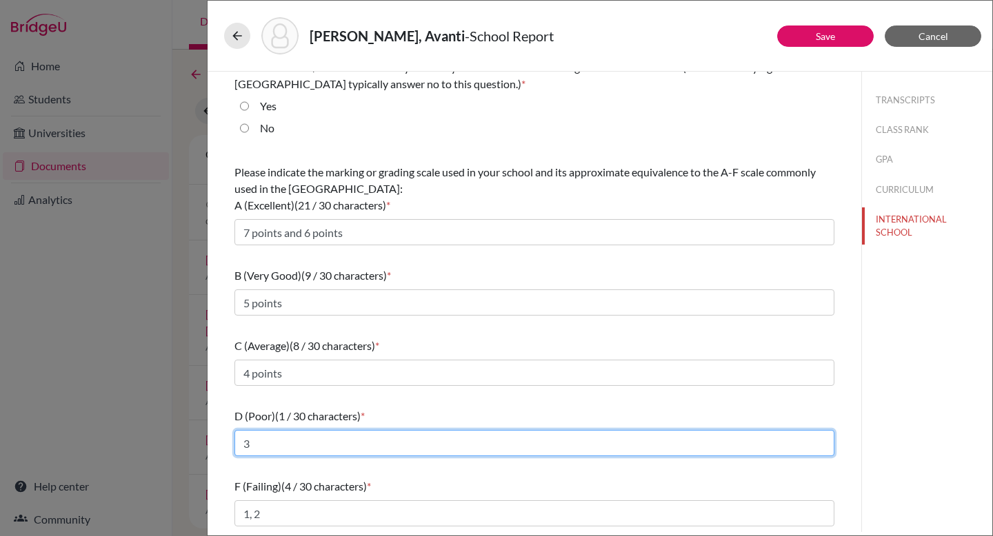
click at [347, 448] on input "3" at bounding box center [534, 443] width 600 height 26
type input "3 points"
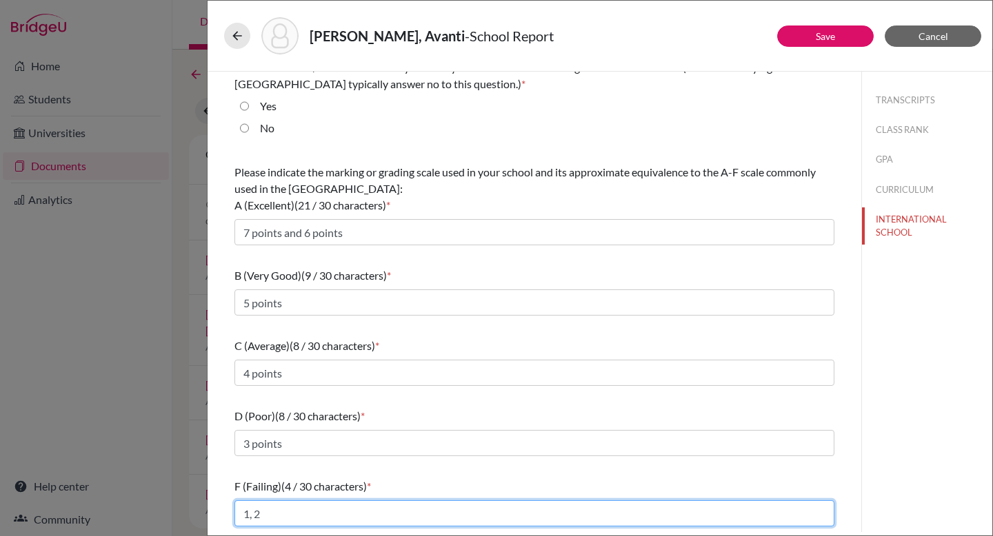
drag, startPoint x: 270, startPoint y: 512, endPoint x: 228, endPoint y: 507, distance: 41.6
click at [228, 507] on div "What is the primary language of instruction in your secondary school? * Select.…" at bounding box center [534, 249] width 633 height 565
type input "2 points and 1 point"
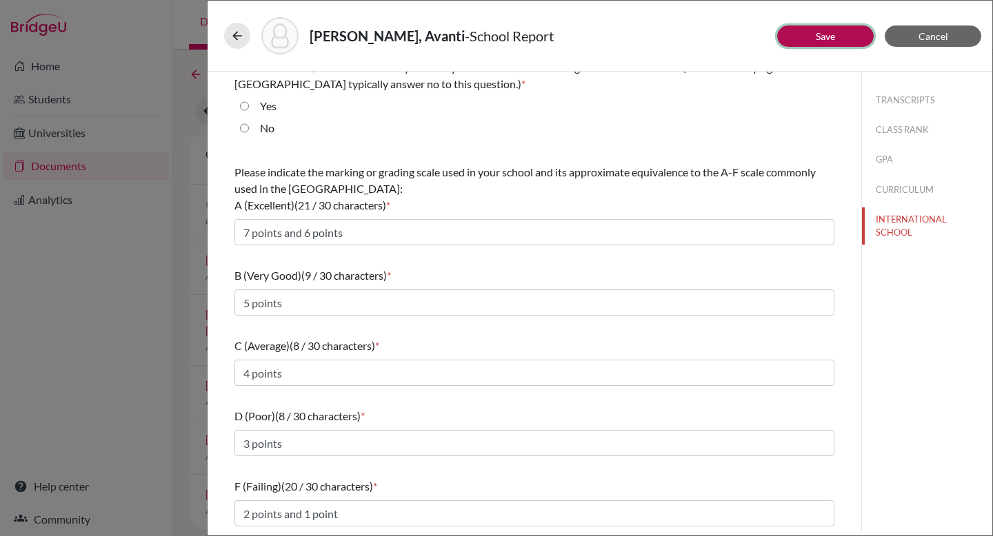
click at [843, 39] on button "Save" at bounding box center [825, 36] width 97 height 21
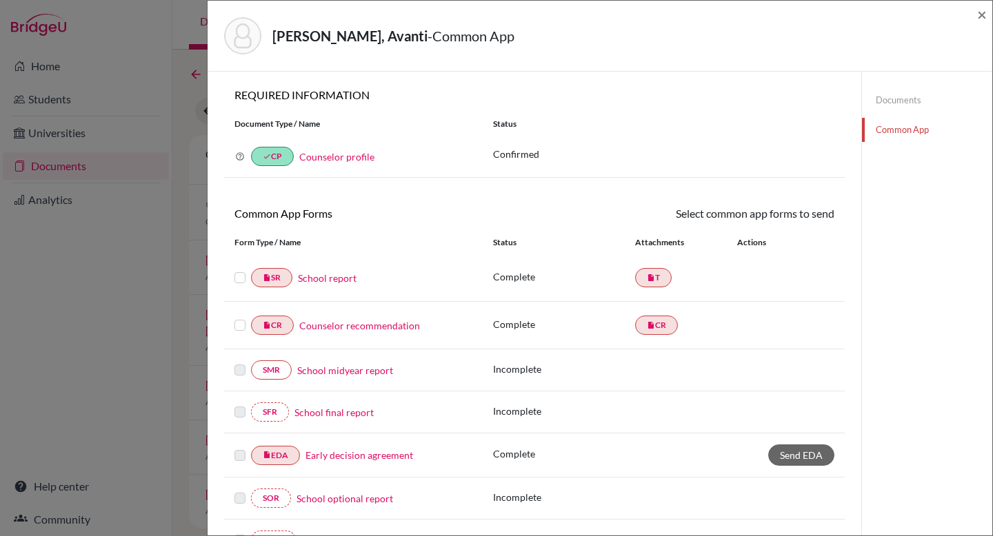
click at [238, 270] on label at bounding box center [239, 270] width 11 height 0
click at [0, 0] on input "checkbox" at bounding box center [0, 0] width 0 height 0
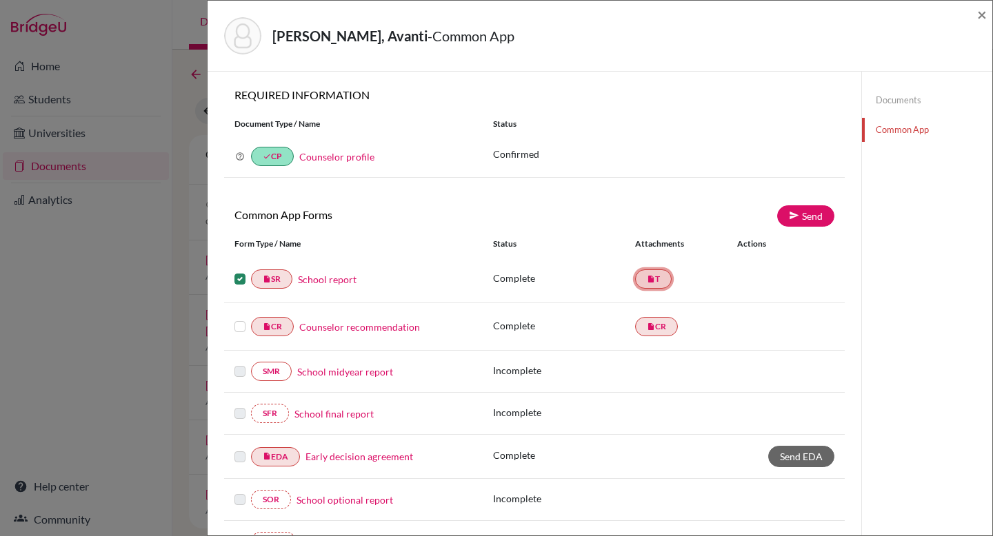
click at [652, 275] on link "insert_drive_file T" at bounding box center [653, 279] width 37 height 19
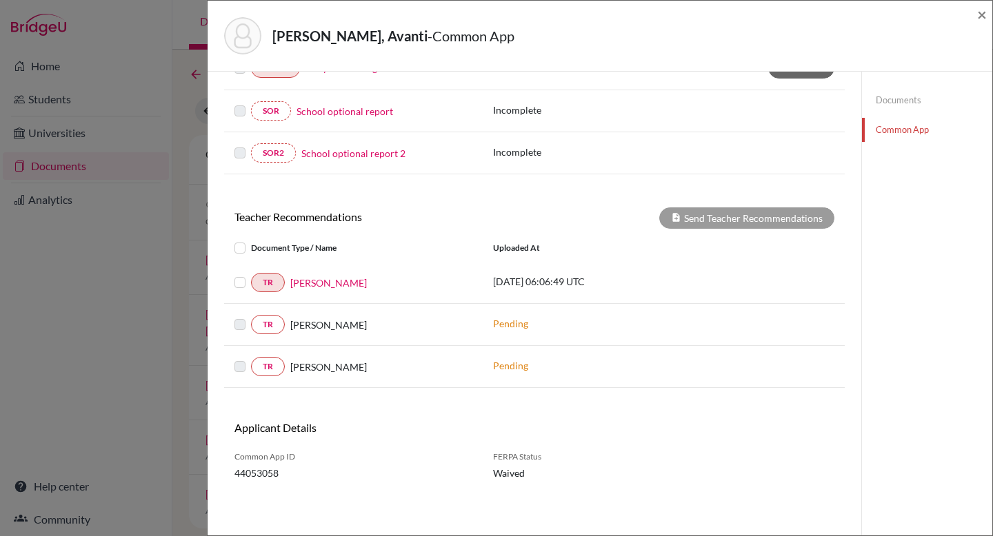
scroll to position [142, 0]
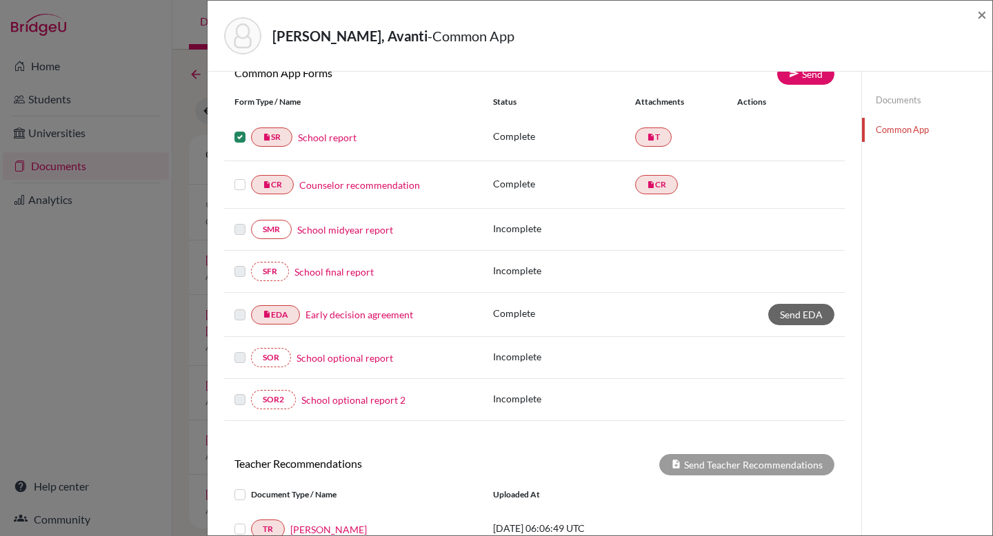
click at [336, 139] on link "School report" at bounding box center [327, 137] width 59 height 14
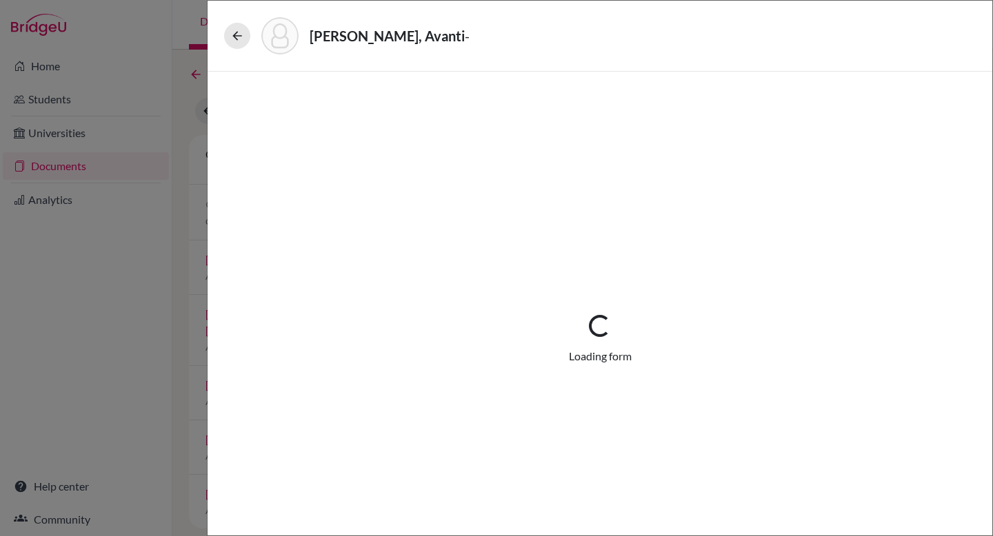
select select "1"
select select "687287"
select select "0"
select select "1"
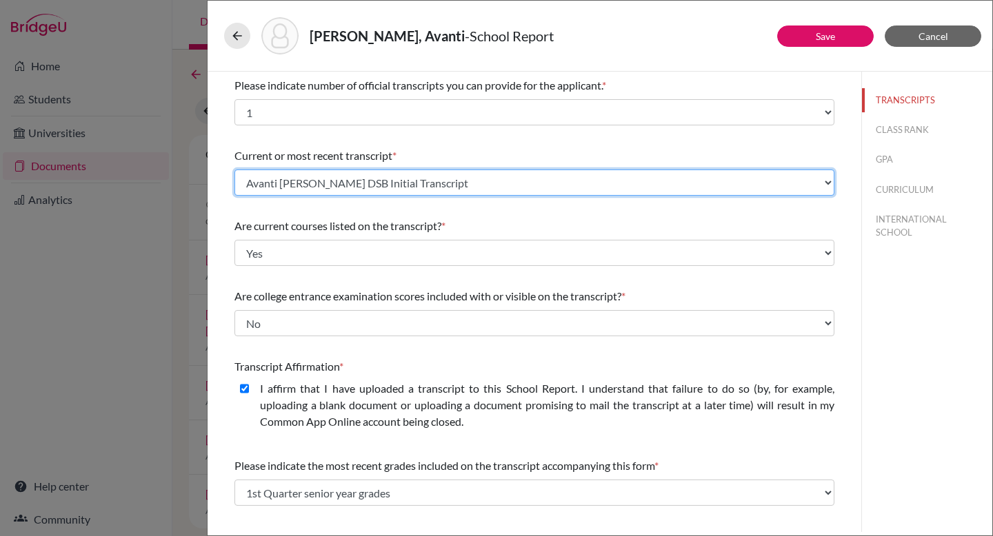
click at [454, 181] on select "Select existing document or upload a new one Avanti Poddar DSB Initial Transcri…" at bounding box center [534, 183] width 600 height 26
click at [234, 170] on select "Select existing document or upload a new one Avanti Poddar DSB Initial Transcri…" at bounding box center [534, 183] width 600 height 26
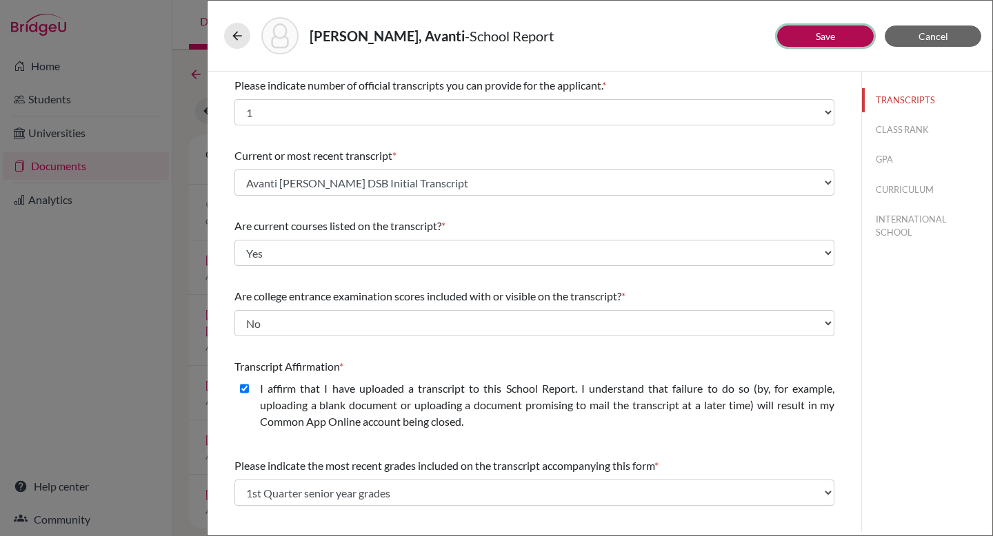
click at [834, 37] on link "Save" at bounding box center [825, 36] width 19 height 12
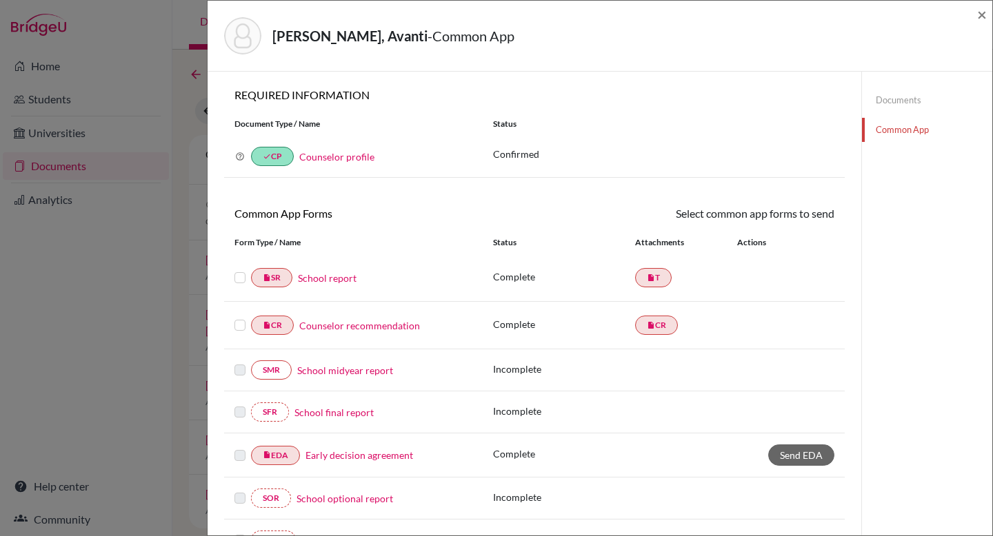
click at [885, 100] on link "Documents" at bounding box center [927, 100] width 130 height 24
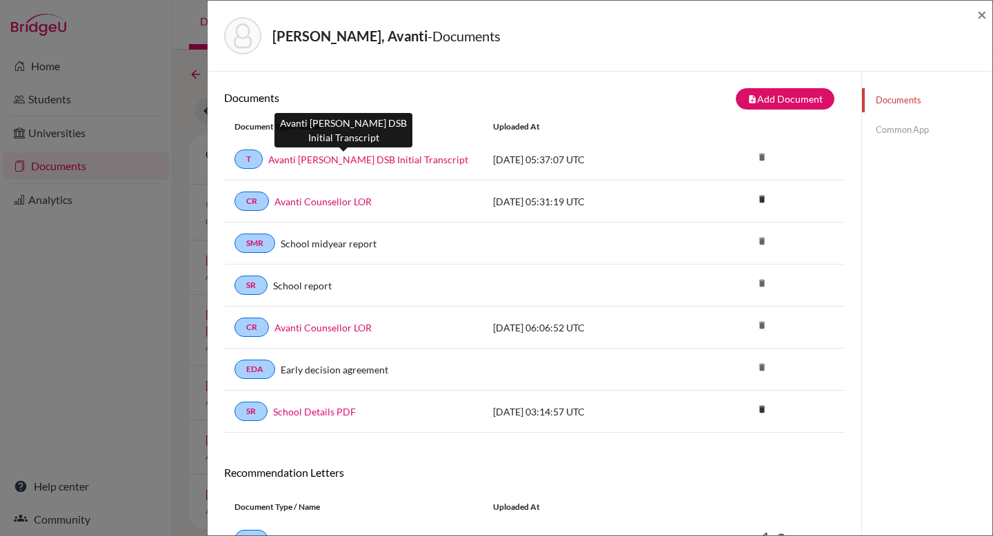
click at [399, 159] on link "Avanti Poddar DSB Initial Transcript" at bounding box center [368, 159] width 200 height 14
click at [983, 12] on span "×" at bounding box center [982, 14] width 10 height 20
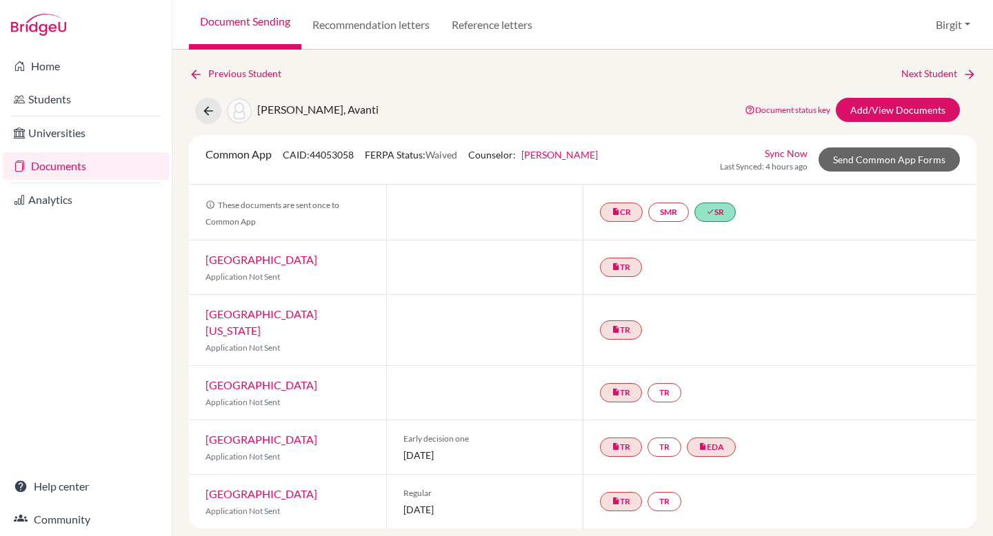
click at [63, 170] on link "Documents" at bounding box center [86, 166] width 166 height 28
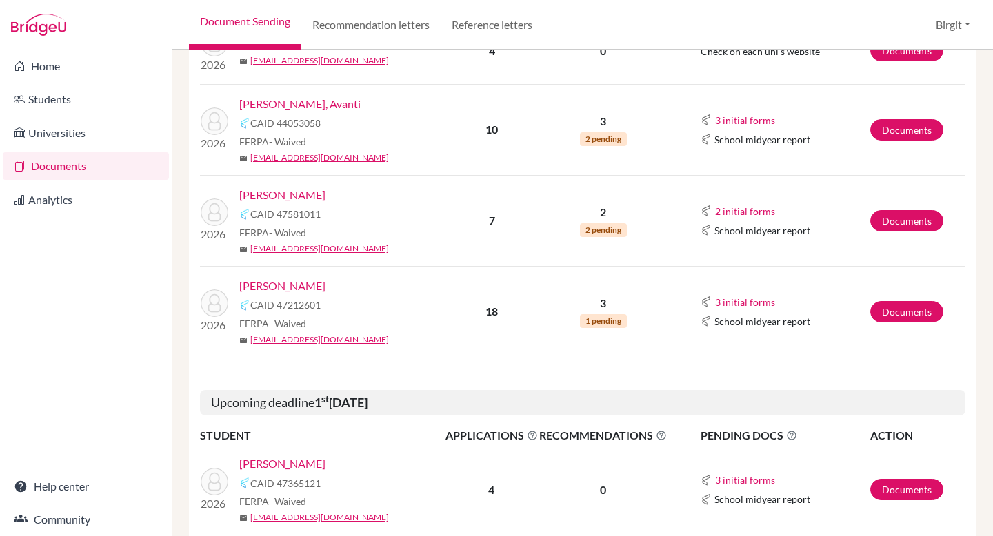
scroll to position [419, 0]
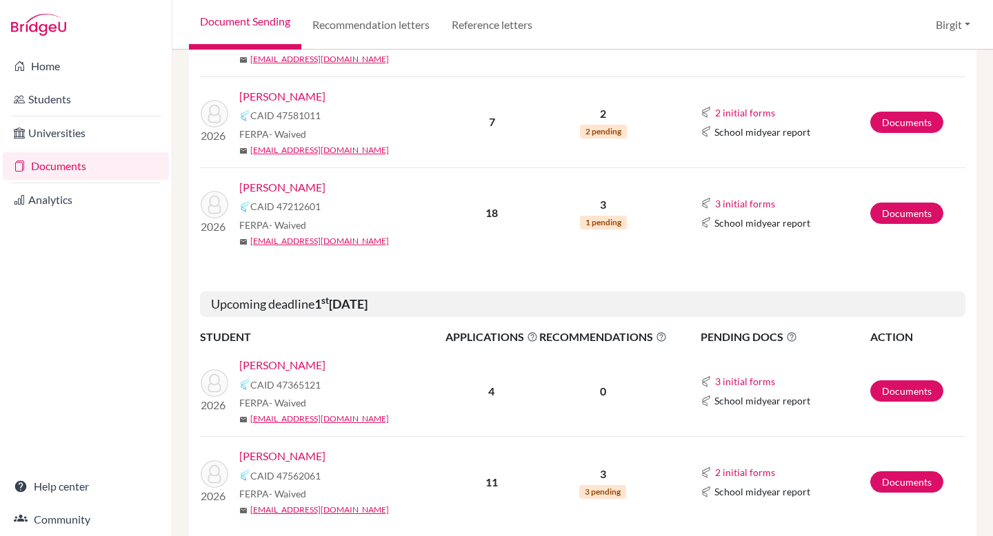
click at [308, 185] on link "Suhas, Siddhartha" at bounding box center [282, 187] width 86 height 17
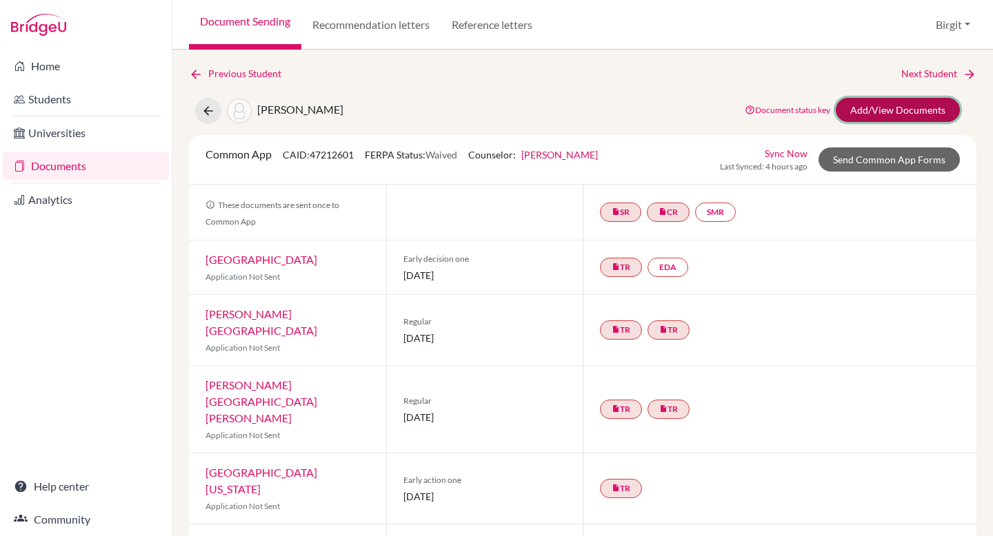
click at [881, 112] on link "Add/View Documents" at bounding box center [898, 110] width 124 height 24
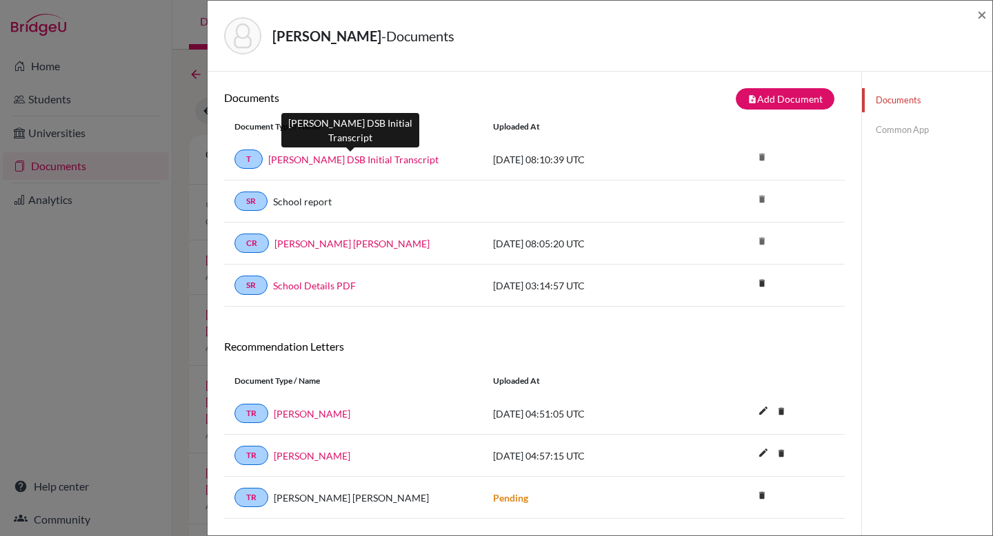
click at [410, 159] on link "[PERSON_NAME] DSB Initial Transcript" at bounding box center [353, 159] width 170 height 14
click at [982, 11] on span "×" at bounding box center [982, 14] width 10 height 20
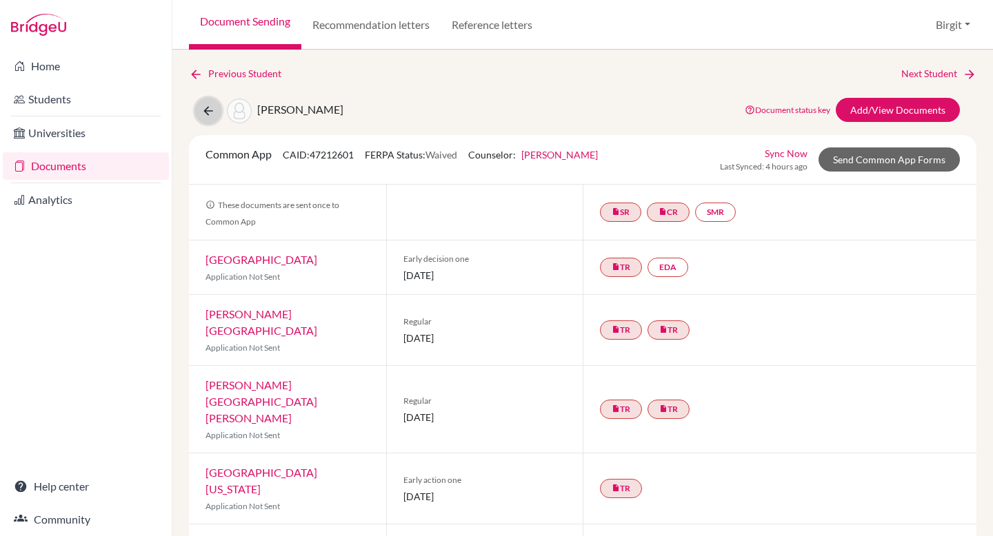
click at [208, 107] on icon at bounding box center [208, 111] width 14 height 14
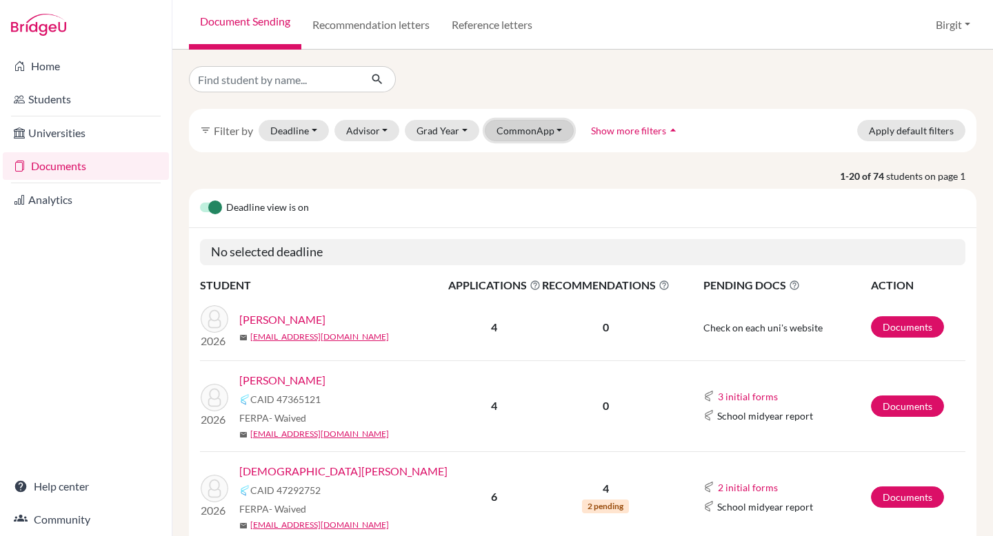
click at [528, 128] on button "CommonApp" at bounding box center [530, 130] width 90 height 21
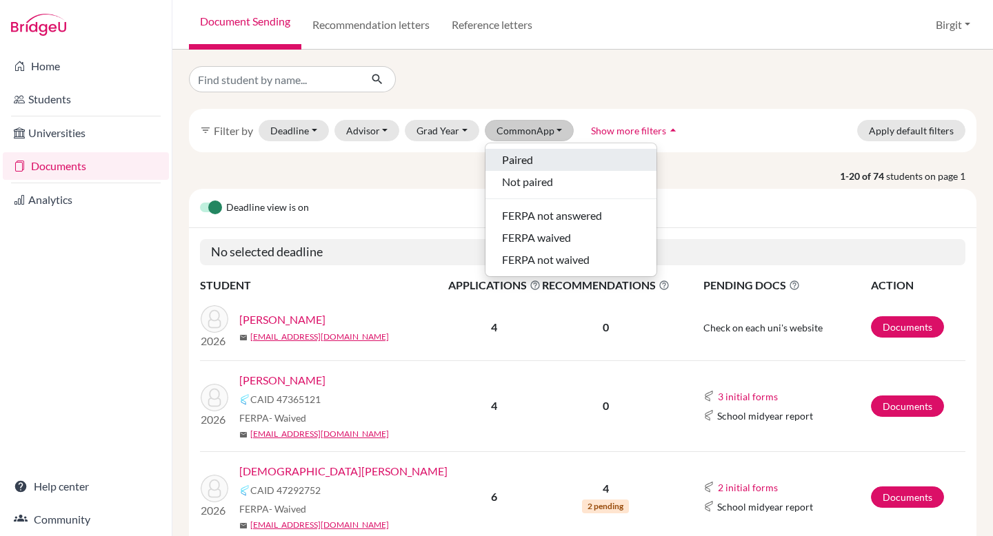
click at [531, 161] on span "Paired" at bounding box center [517, 160] width 31 height 17
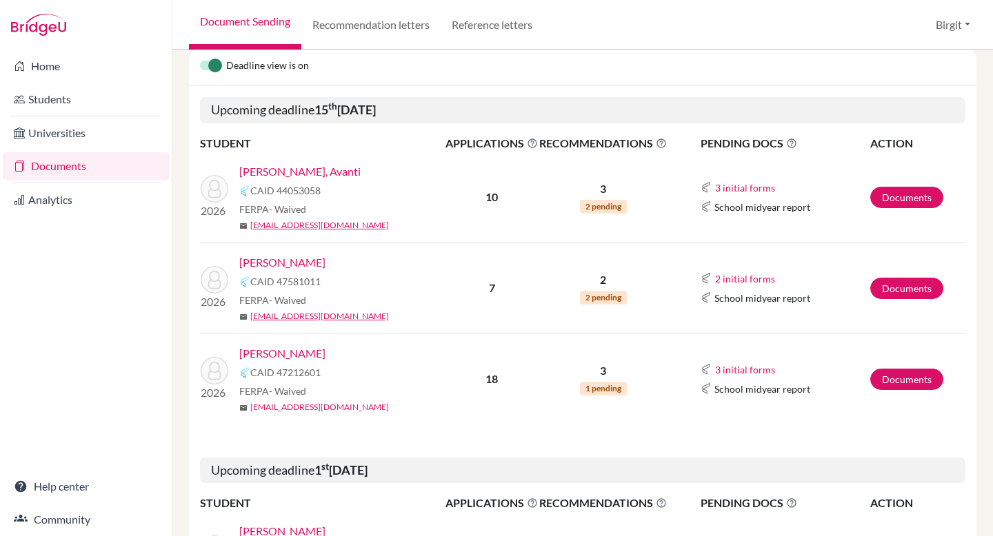
scroll to position [194, 0]
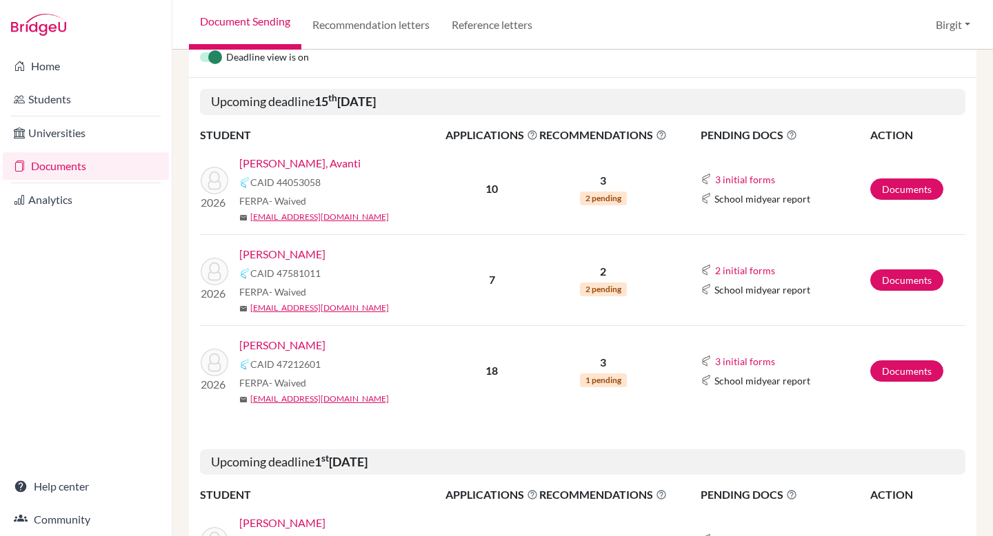
click at [296, 165] on link "[PERSON_NAME], Avanti" at bounding box center [299, 163] width 121 height 17
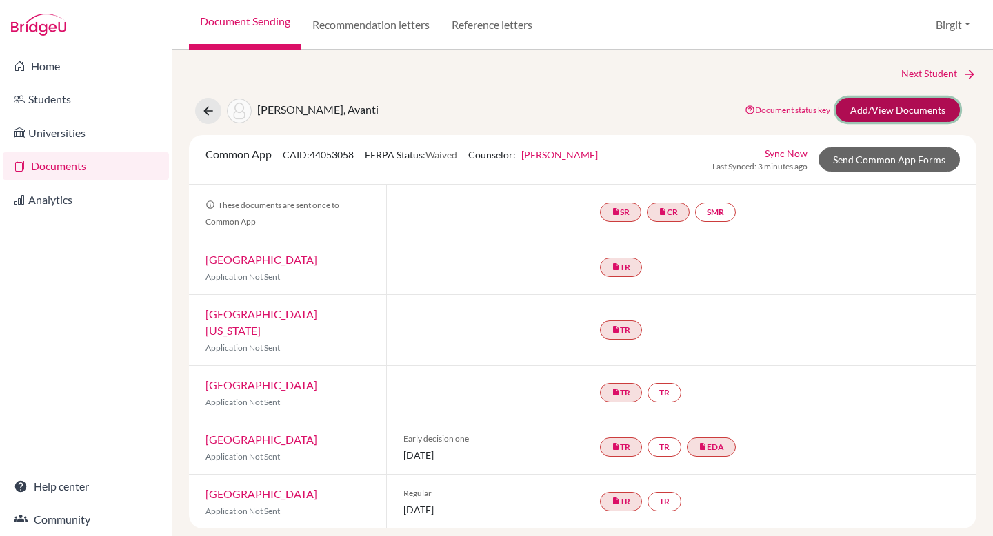
click at [880, 111] on link "Add/View Documents" at bounding box center [898, 110] width 124 height 24
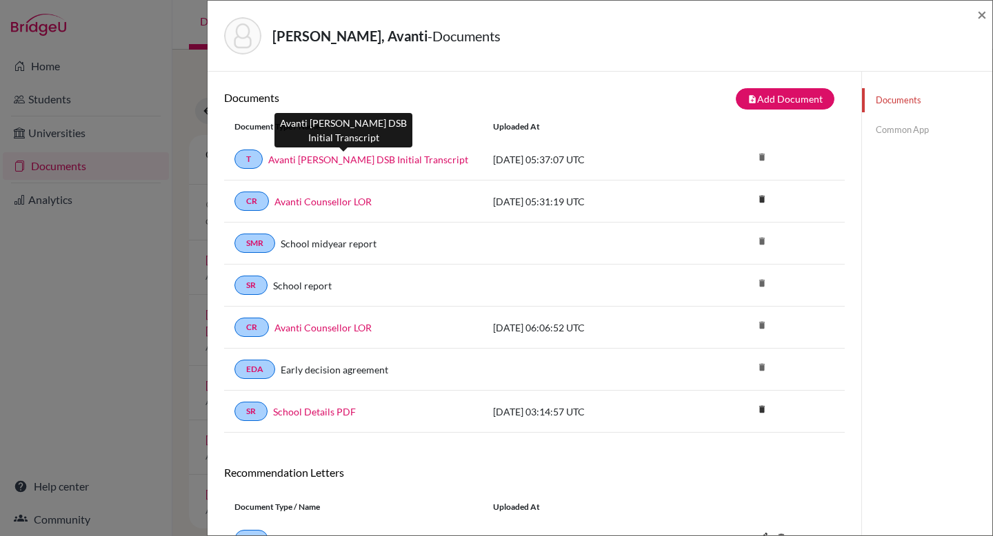
click at [352, 163] on link "Avanti Poddar DSB Initial Transcript" at bounding box center [368, 159] width 200 height 14
click at [903, 130] on link "Common App" at bounding box center [927, 130] width 130 height 24
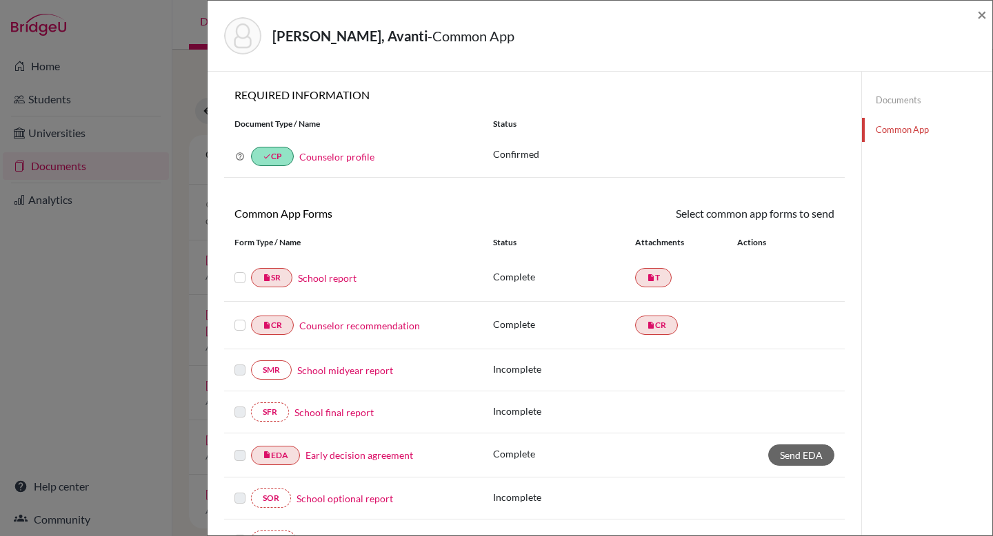
click at [345, 278] on link "School report" at bounding box center [327, 278] width 59 height 14
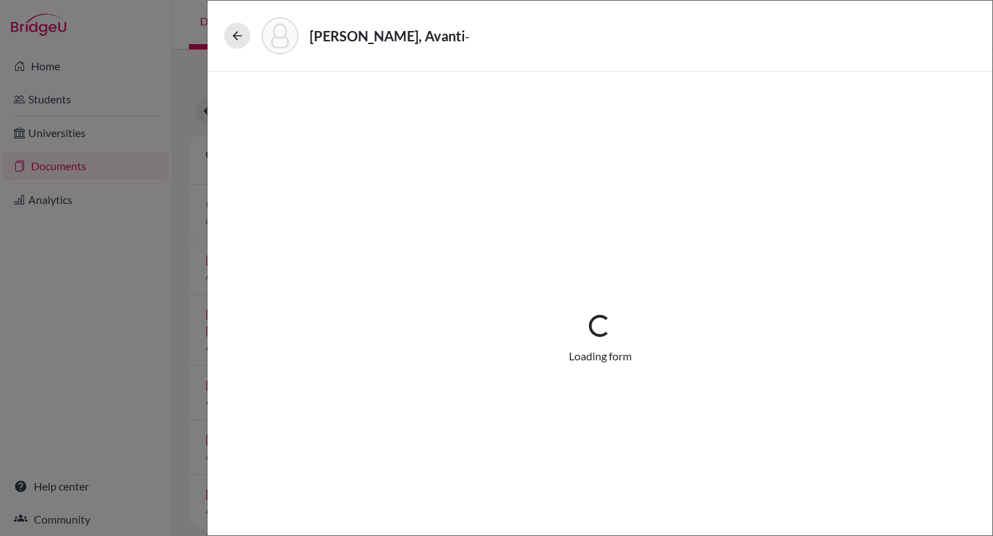
select select "1"
select select "687287"
select select "0"
select select "1"
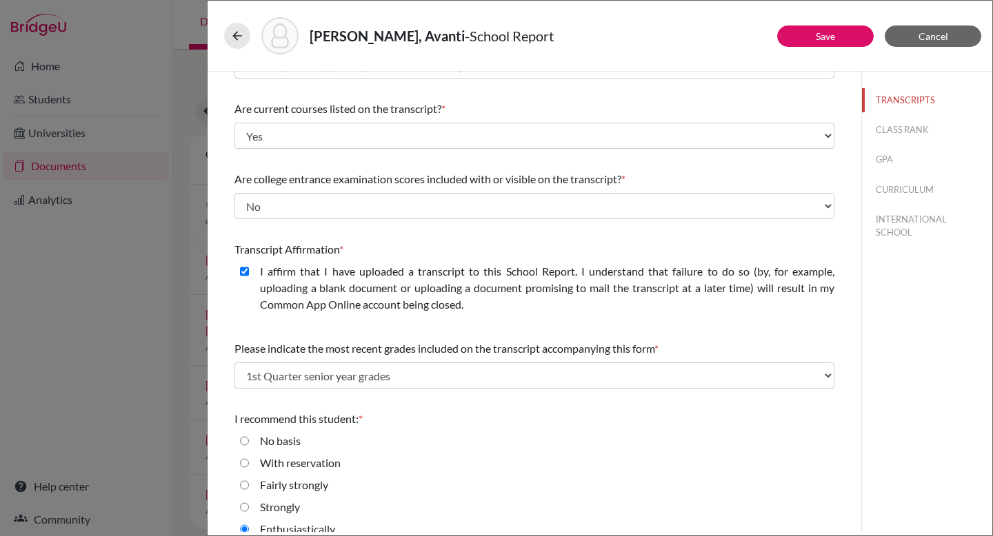
scroll to position [134, 0]
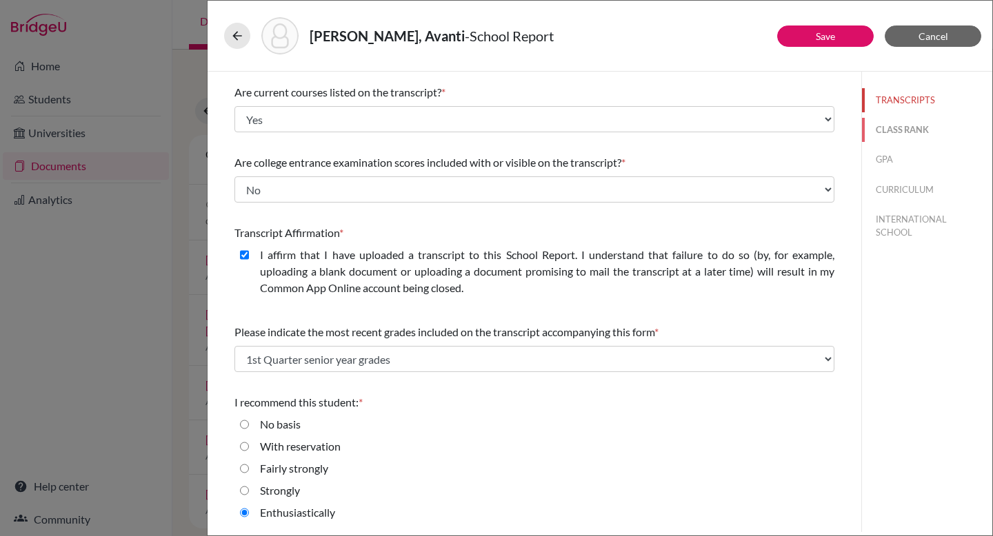
click at [913, 130] on button "CLASS RANK" at bounding box center [927, 130] width 130 height 24
select select "5"
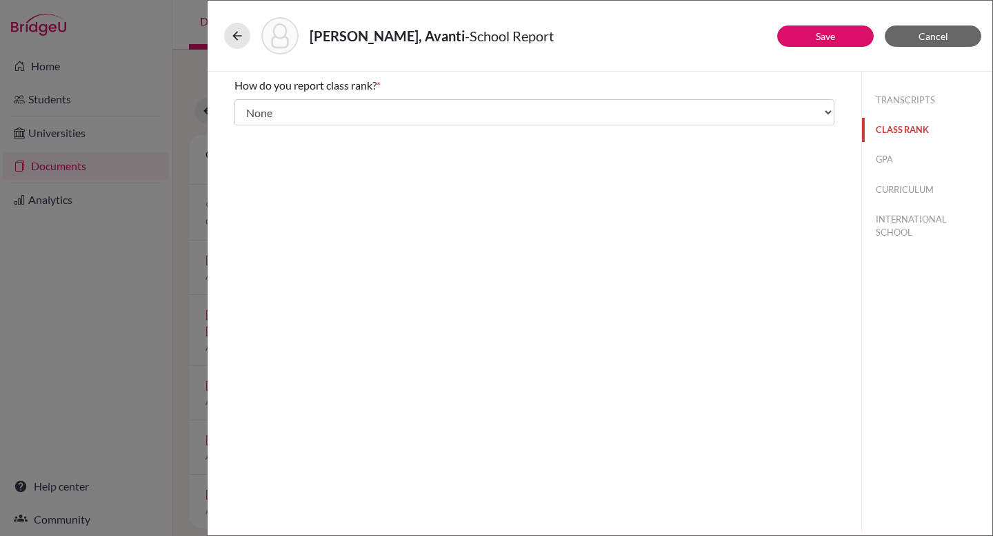
scroll to position [0, 0]
click at [883, 161] on button "GPA" at bounding box center [927, 160] width 130 height 24
click at [924, 192] on button "CURRICULUM" at bounding box center [927, 190] width 130 height 24
select select "4"
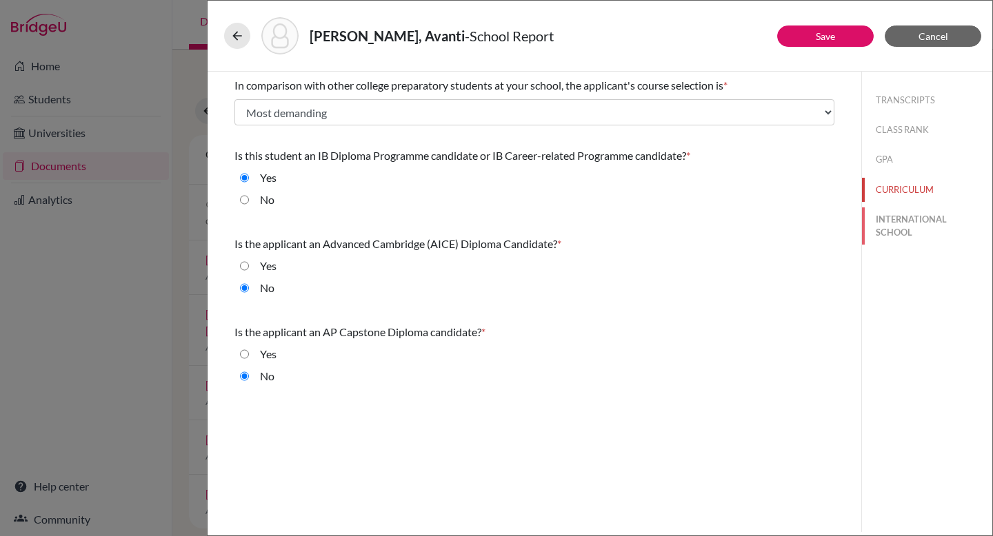
click at [909, 223] on button "INTERNATIONAL SCHOOL" at bounding box center [927, 226] width 130 height 37
radio input "true"
select select "14"
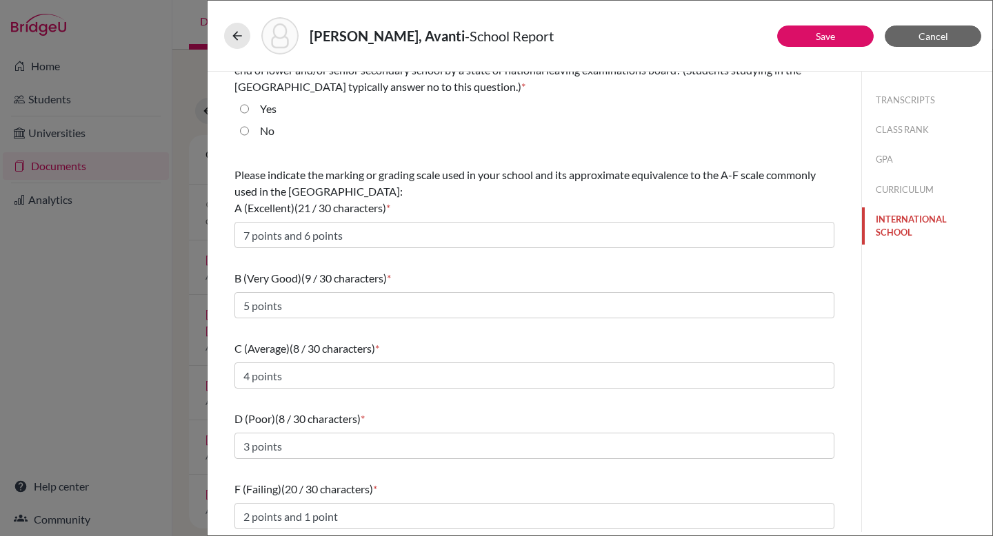
scroll to position [105, 0]
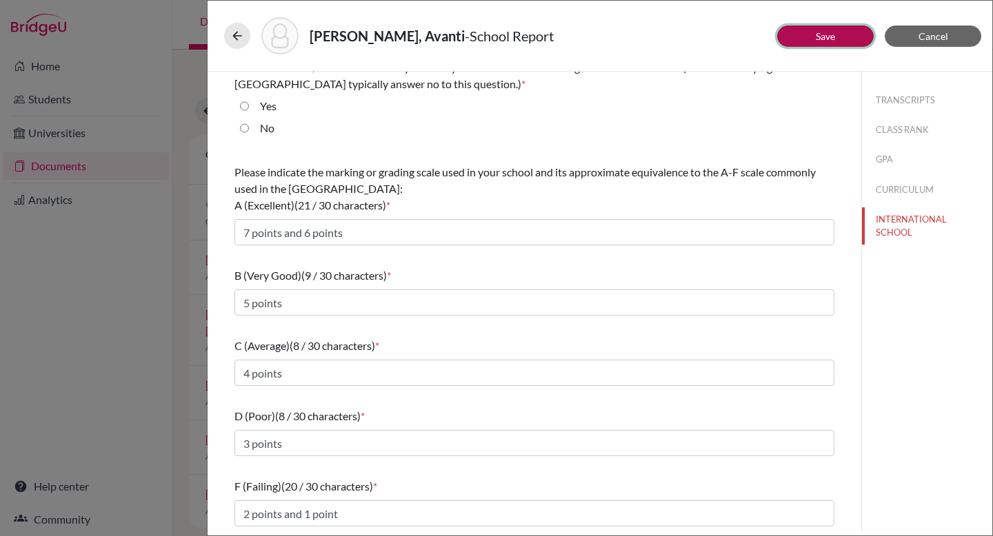
click at [839, 37] on button "Save" at bounding box center [825, 36] width 97 height 21
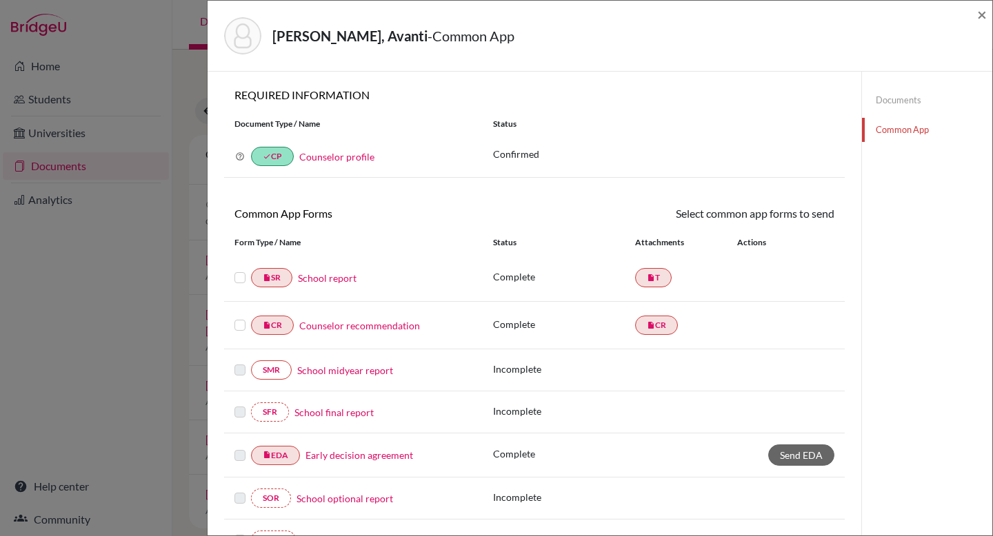
click at [239, 270] on label at bounding box center [239, 270] width 11 height 0
click at [0, 0] on input "checkbox" at bounding box center [0, 0] width 0 height 0
click at [807, 219] on link "Send" at bounding box center [805, 215] width 57 height 21
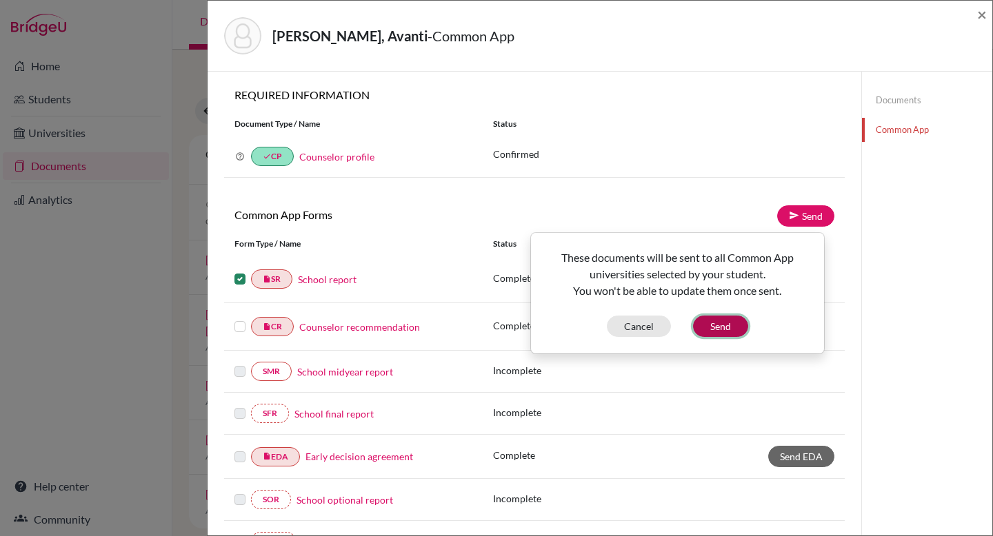
click at [729, 325] on button "Send" at bounding box center [720, 326] width 55 height 21
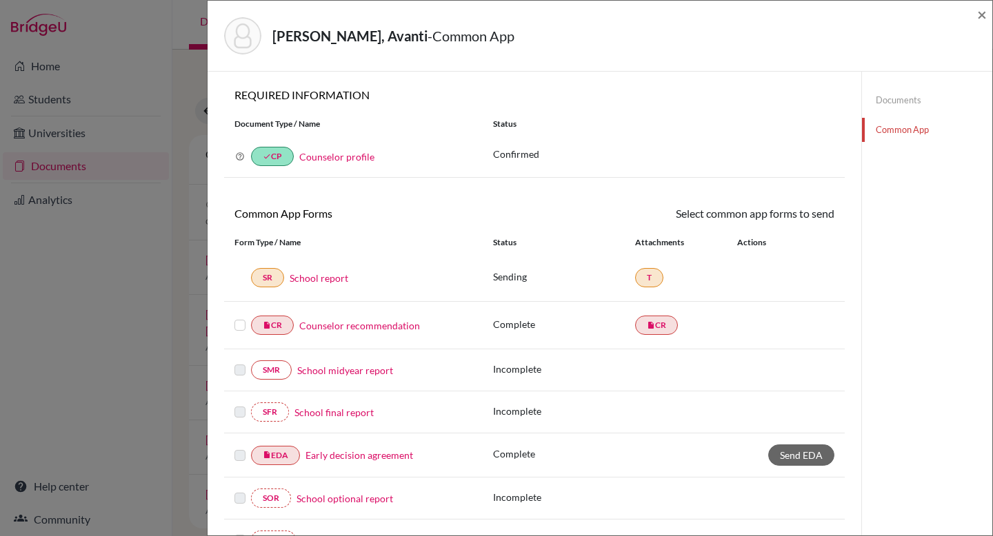
click at [359, 327] on link "Counselor recommendation" at bounding box center [359, 326] width 121 height 14
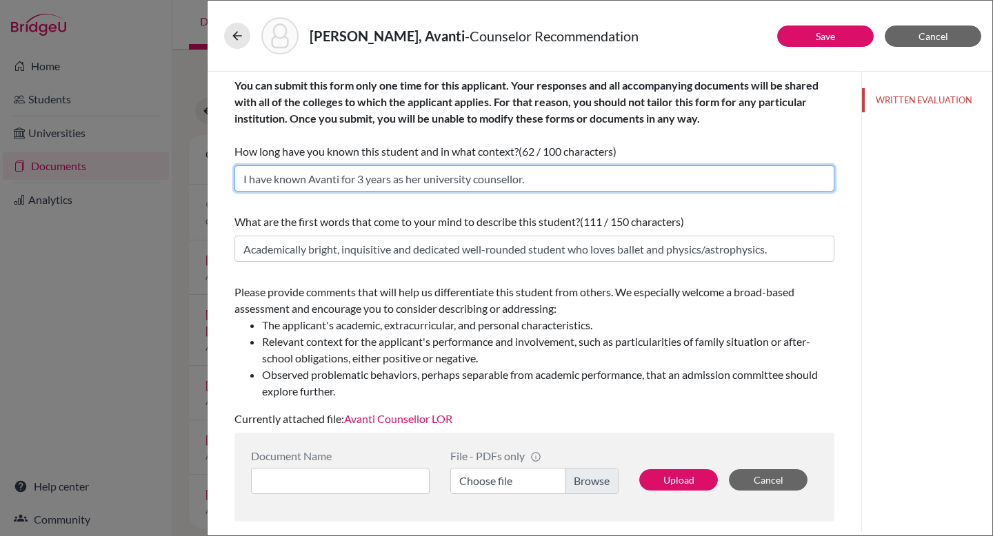
click at [365, 179] on input "I have known Avanti for 3 years as her university counsellor." at bounding box center [534, 178] width 600 height 26
click at [589, 175] on input "I have known Avanti for 3.5 years as her university counsellor." at bounding box center [534, 178] width 600 height 26
type input "I have known Avanti for 3.5 years as her university counsellor."
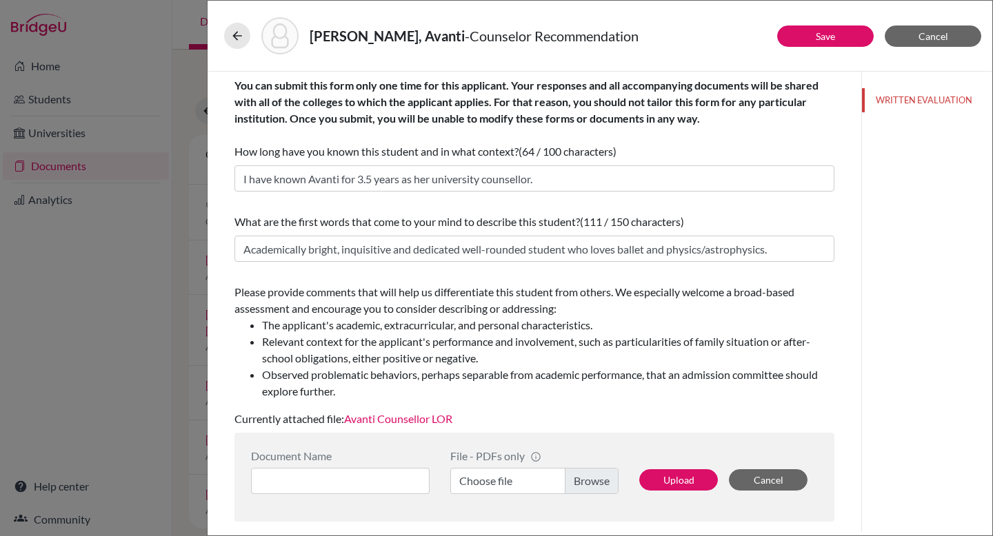
click at [406, 420] on link "Avanti Counsellor LOR" at bounding box center [398, 418] width 108 height 13
click at [843, 32] on button "Save" at bounding box center [825, 36] width 97 height 21
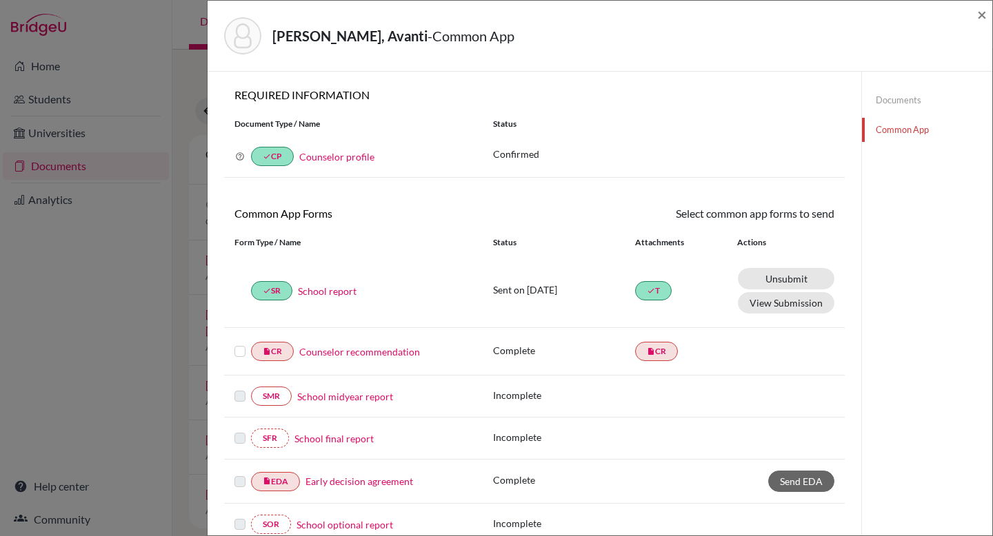
click at [240, 343] on label at bounding box center [239, 343] width 11 height 0
click at [0, 0] on input "checkbox" at bounding box center [0, 0] width 0 height 0
click at [792, 213] on link "Send" at bounding box center [805, 215] width 57 height 21
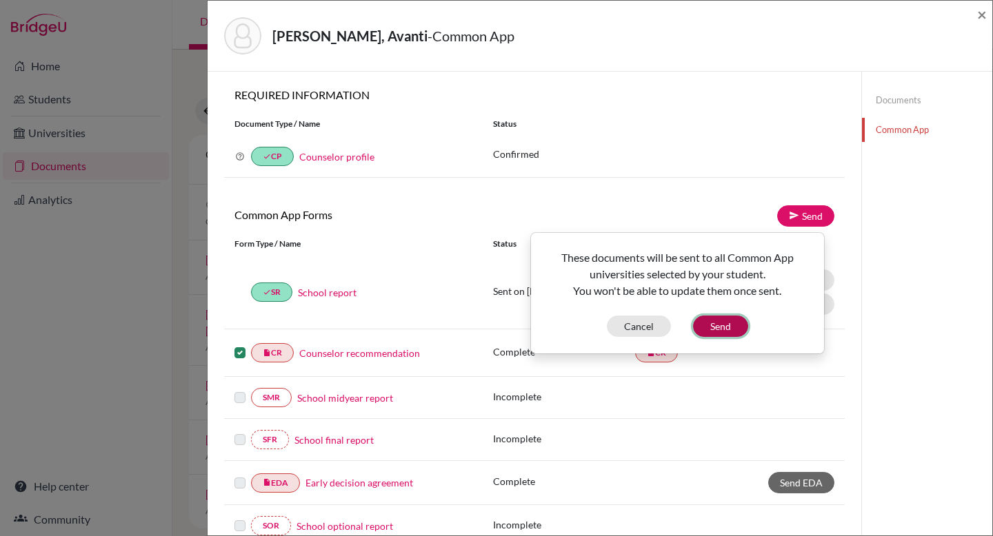
click at [727, 323] on button "Send" at bounding box center [720, 326] width 55 height 21
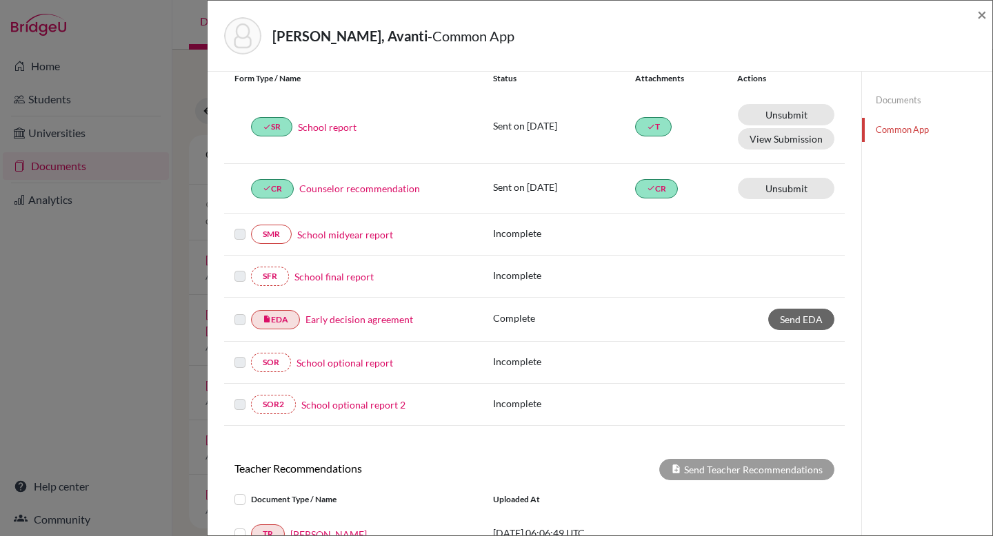
scroll to position [368, 0]
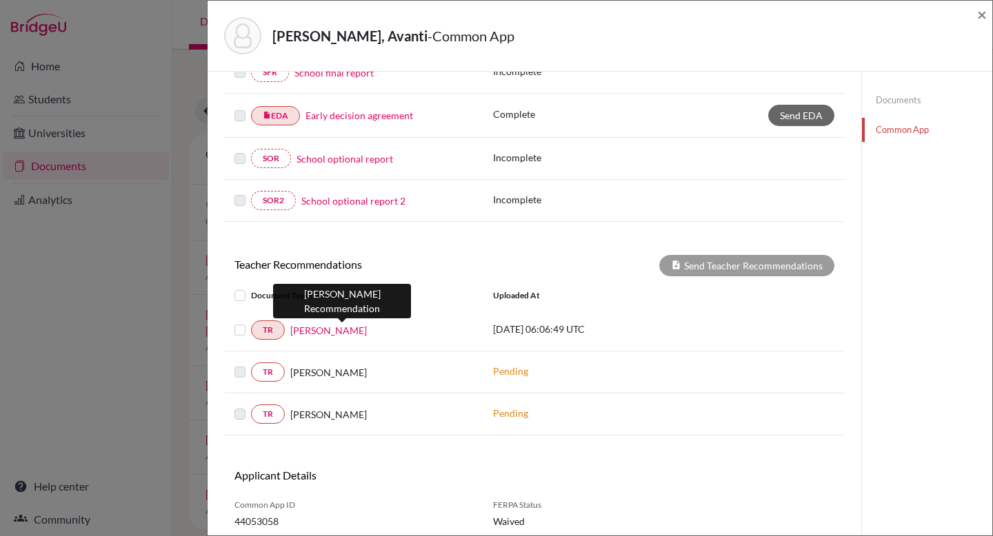
click at [335, 329] on link "[PERSON_NAME]" at bounding box center [328, 330] width 77 height 14
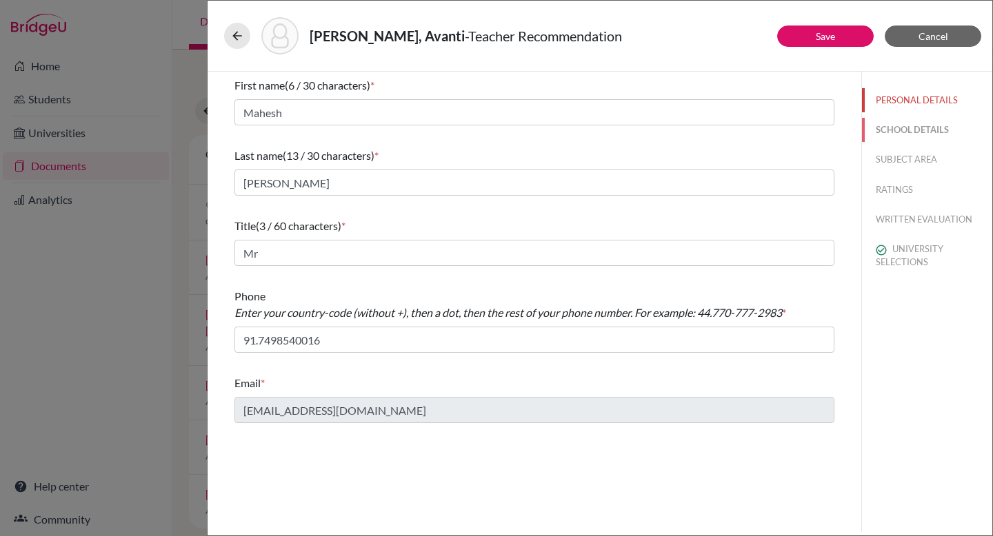
click at [914, 131] on button "SCHOOL DETAILS" at bounding box center [927, 130] width 130 height 24
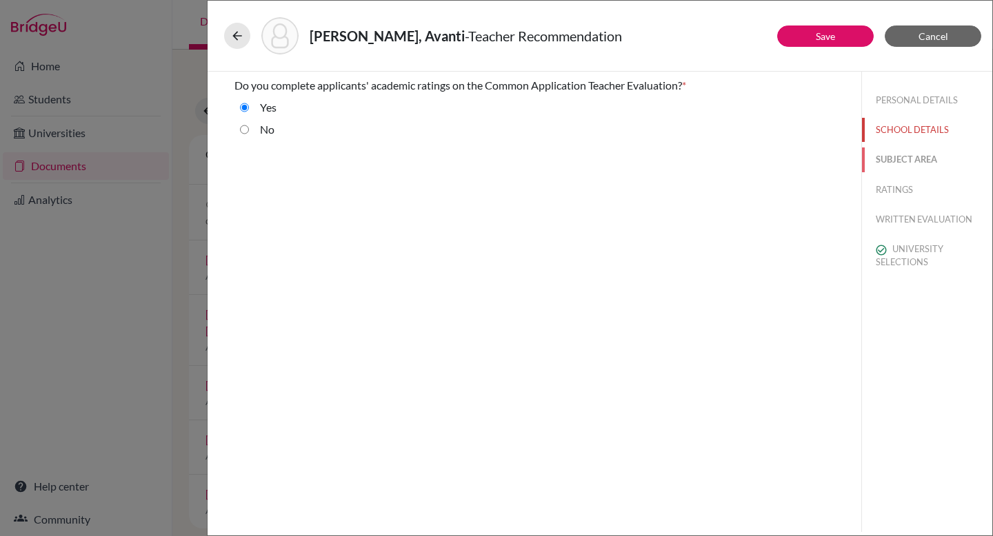
click at [915, 154] on button "SUBJECT AREA" at bounding box center [927, 160] width 130 height 24
select select "2"
click at [902, 190] on button "RATINGS" at bounding box center [927, 190] width 130 height 24
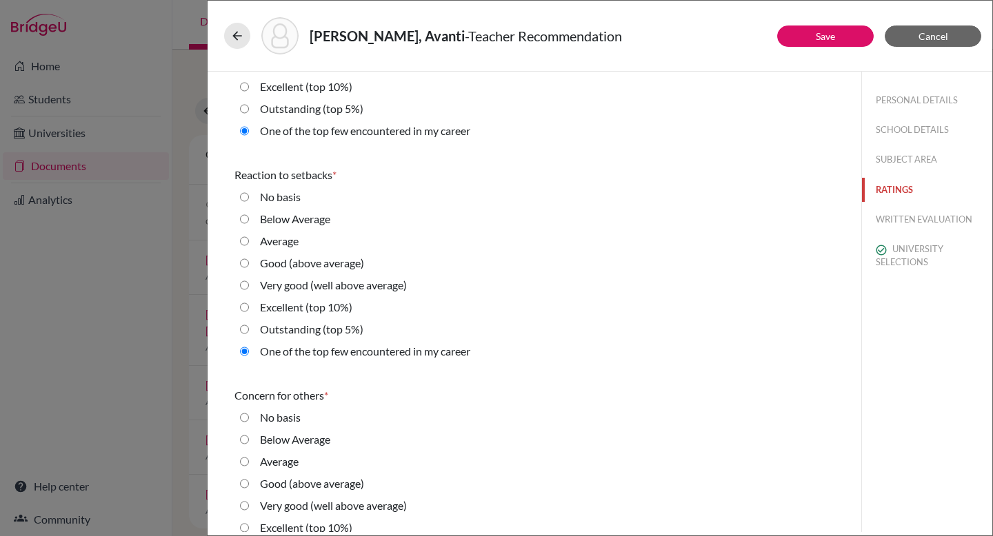
scroll to position [2317, 0]
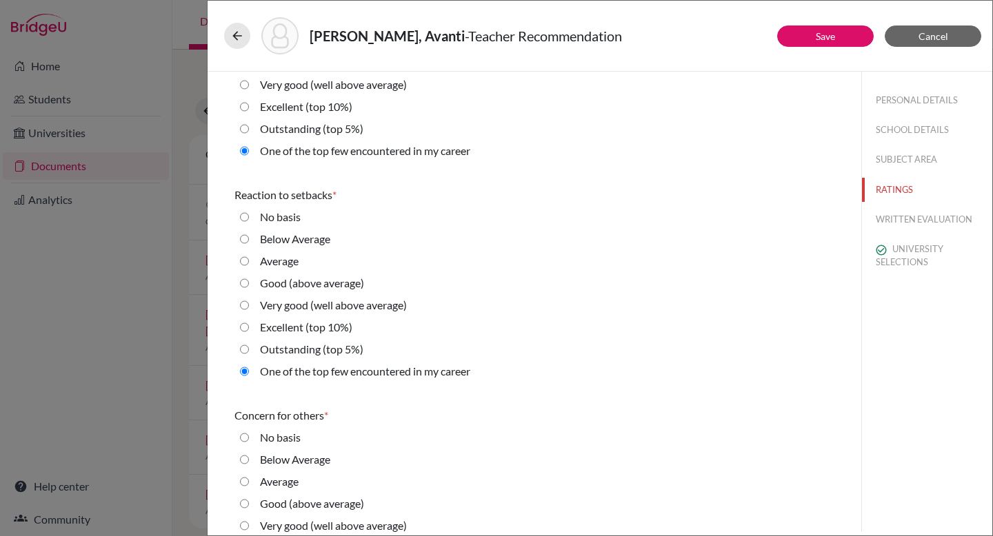
click at [305, 353] on label "Outstanding (top 5%)" at bounding box center [311, 349] width 103 height 17
click at [249, 353] on 5\%\) "Outstanding (top 5%)" at bounding box center [244, 349] width 9 height 17
radio 5\%\) "true"
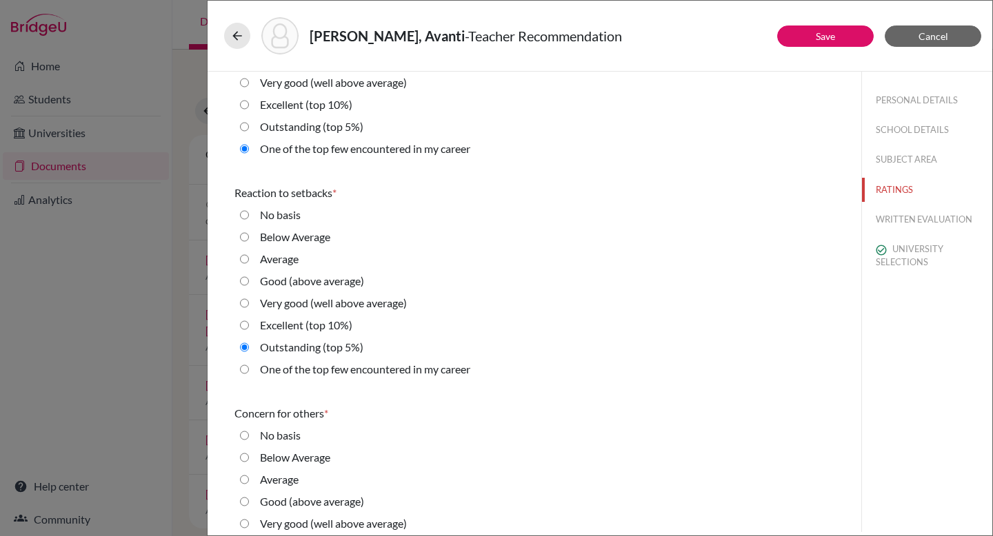
scroll to position [2320, 0]
click at [288, 129] on label "Outstanding (top 5%)" at bounding box center [311, 126] width 103 height 17
click at [249, 129] on 5\%\) "Outstanding (top 5%)" at bounding box center [244, 126] width 9 height 17
radio 5\%\) "true"
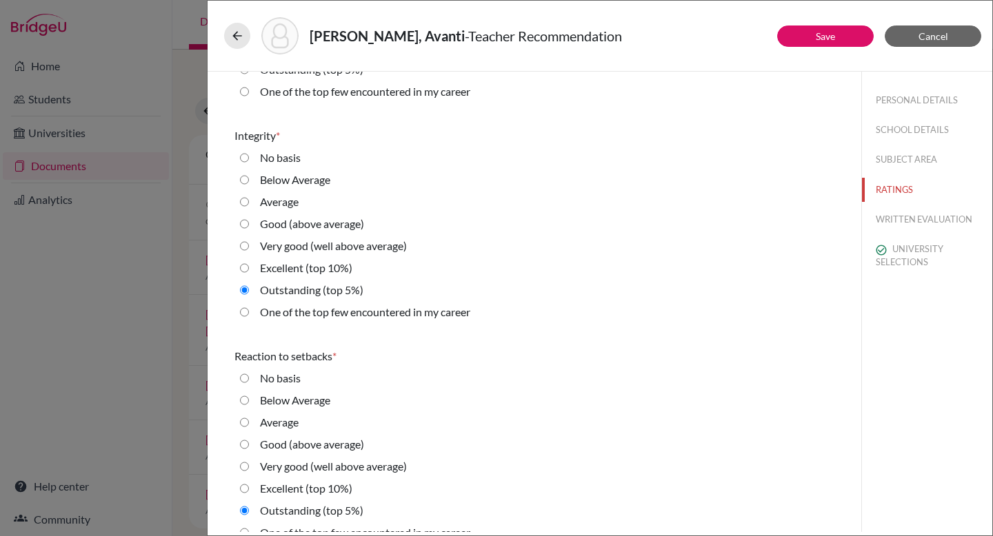
scroll to position [2216, 0]
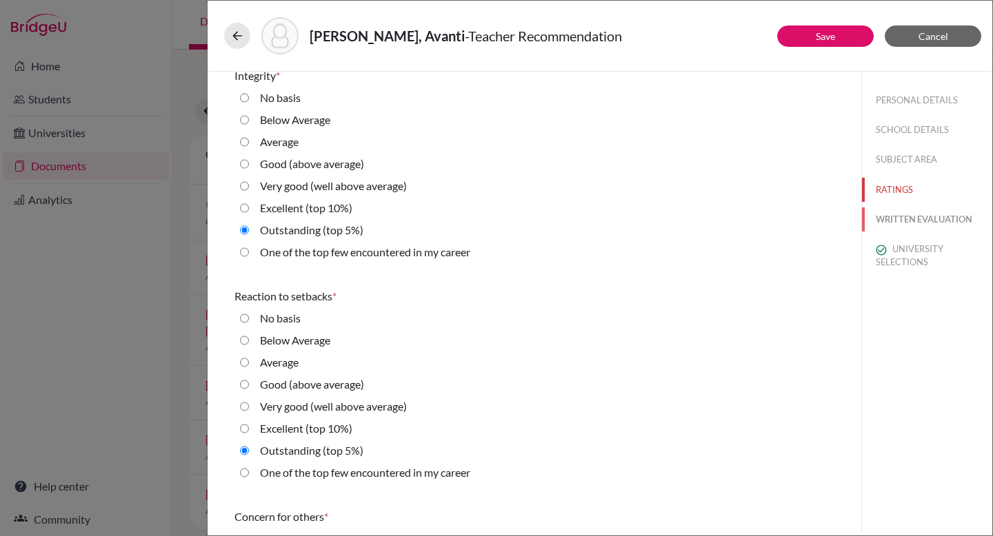
click at [927, 217] on button "WRITTEN EVALUATION" at bounding box center [927, 220] width 130 height 24
radio basis "true"
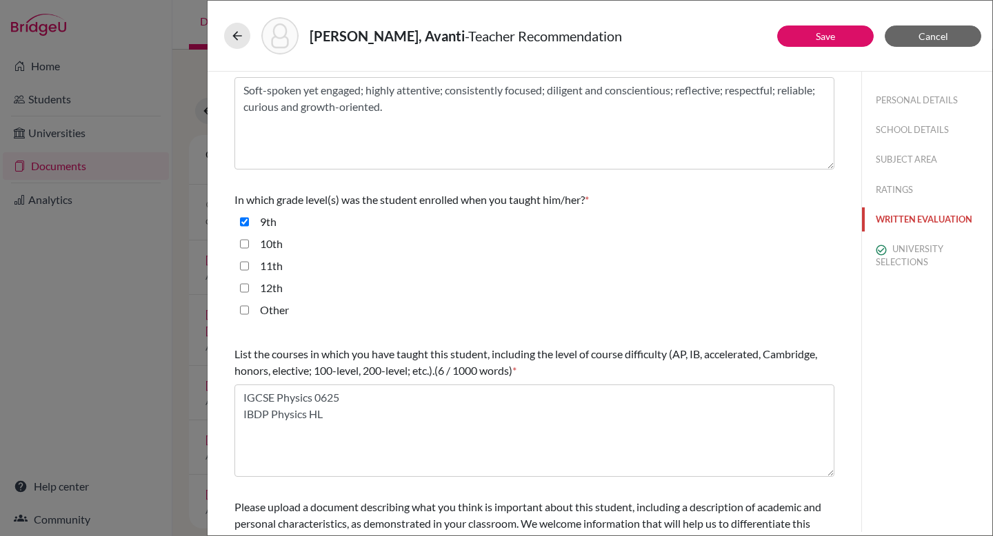
scroll to position [208, 0]
click at [925, 42] on button "Cancel" at bounding box center [933, 36] width 97 height 21
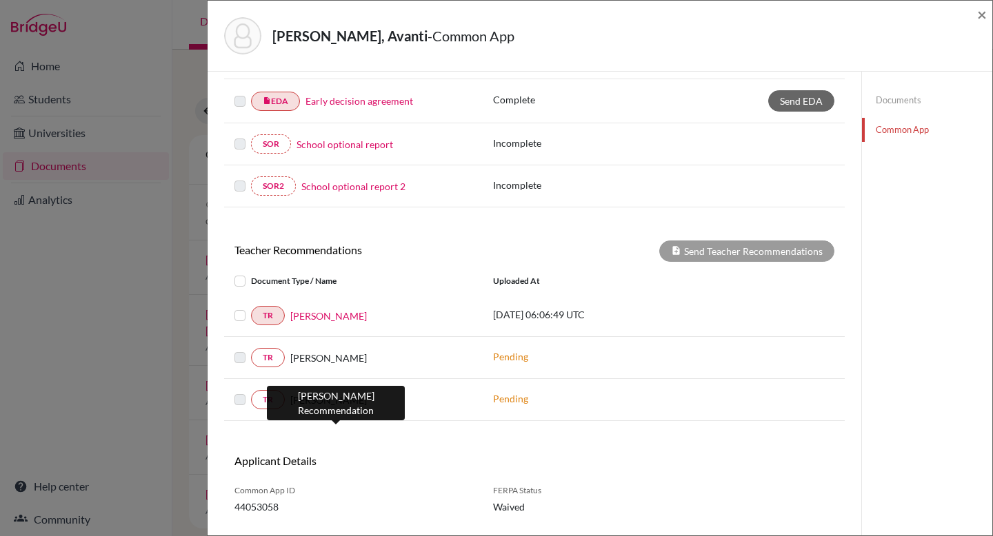
scroll to position [391, 0]
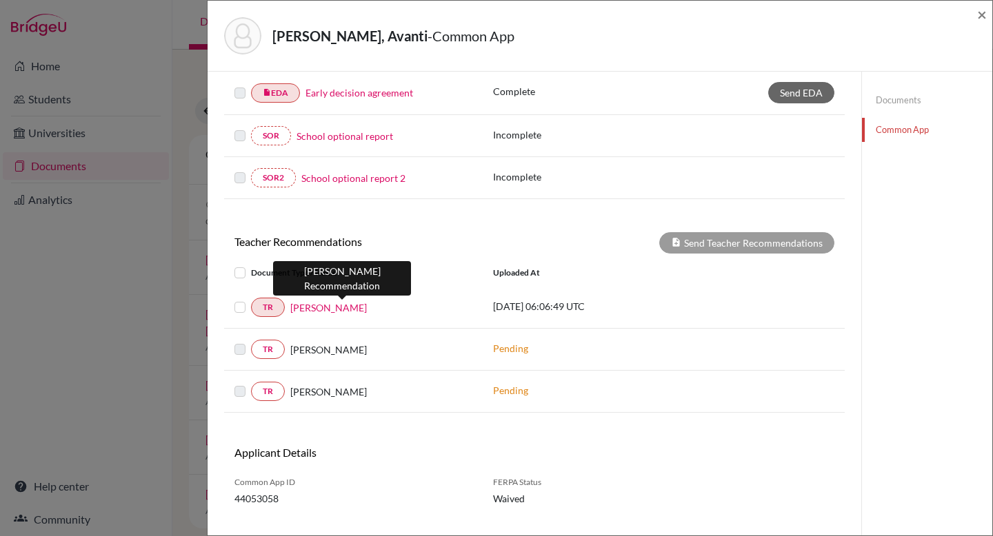
click at [333, 308] on link "[PERSON_NAME]" at bounding box center [328, 308] width 77 height 14
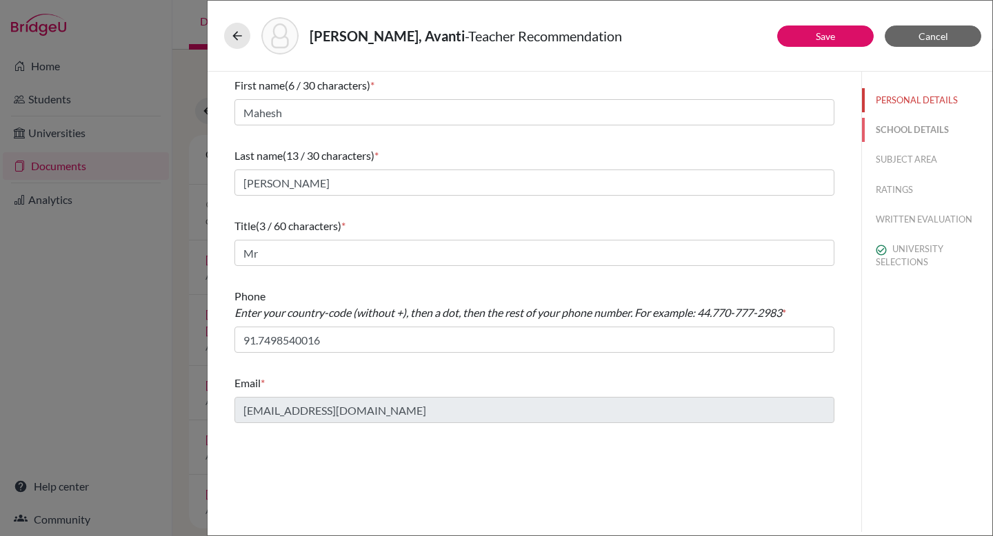
click at [891, 128] on button "SCHOOL DETAILS" at bounding box center [927, 130] width 130 height 24
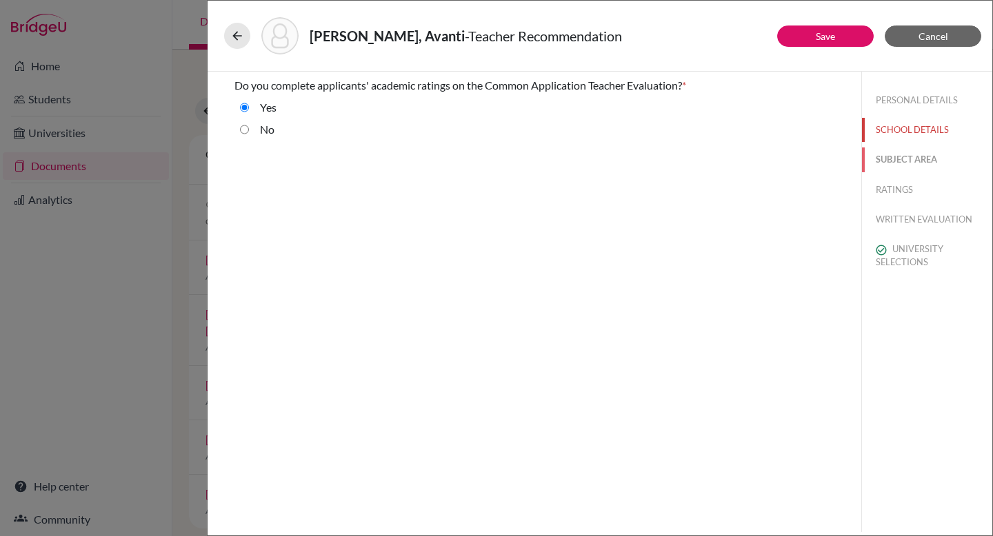
click at [898, 157] on button "SUBJECT AREA" at bounding box center [927, 160] width 130 height 24
select select "2"
click at [894, 194] on button "RATINGS" at bounding box center [927, 190] width 130 height 24
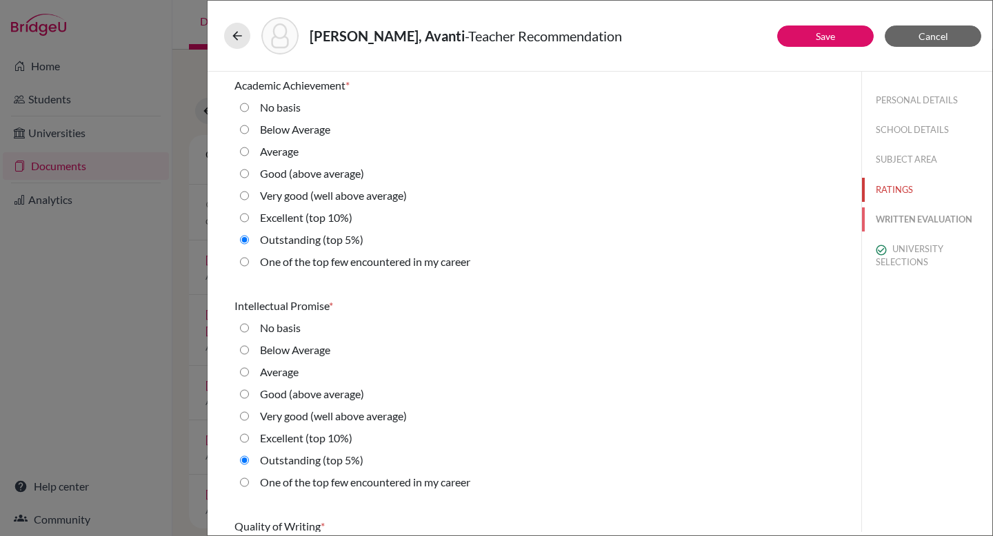
click at [896, 223] on button "WRITTEN EVALUATION" at bounding box center [927, 220] width 130 height 24
radio basis "true"
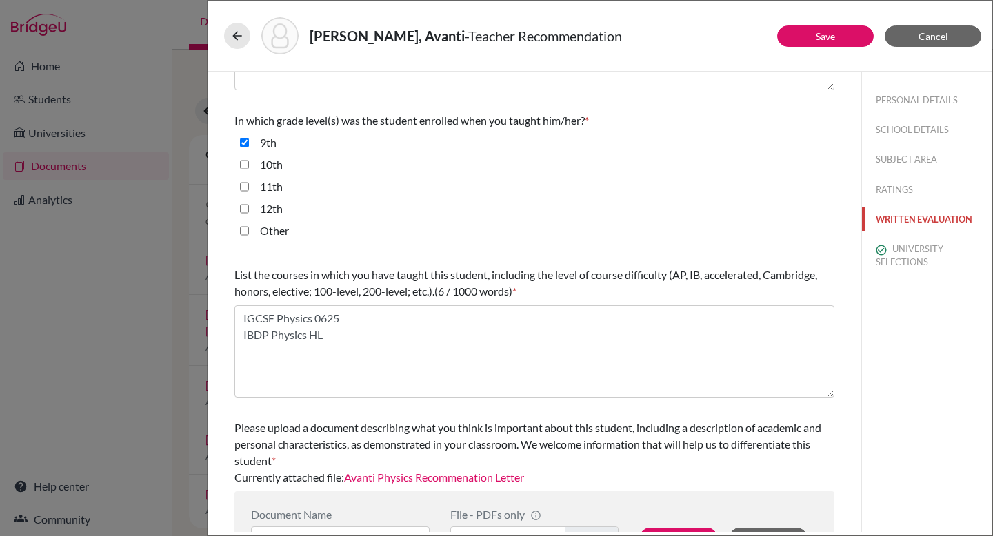
scroll to position [288, 0]
click at [243, 164] on input "10th" at bounding box center [244, 164] width 9 height 17
checkbox input "true"
click at [245, 183] on input "11th" at bounding box center [244, 186] width 9 height 17
checkbox input "true"
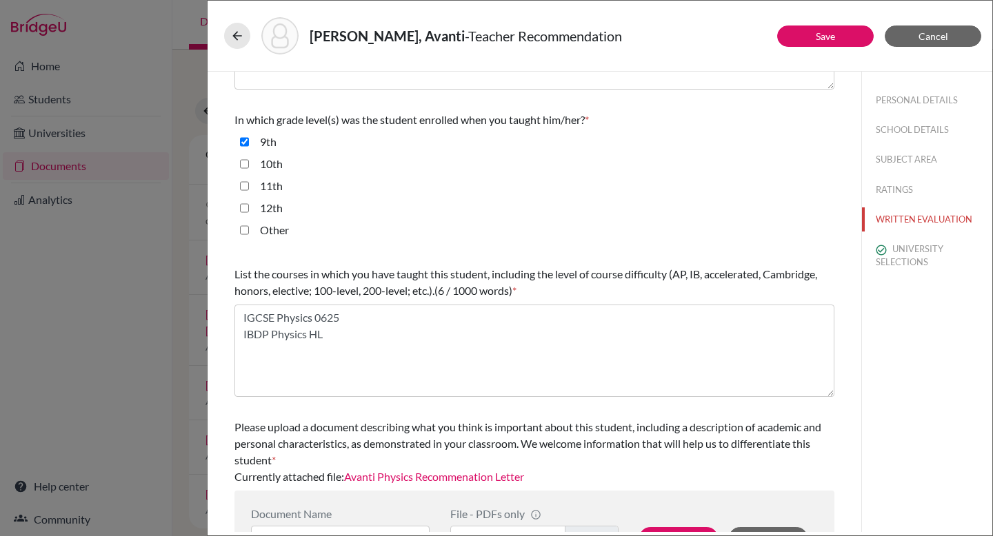
click at [244, 209] on input "12th" at bounding box center [244, 208] width 9 height 17
checkbox input "true"
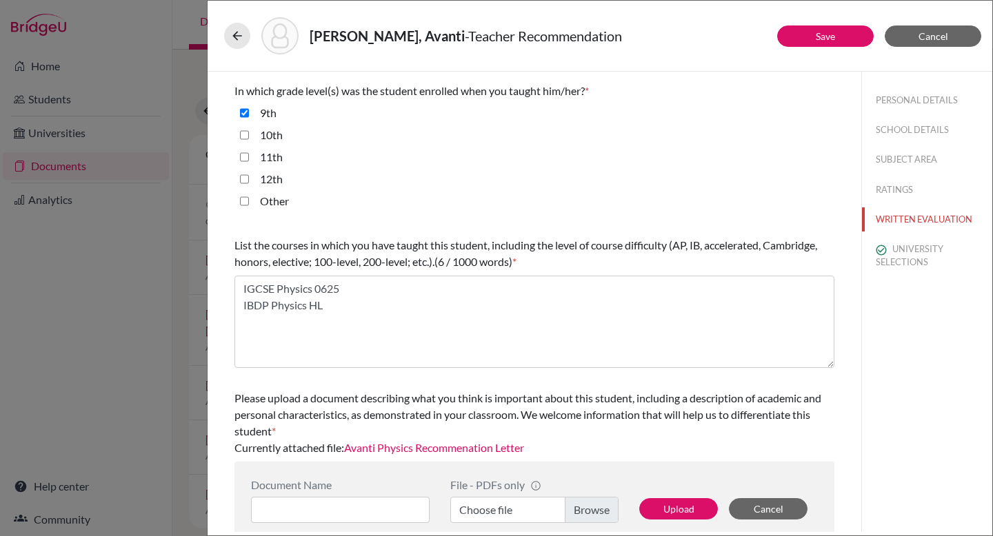
scroll to position [336, 0]
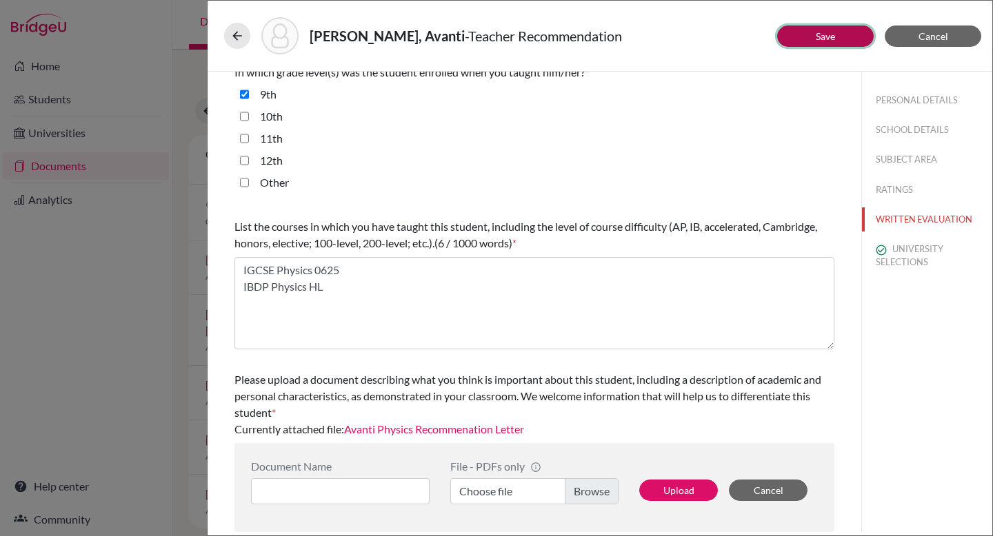
click at [834, 35] on link "Save" at bounding box center [825, 36] width 19 height 12
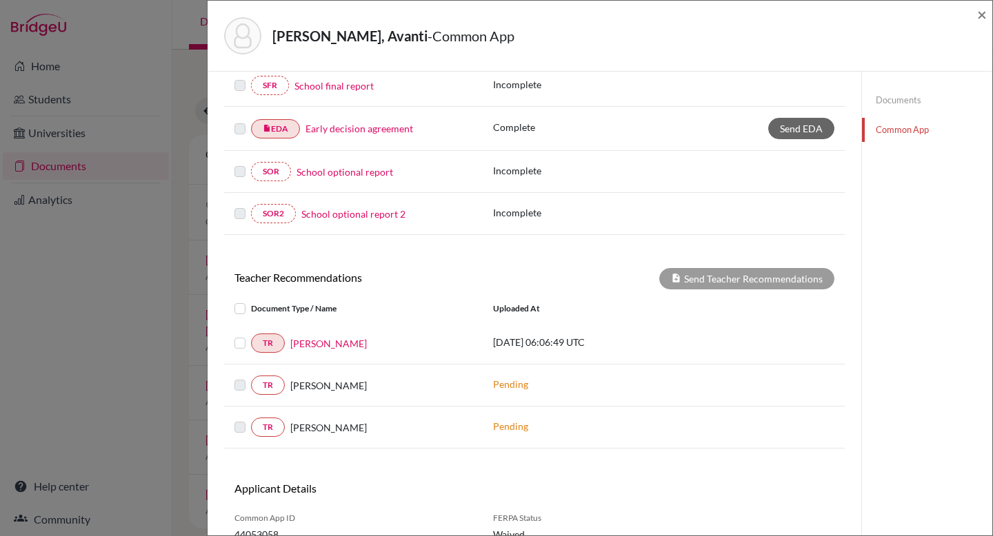
scroll to position [409, 0]
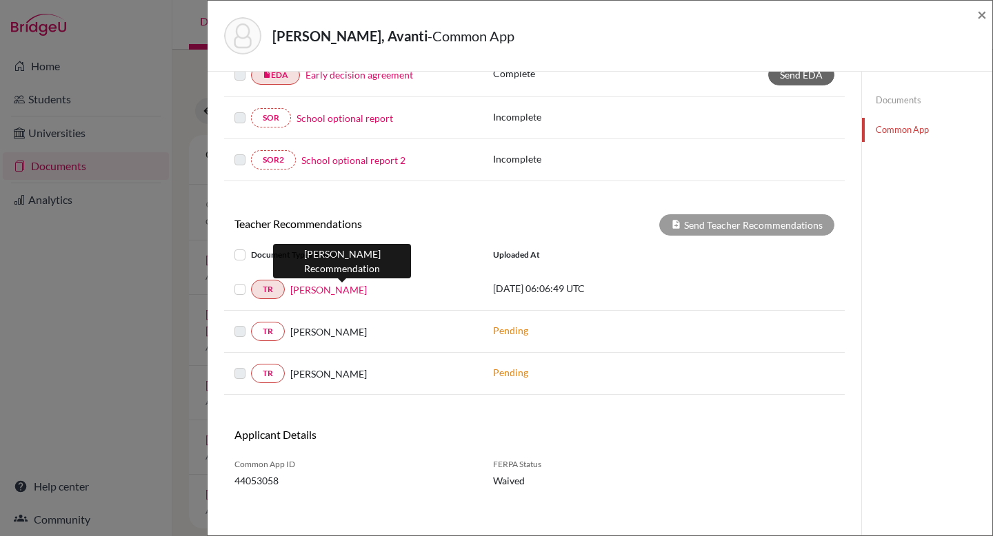
click at [367, 288] on link "[PERSON_NAME]" at bounding box center [328, 290] width 77 height 14
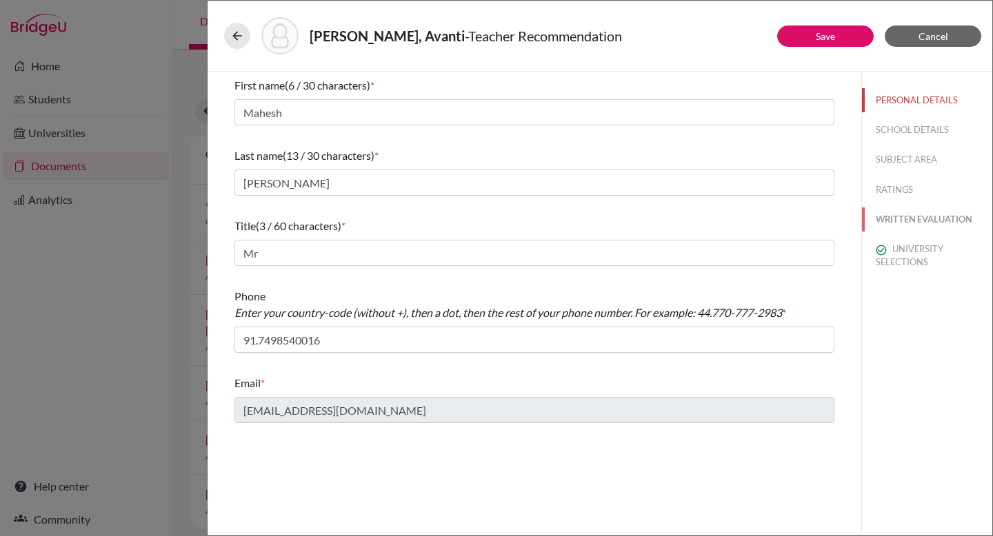
click at [938, 219] on button "WRITTEN EVALUATION" at bounding box center [927, 220] width 130 height 24
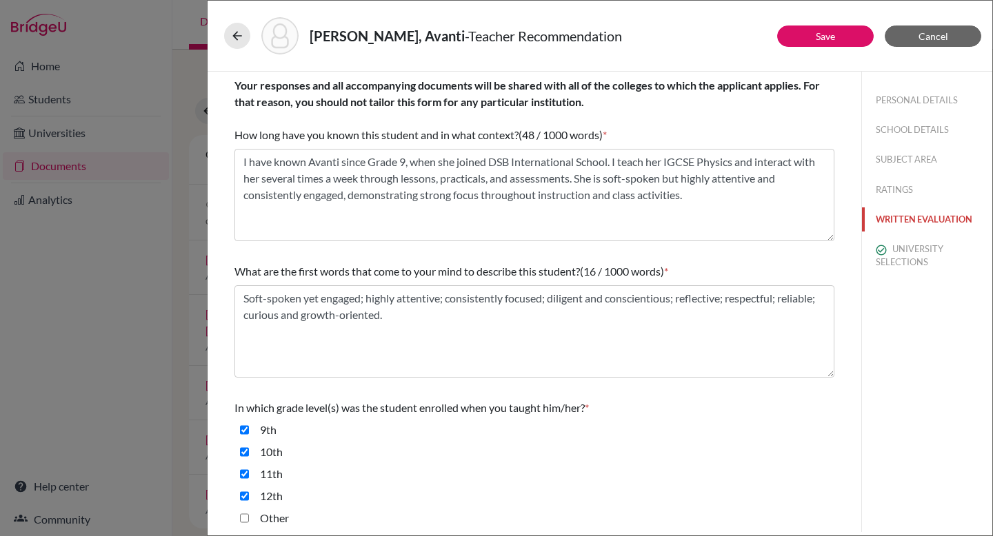
scroll to position [336, 0]
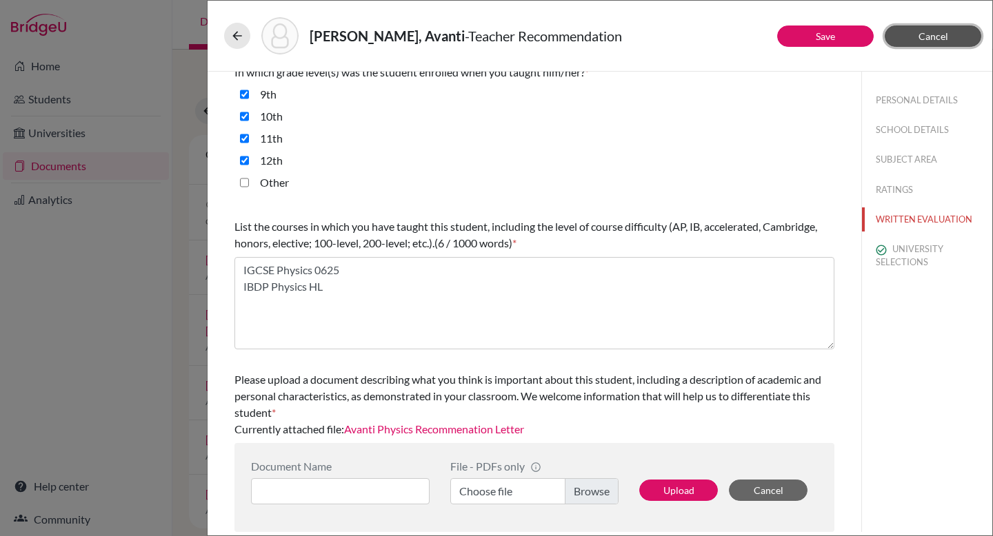
click at [910, 38] on button "Cancel" at bounding box center [933, 36] width 97 height 21
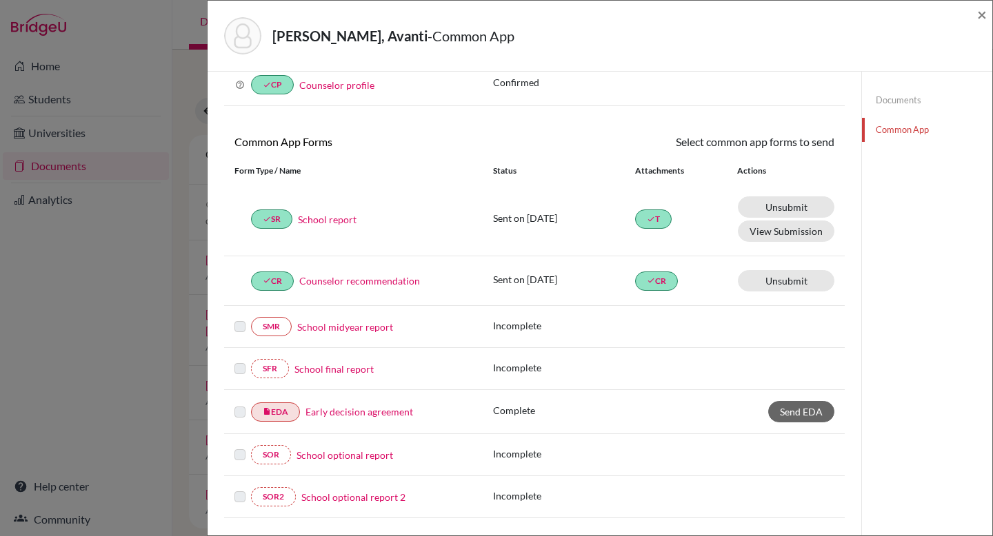
scroll to position [236, 0]
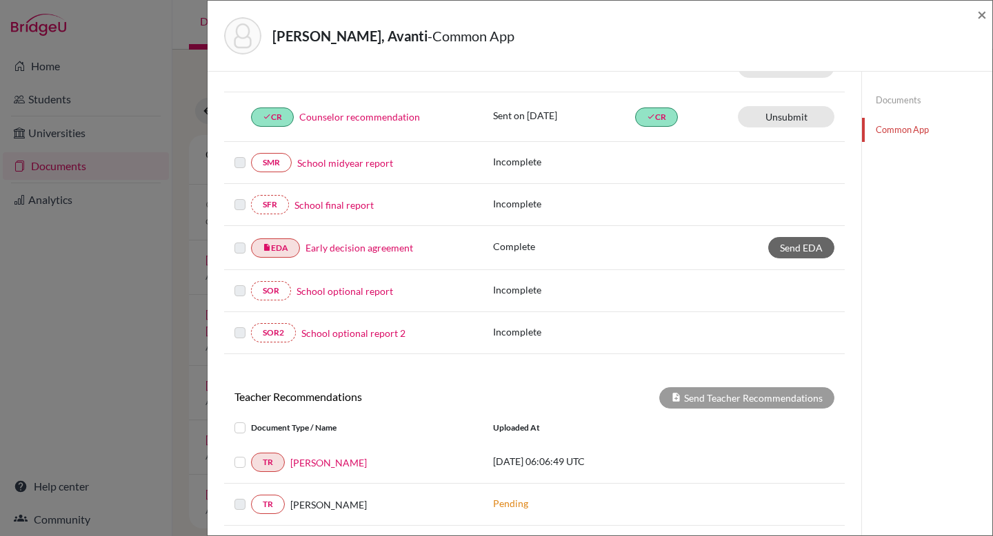
click at [251, 454] on label at bounding box center [251, 454] width 0 height 0
click at [0, 0] on input "checkbox" at bounding box center [0, 0] width 0 height 0
click at [714, 398] on button "Send Teacher Recommendations" at bounding box center [746, 397] width 175 height 21
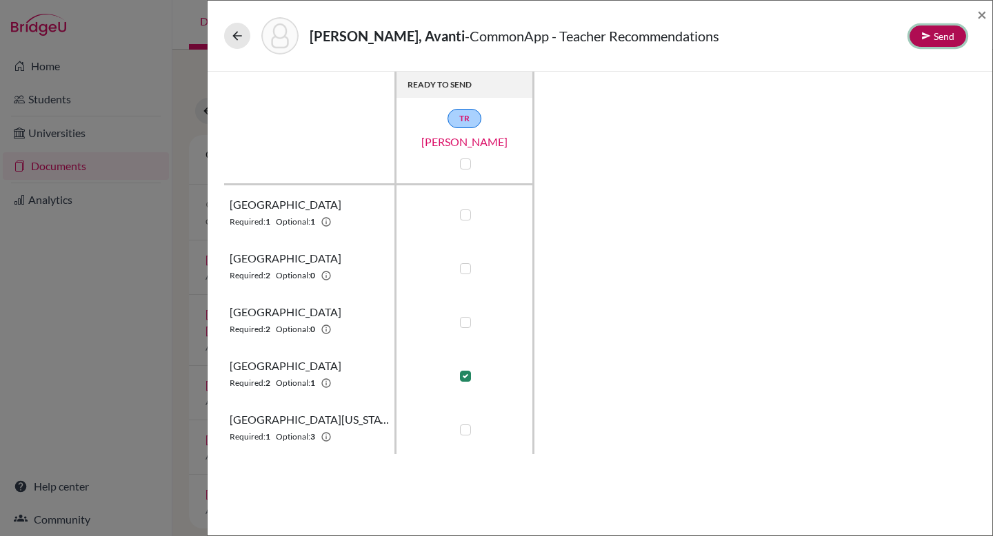
click at [938, 39] on button "Send" at bounding box center [937, 36] width 57 height 21
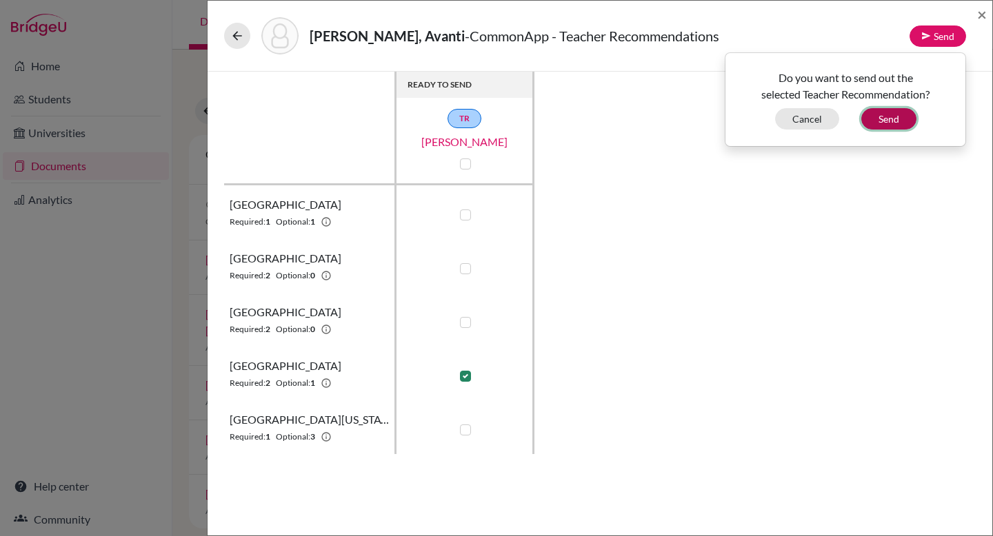
click at [900, 115] on button "Send" at bounding box center [888, 118] width 55 height 21
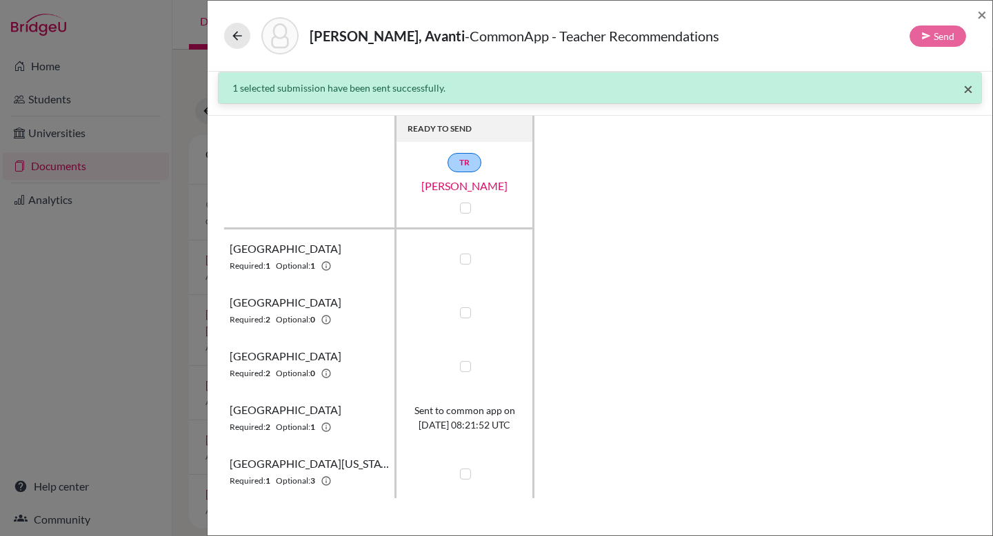
click at [963, 88] on span "×" at bounding box center [968, 89] width 10 height 20
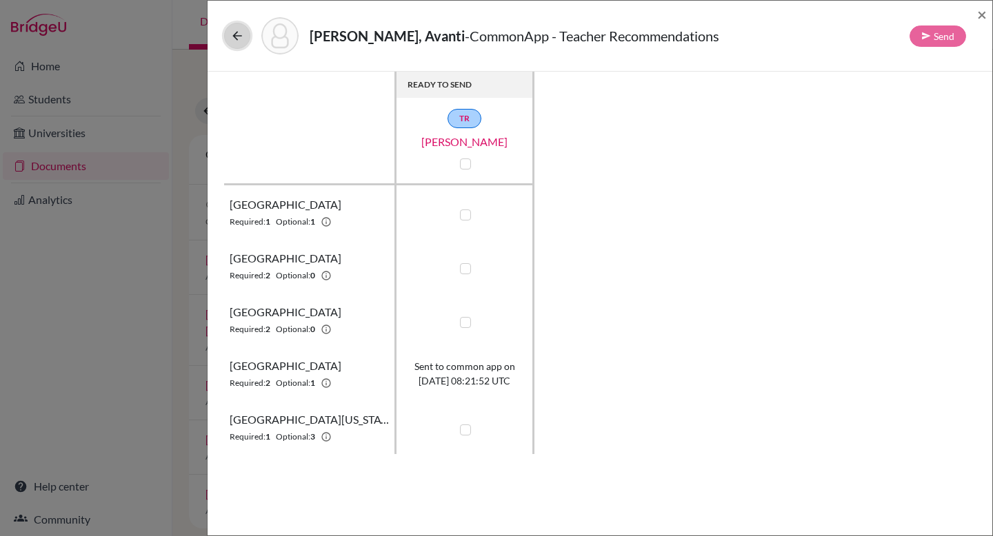
click at [237, 30] on icon at bounding box center [237, 36] width 14 height 14
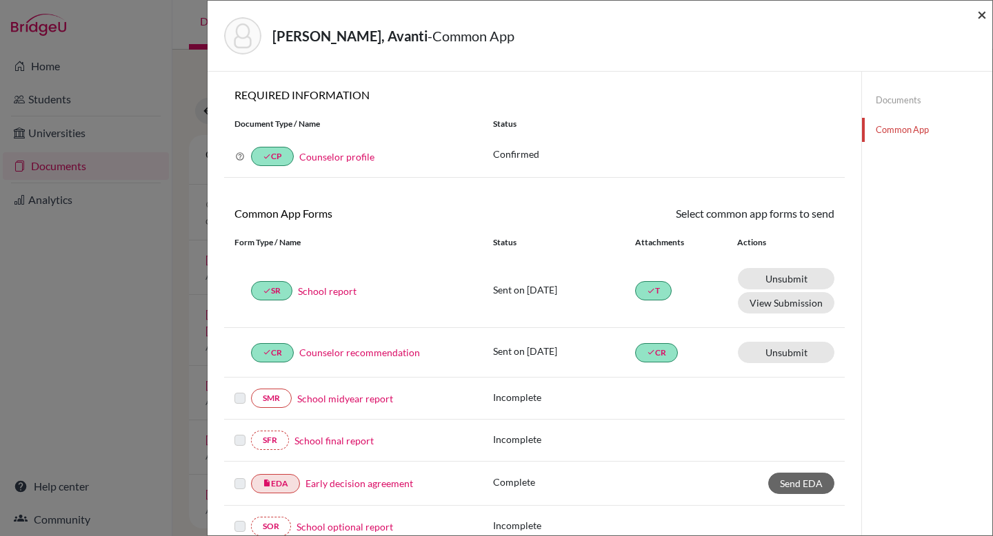
click at [985, 12] on span "×" at bounding box center [982, 14] width 10 height 20
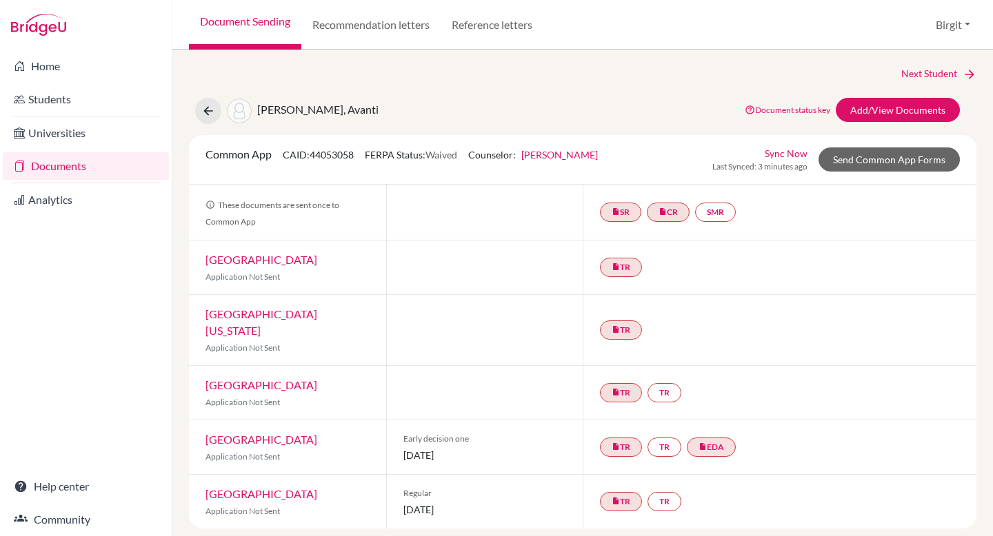
click at [785, 152] on link "Sync Now" at bounding box center [786, 153] width 43 height 14
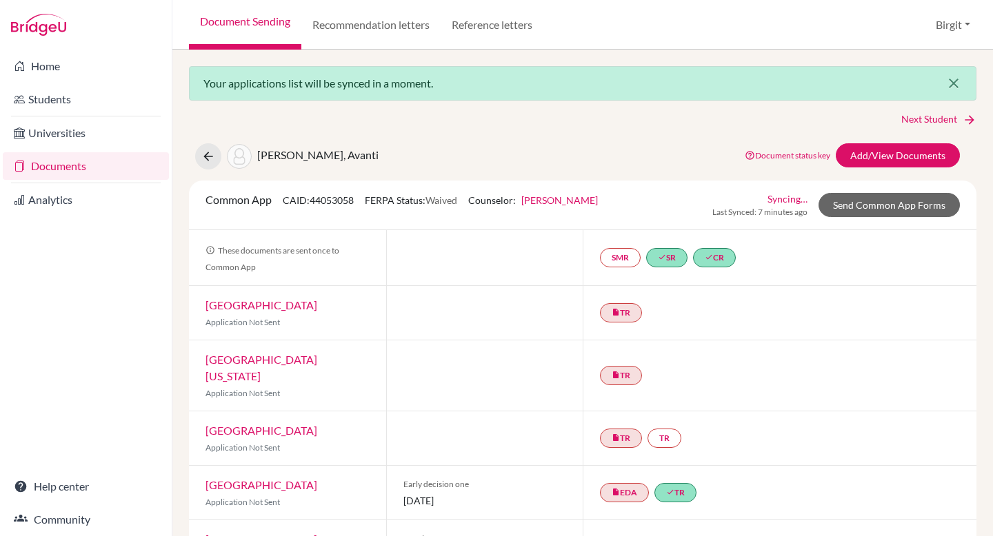
click at [945, 81] on icon "close" at bounding box center [953, 83] width 17 height 17
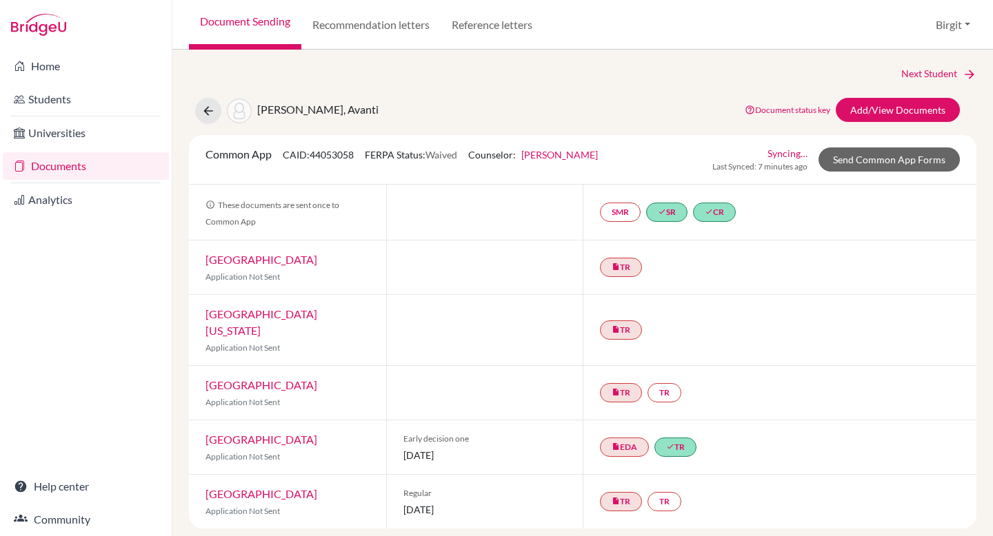
click at [59, 165] on link "Documents" at bounding box center [86, 166] width 166 height 28
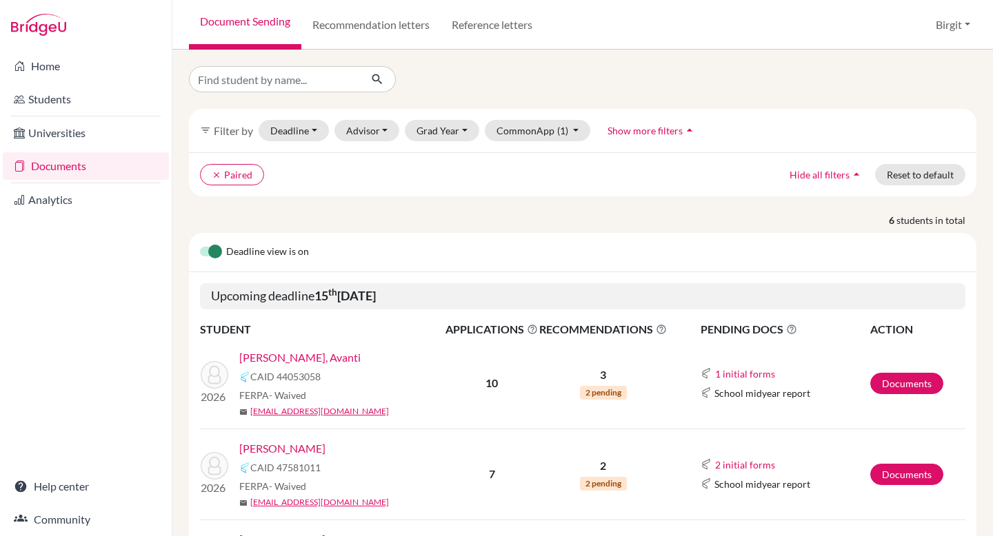
scroll to position [219, 0]
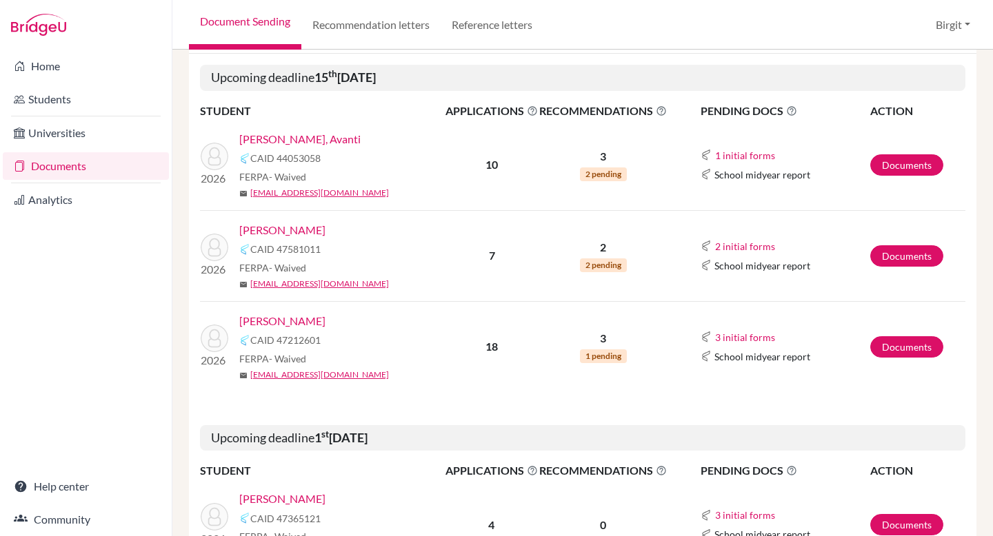
click at [288, 321] on link "[PERSON_NAME]" at bounding box center [282, 321] width 86 height 17
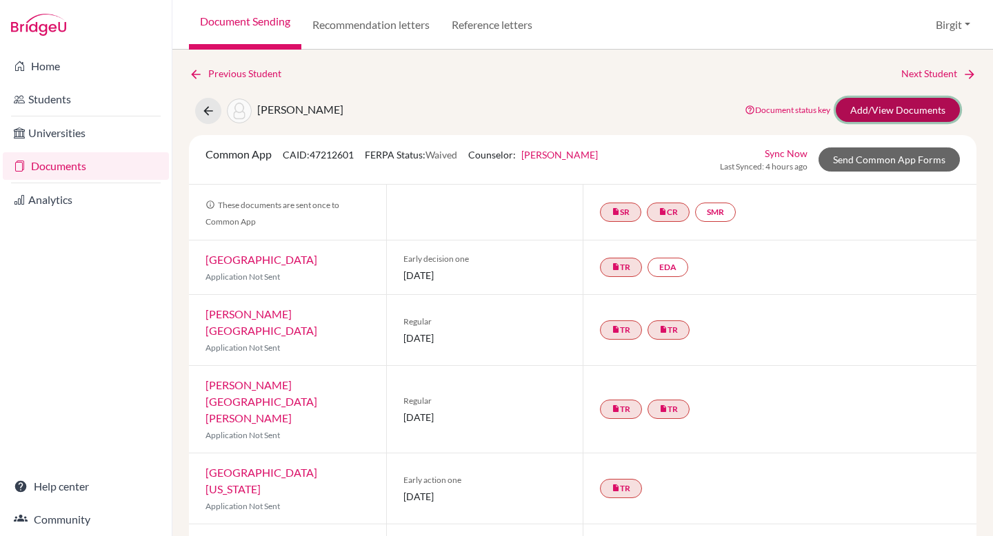
click at [893, 111] on link "Add/View Documents" at bounding box center [898, 110] width 124 height 24
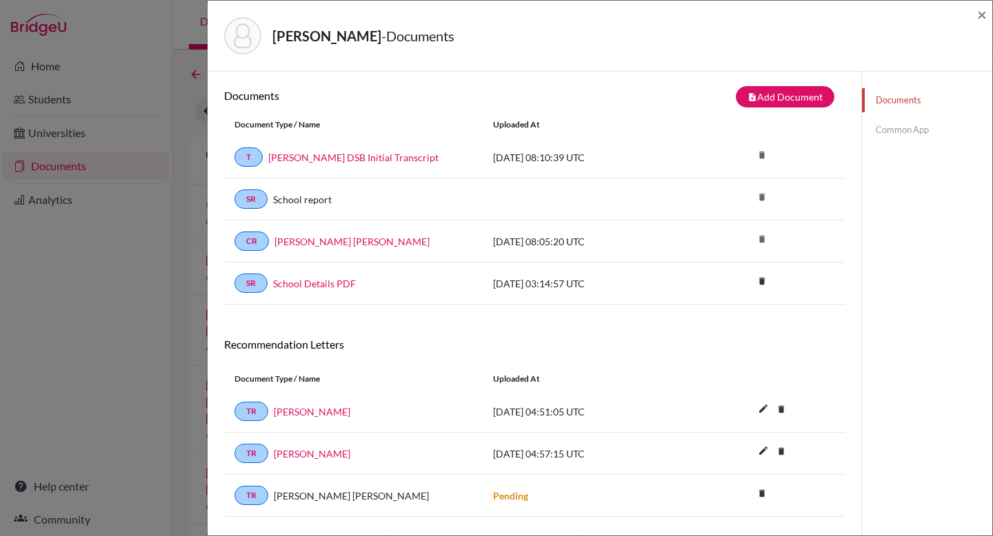
scroll to position [3, 0]
click at [918, 127] on link "Common App" at bounding box center [927, 130] width 130 height 24
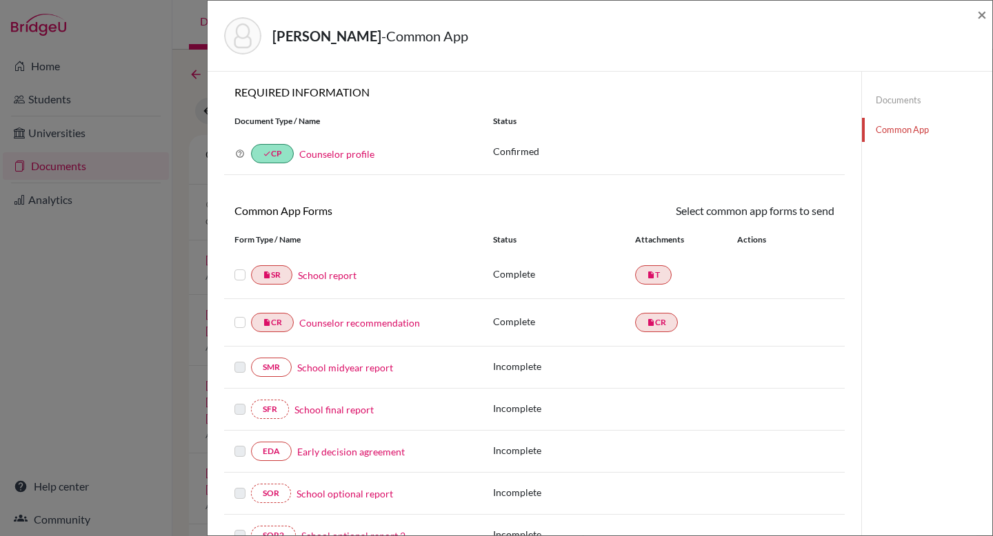
click at [330, 276] on link "School report" at bounding box center [327, 275] width 59 height 14
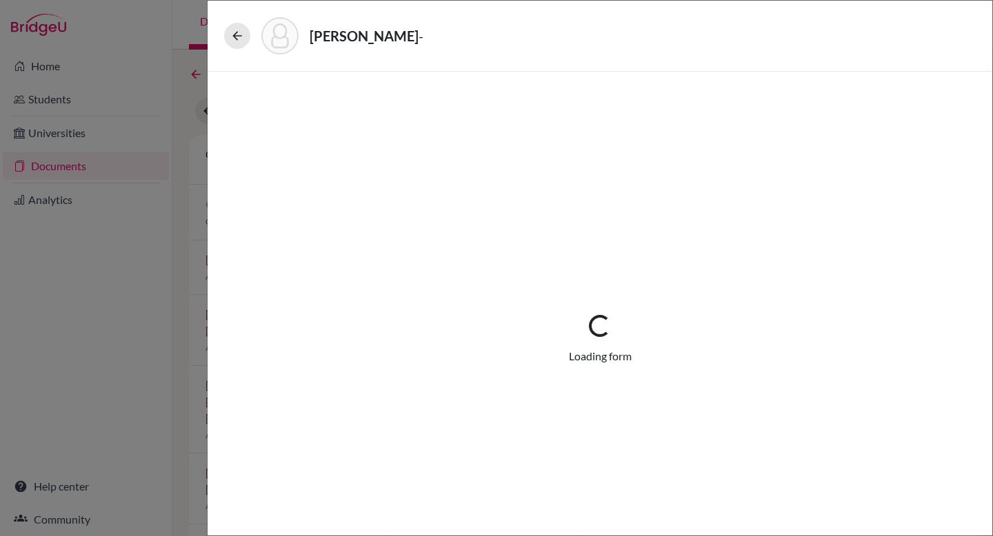
select select "1"
select select "687846"
select select "0"
select select "1"
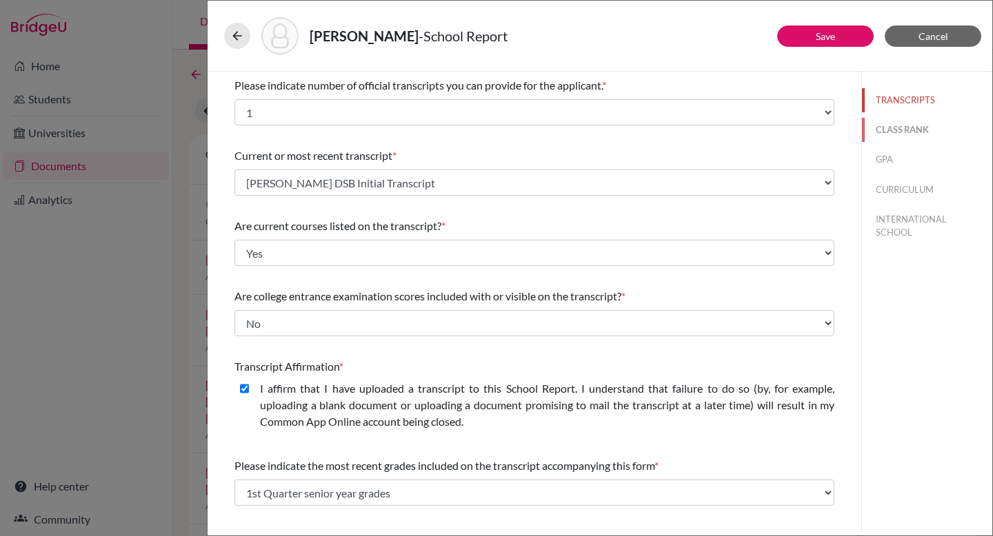
click at [902, 133] on button "CLASS RANK" at bounding box center [927, 130] width 130 height 24
select select "5"
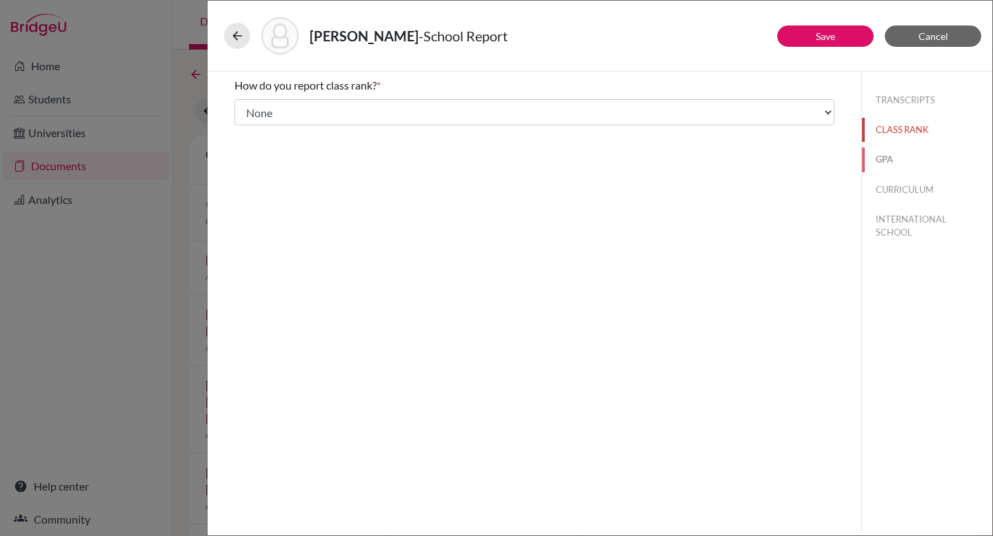
click at [892, 154] on button "GPA" at bounding box center [927, 160] width 130 height 24
click at [899, 185] on button "CURRICULUM" at bounding box center [927, 190] width 130 height 24
select select "4"
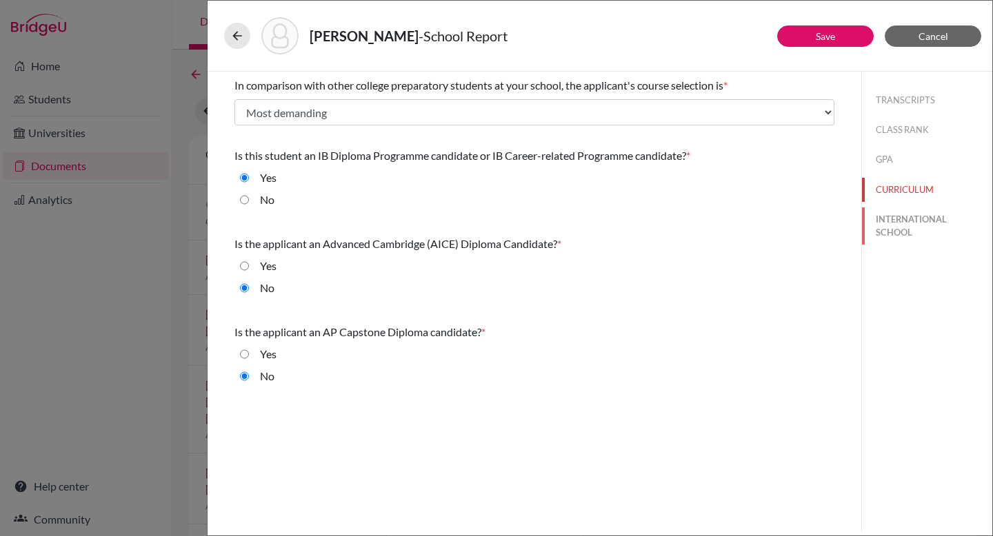
click at [890, 225] on button "INTERNATIONAL SCHOOL" at bounding box center [927, 226] width 130 height 37
radio input "true"
select select "14"
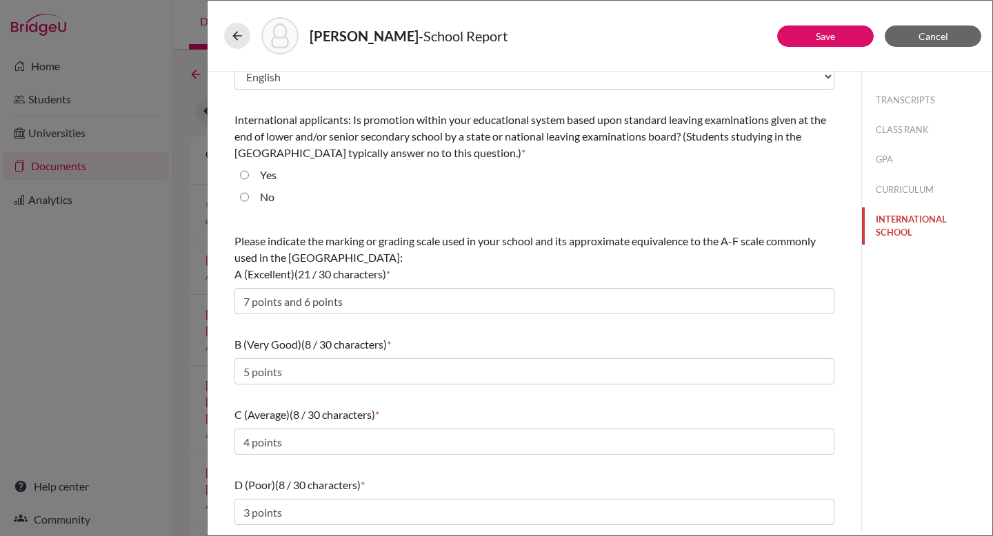
scroll to position [105, 0]
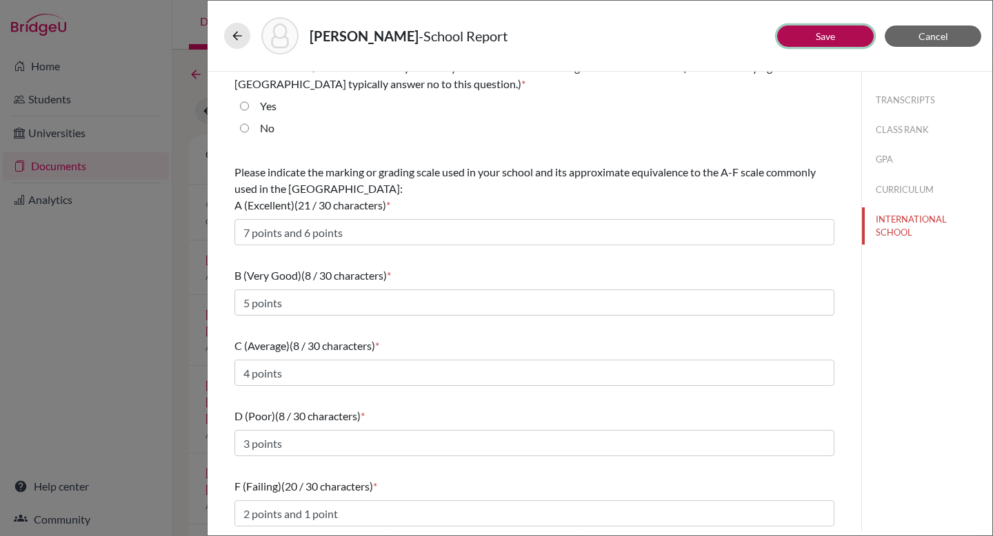
click at [855, 37] on button "Save" at bounding box center [825, 36] width 97 height 21
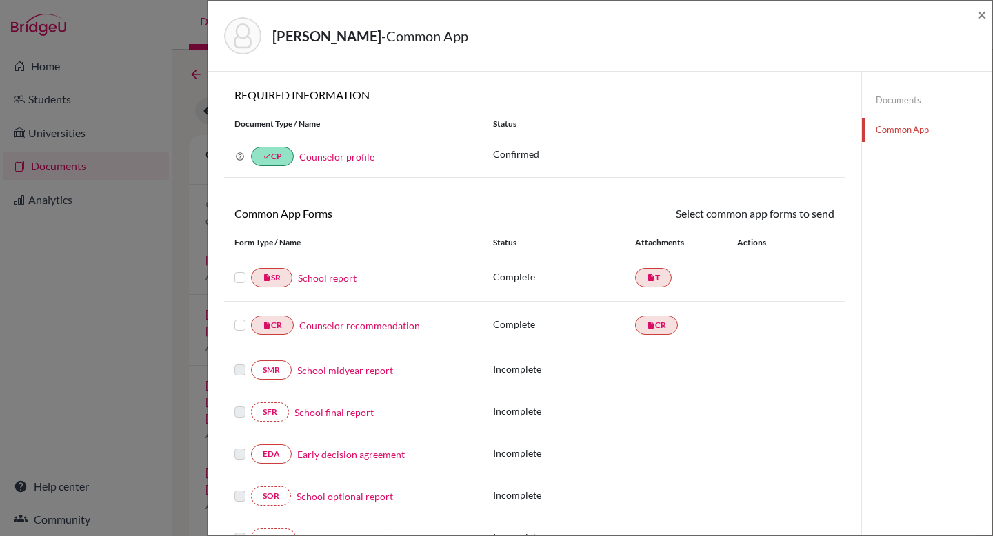
click at [235, 270] on label at bounding box center [239, 270] width 11 height 0
click at [0, 0] on input "checkbox" at bounding box center [0, 0] width 0 height 0
click at [808, 219] on link "Send" at bounding box center [805, 215] width 57 height 21
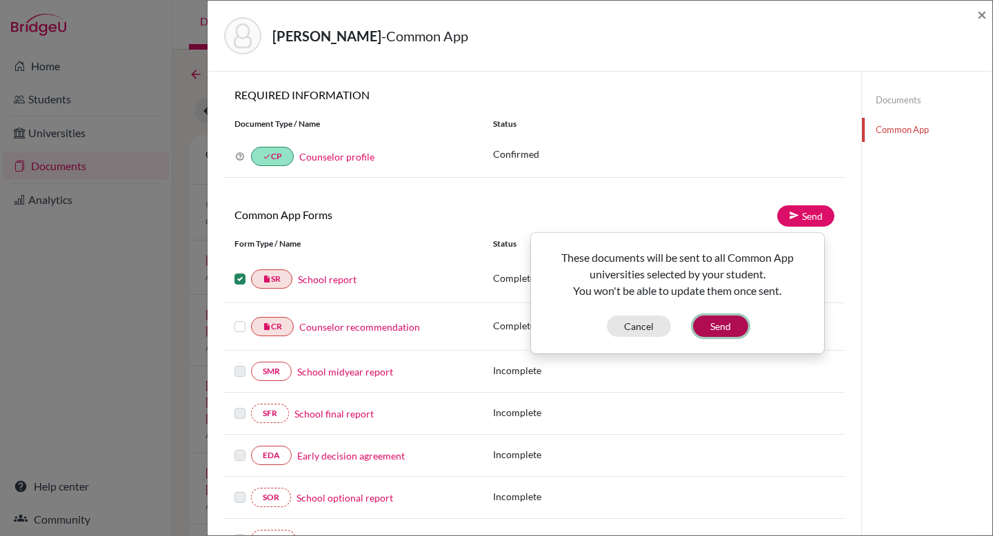
click at [730, 325] on button "Send" at bounding box center [720, 326] width 55 height 21
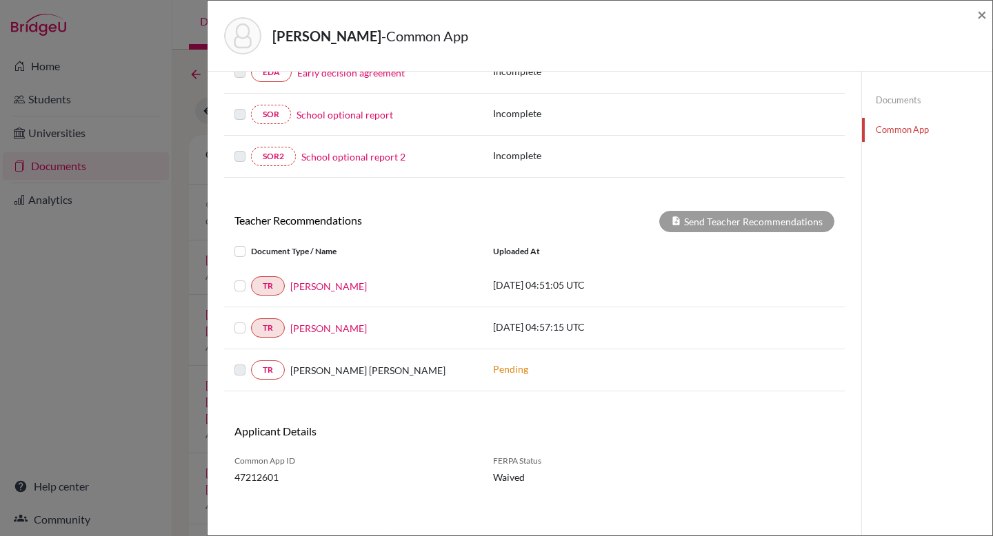
scroll to position [412, 0]
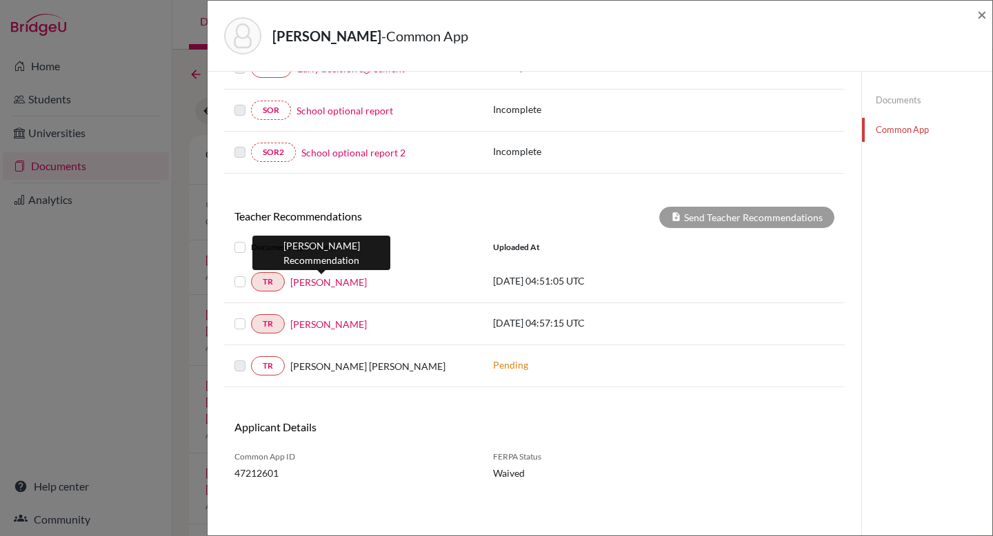
click at [343, 283] on link "[PERSON_NAME]" at bounding box center [328, 282] width 77 height 14
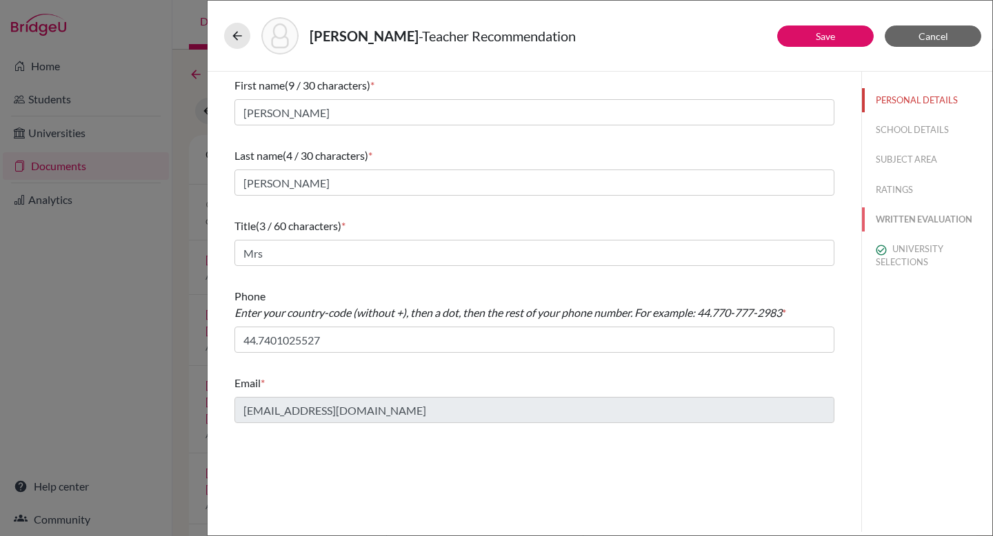
click at [925, 220] on button "WRITTEN EVALUATION" at bounding box center [927, 220] width 130 height 24
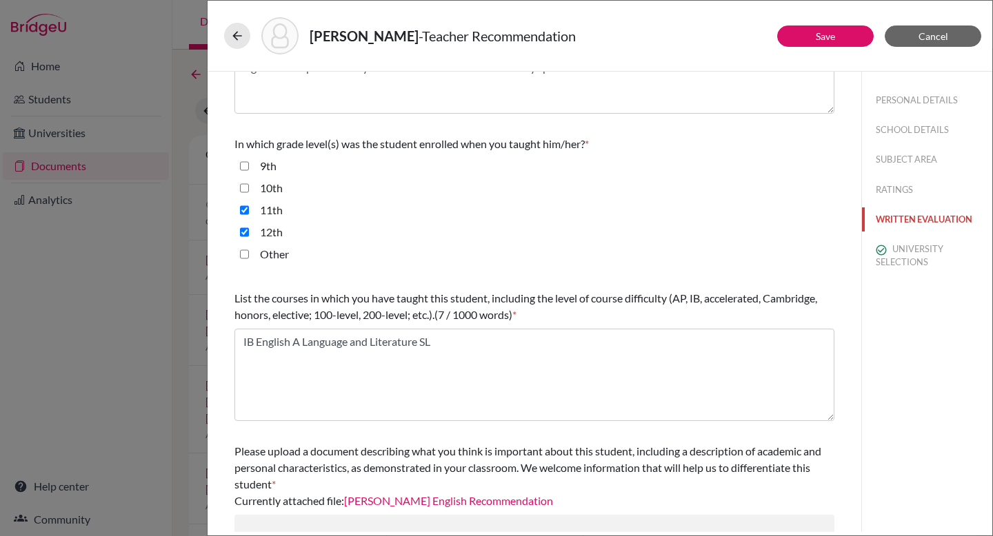
scroll to position [336, 0]
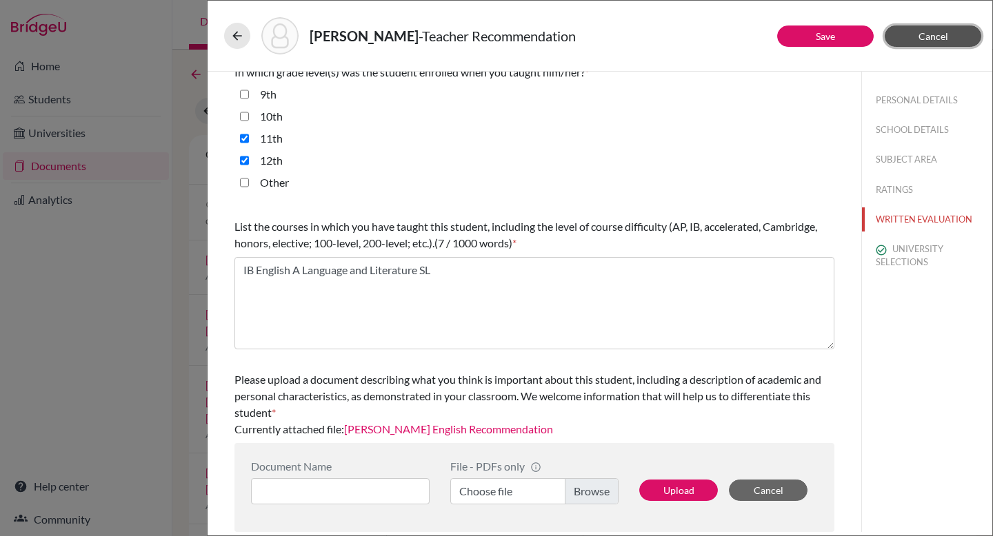
click at [940, 30] on span "Cancel" at bounding box center [933, 36] width 30 height 12
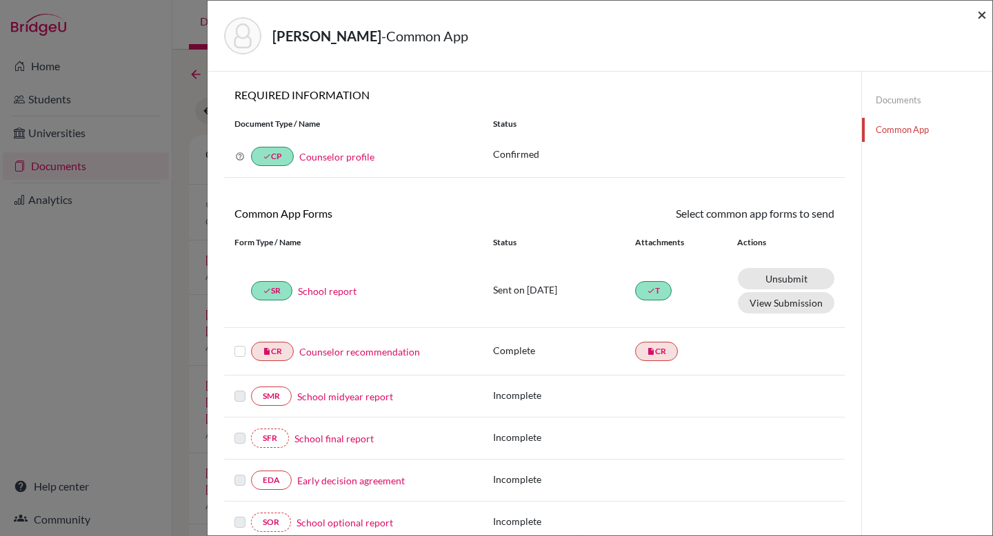
click at [982, 14] on span "×" at bounding box center [982, 14] width 10 height 20
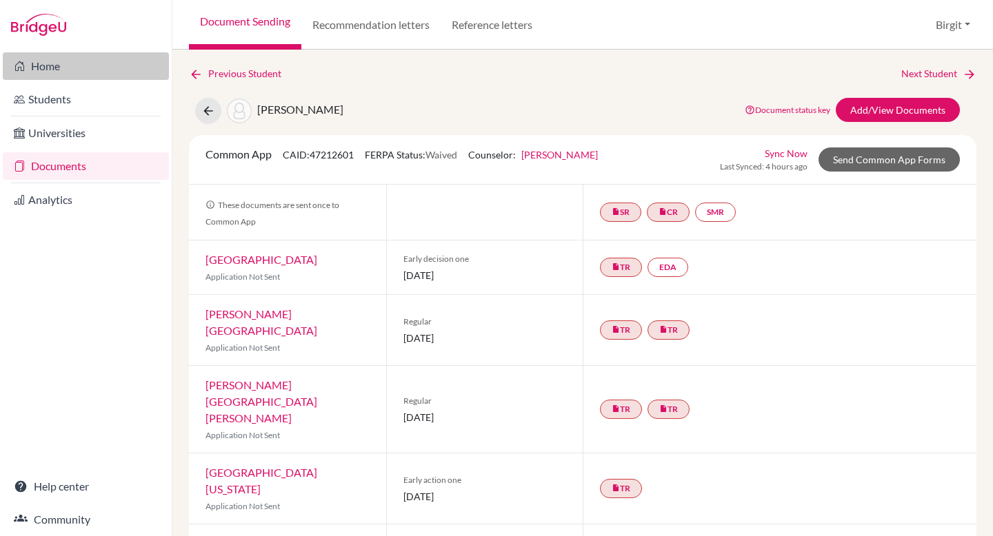
click at [34, 74] on link "Home" at bounding box center [86, 66] width 166 height 28
